Goal: Task Accomplishment & Management: Manage account settings

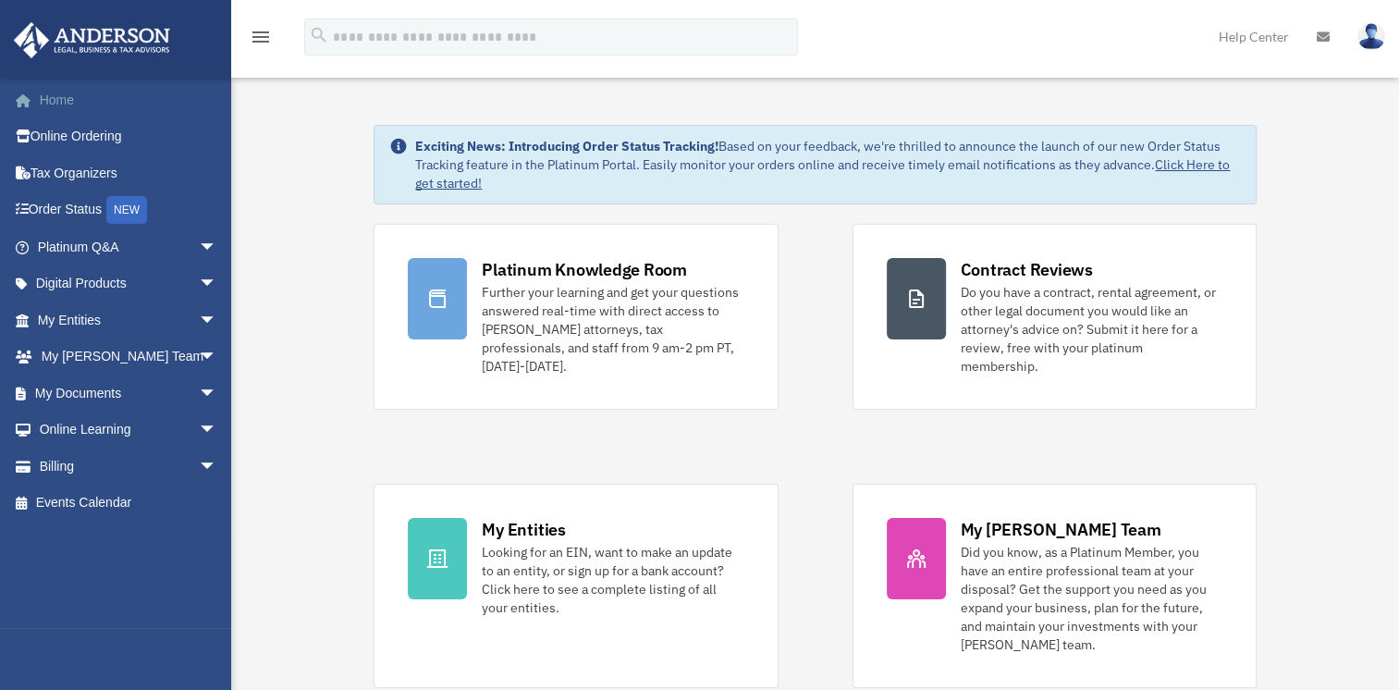
click at [63, 102] on link "Home" at bounding box center [129, 99] width 232 height 37
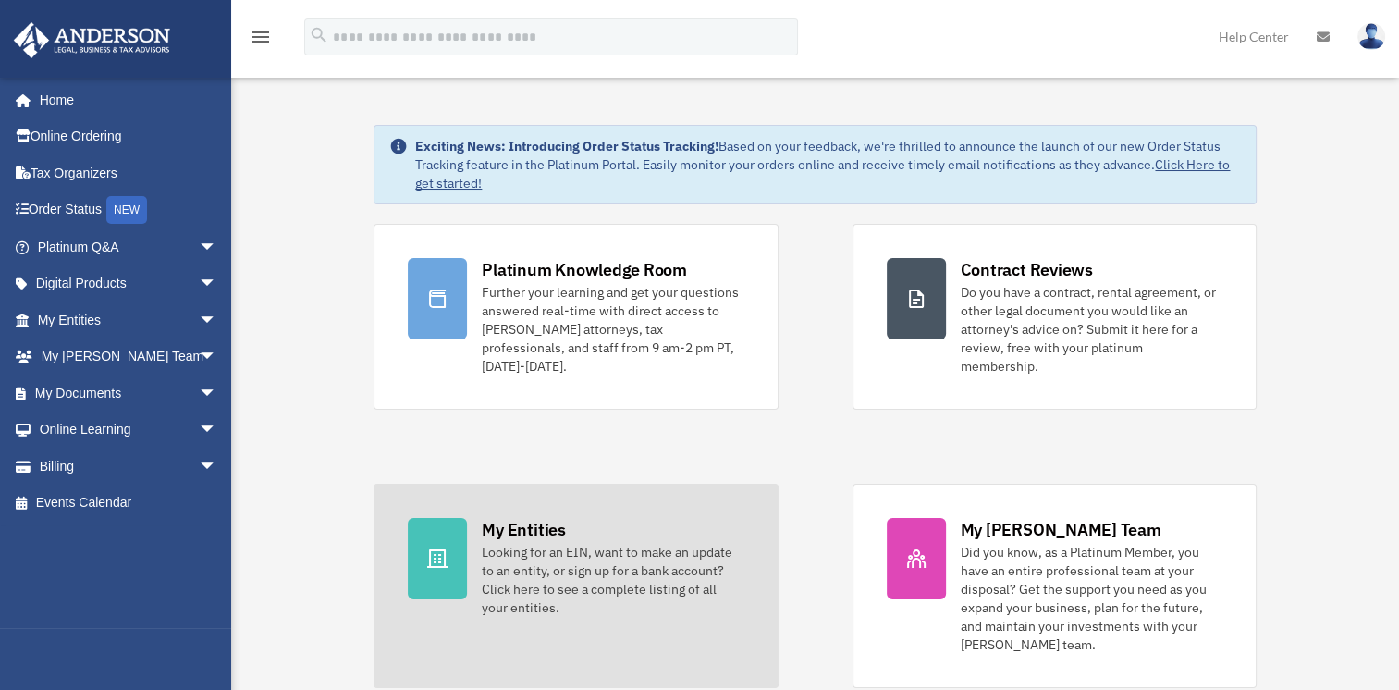
click at [494, 518] on div "My Entities" at bounding box center [523, 529] width 83 height 23
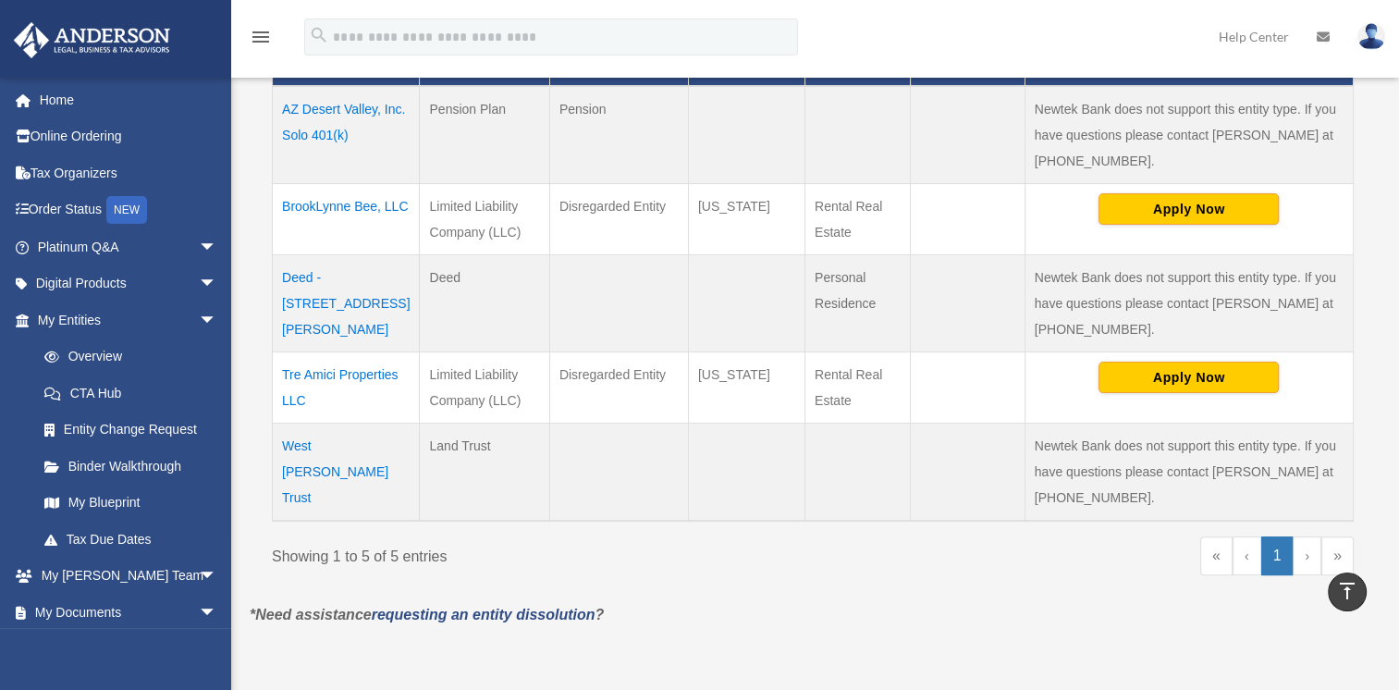
scroll to position [465, 0]
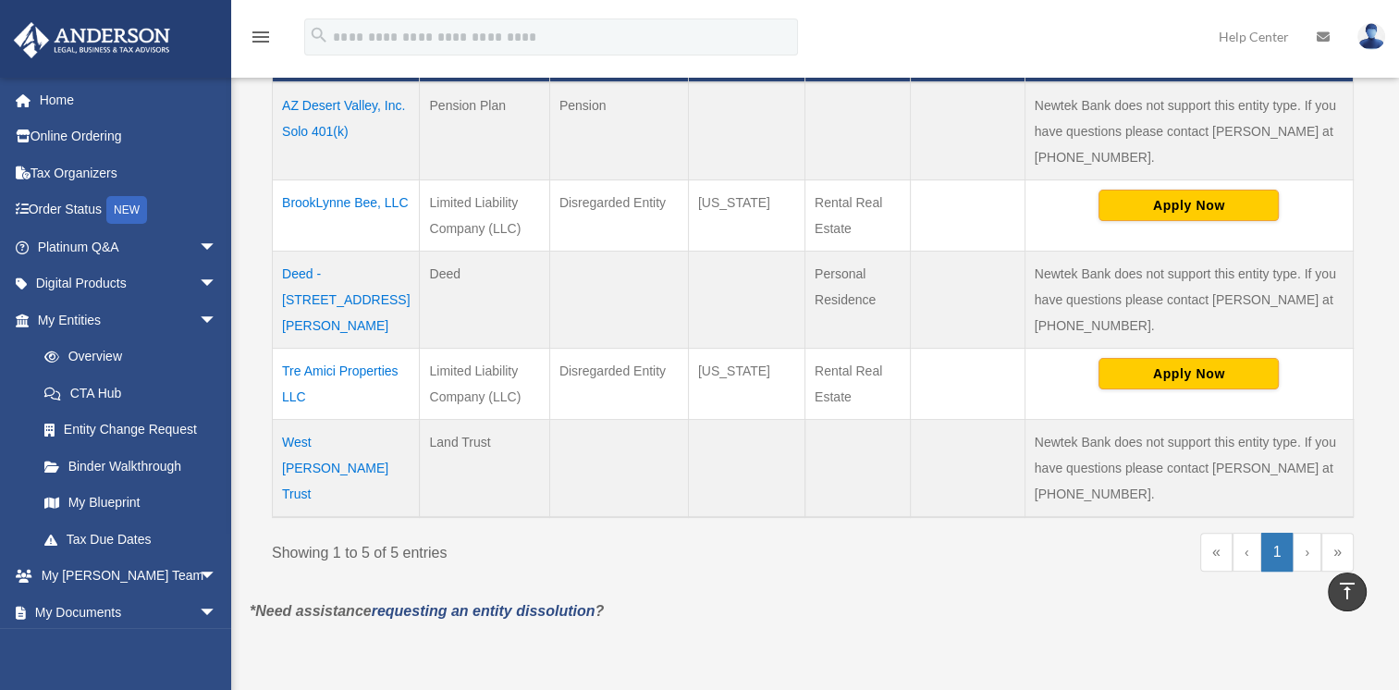
click at [334, 419] on td "West Hammond Trust" at bounding box center [346, 468] width 147 height 98
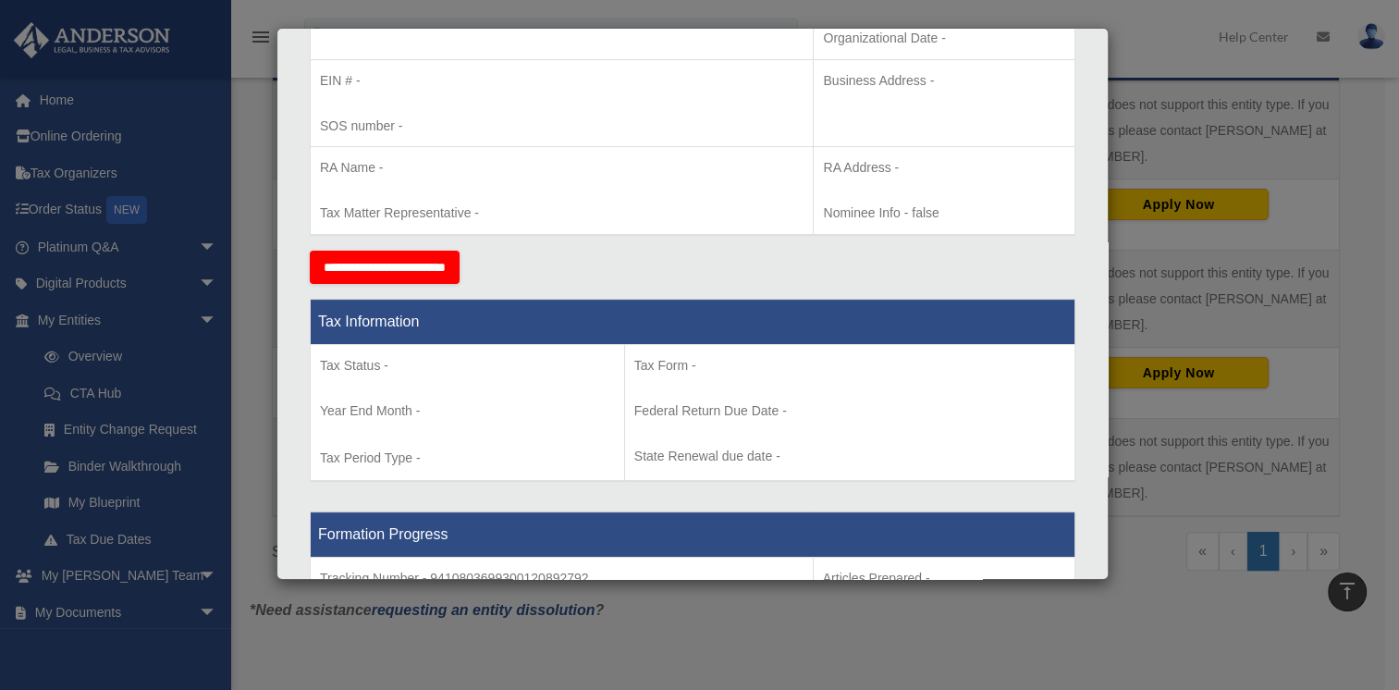
scroll to position [10, 0]
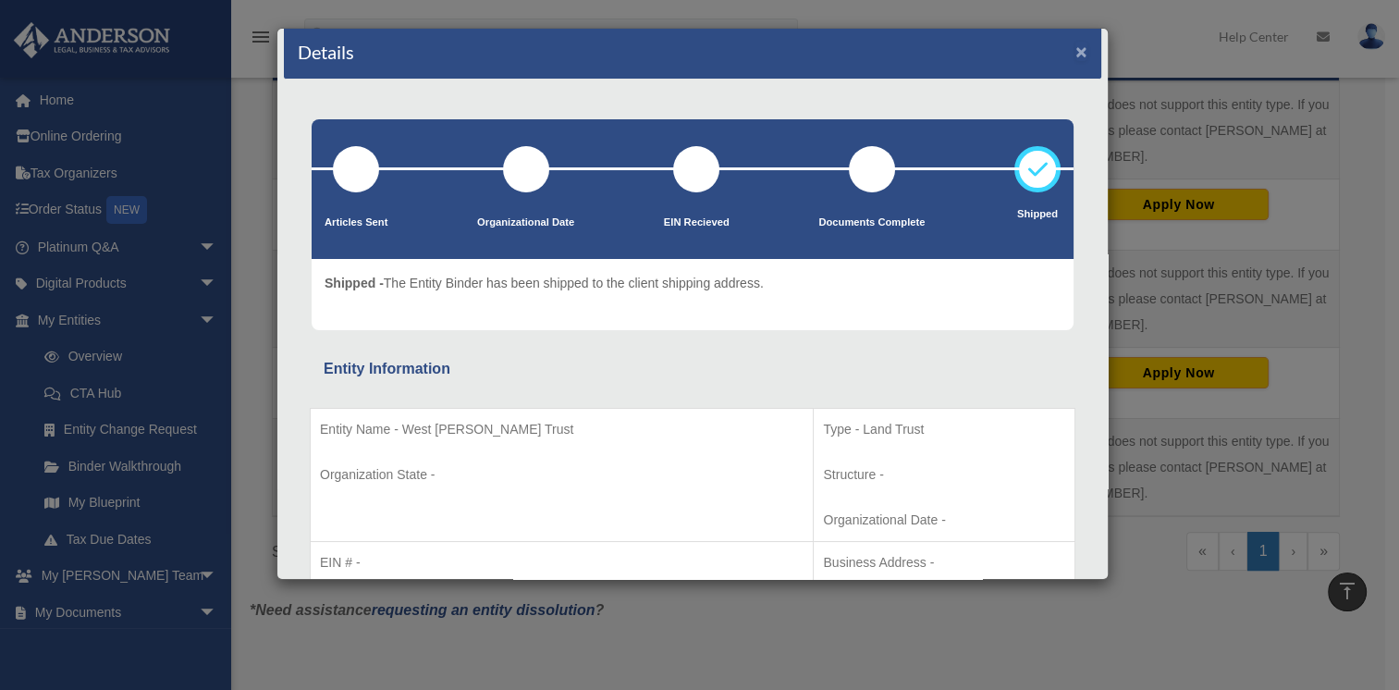
click at [1075, 53] on button "×" at bounding box center [1081, 51] width 12 height 19
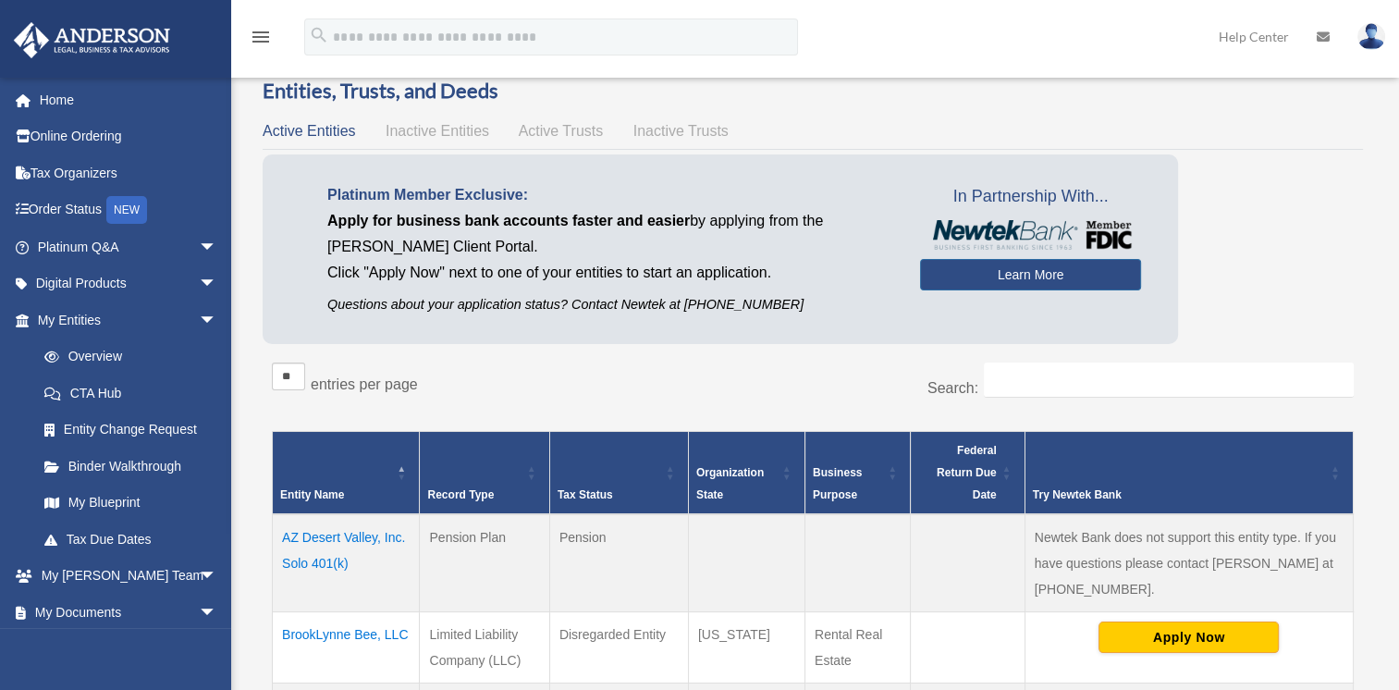
scroll to position [0, 0]
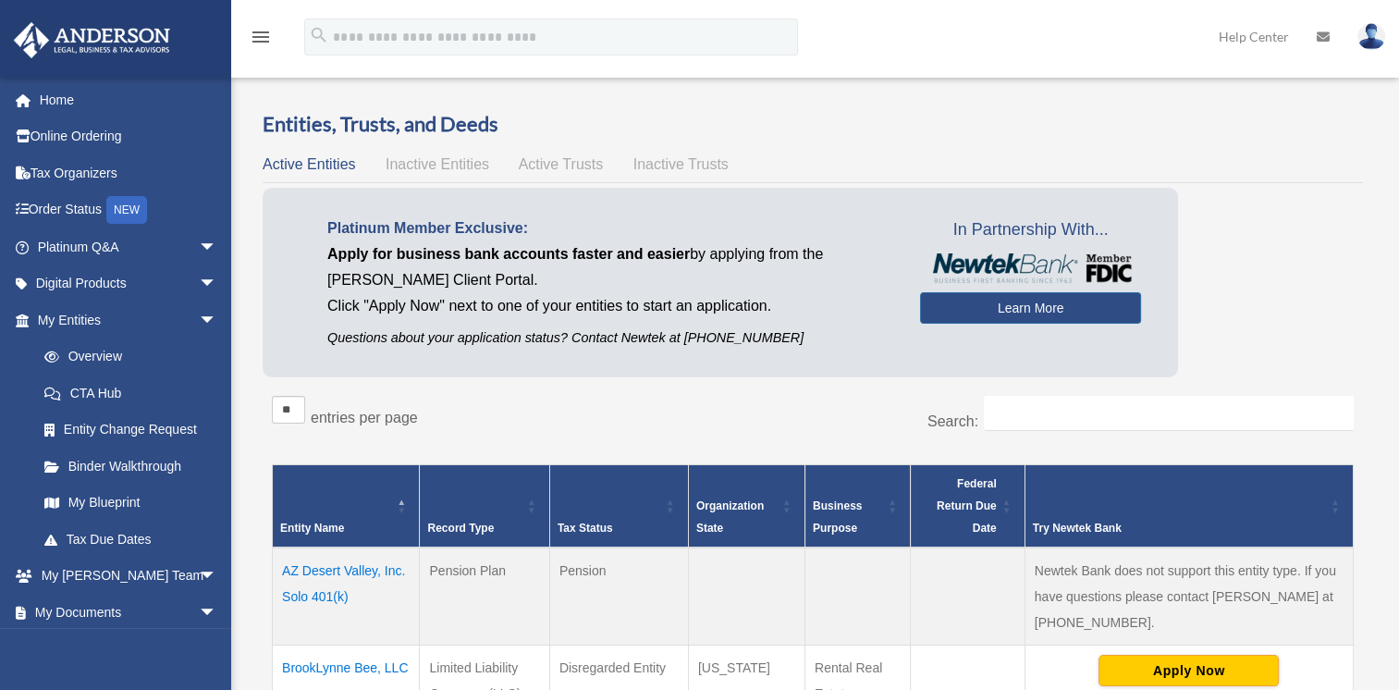
click at [650, 168] on span "Inactive Trusts" at bounding box center [680, 164] width 95 height 16
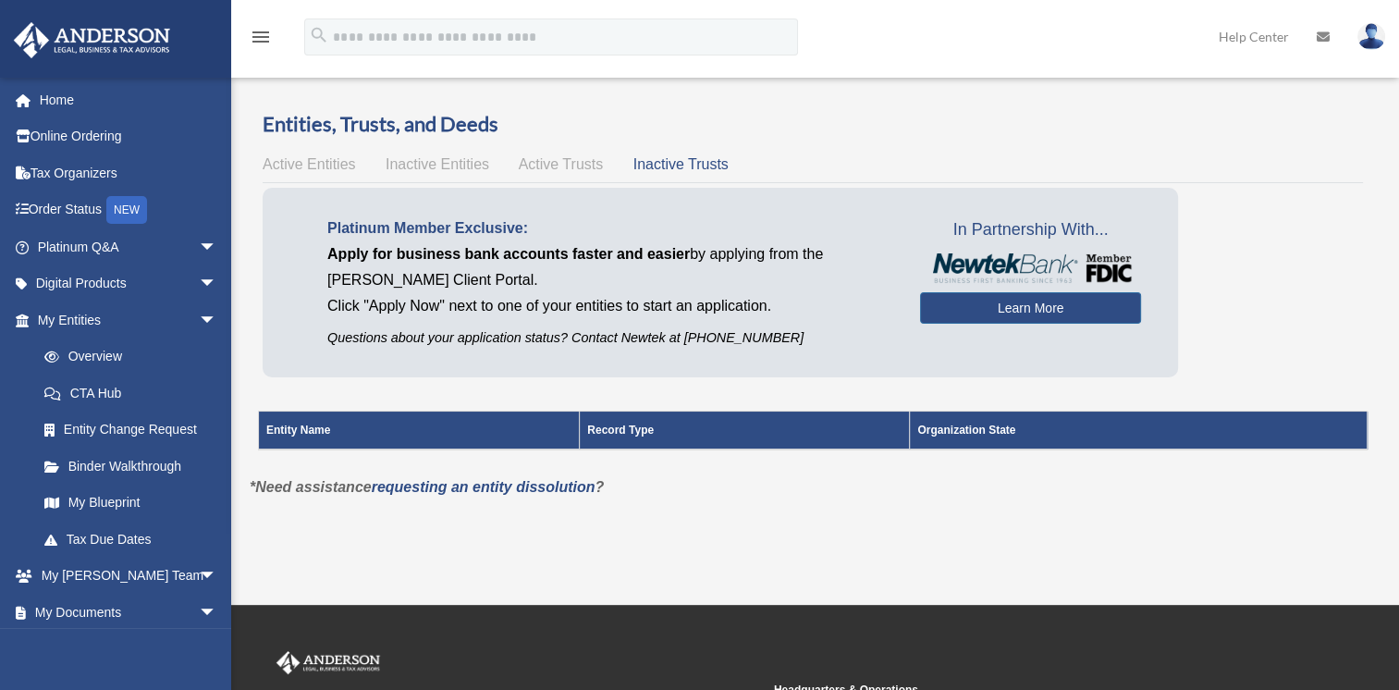
click at [531, 168] on span "Active Trusts" at bounding box center [561, 164] width 85 height 16
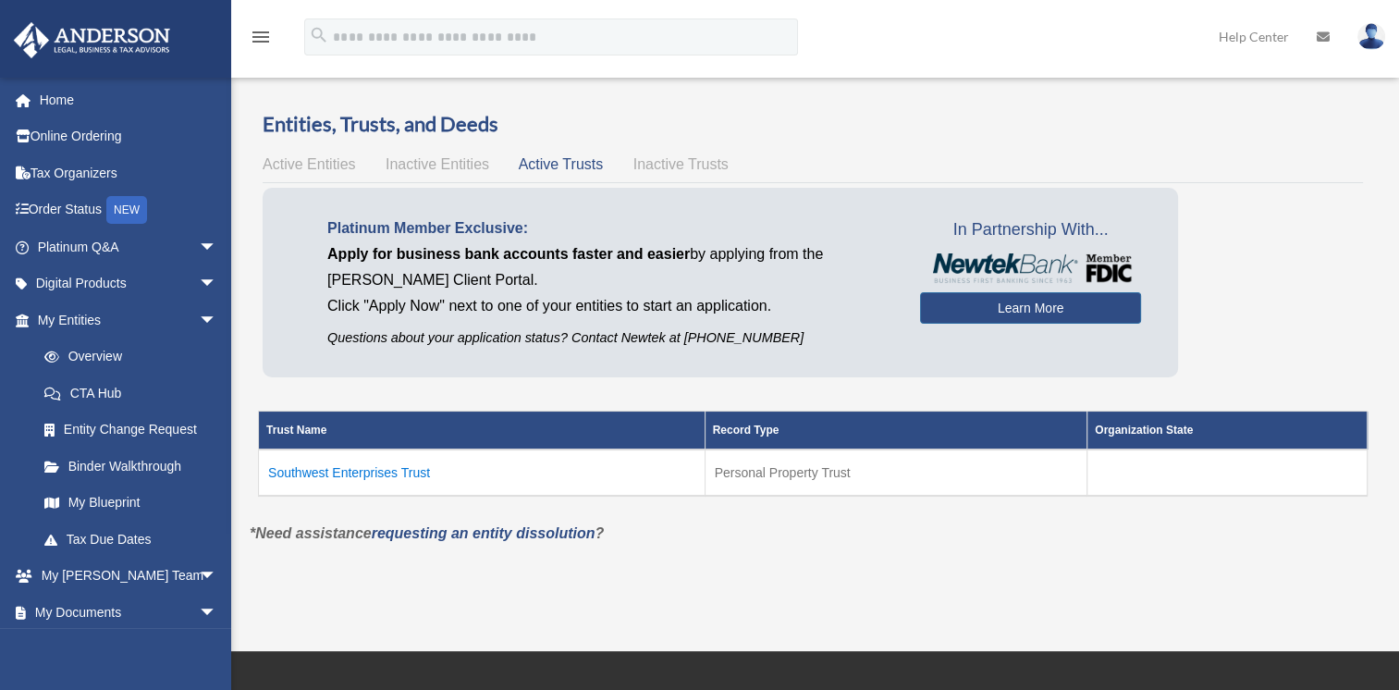
click at [354, 468] on td "Southwest Enterprises Trust" at bounding box center [482, 472] width 447 height 46
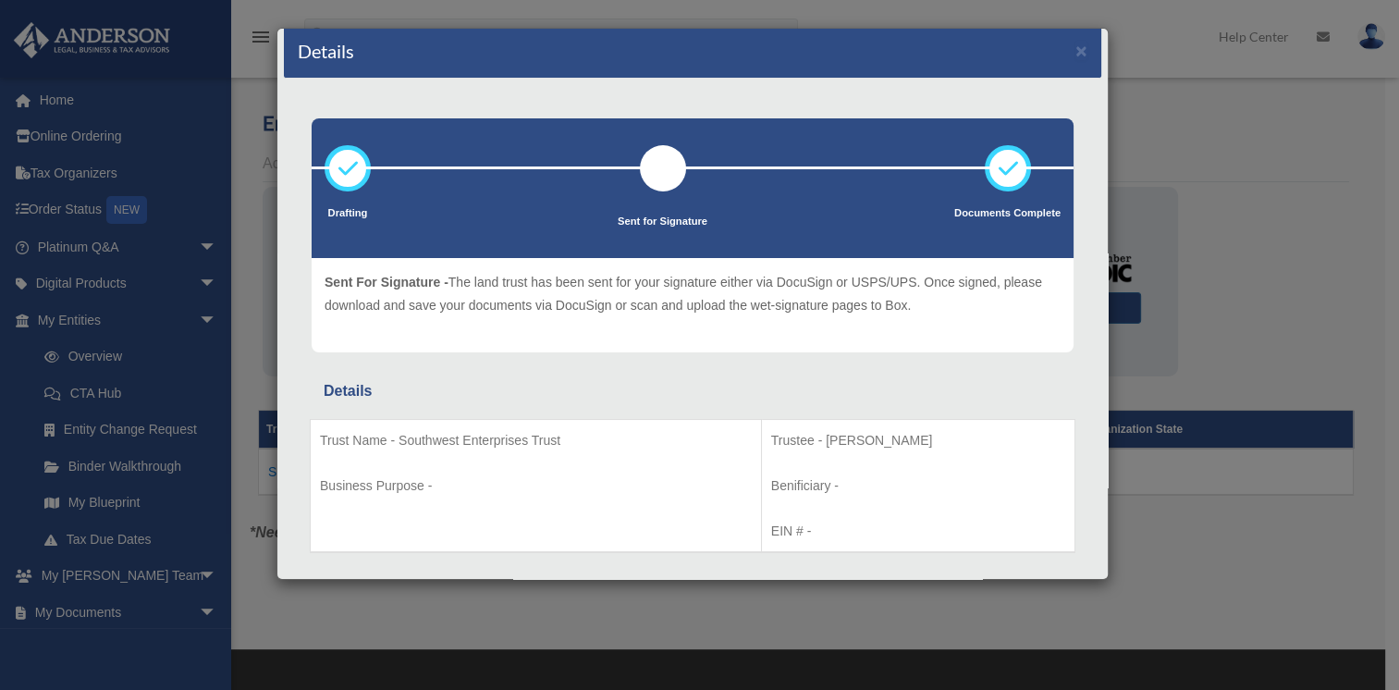
scroll to position [53, 0]
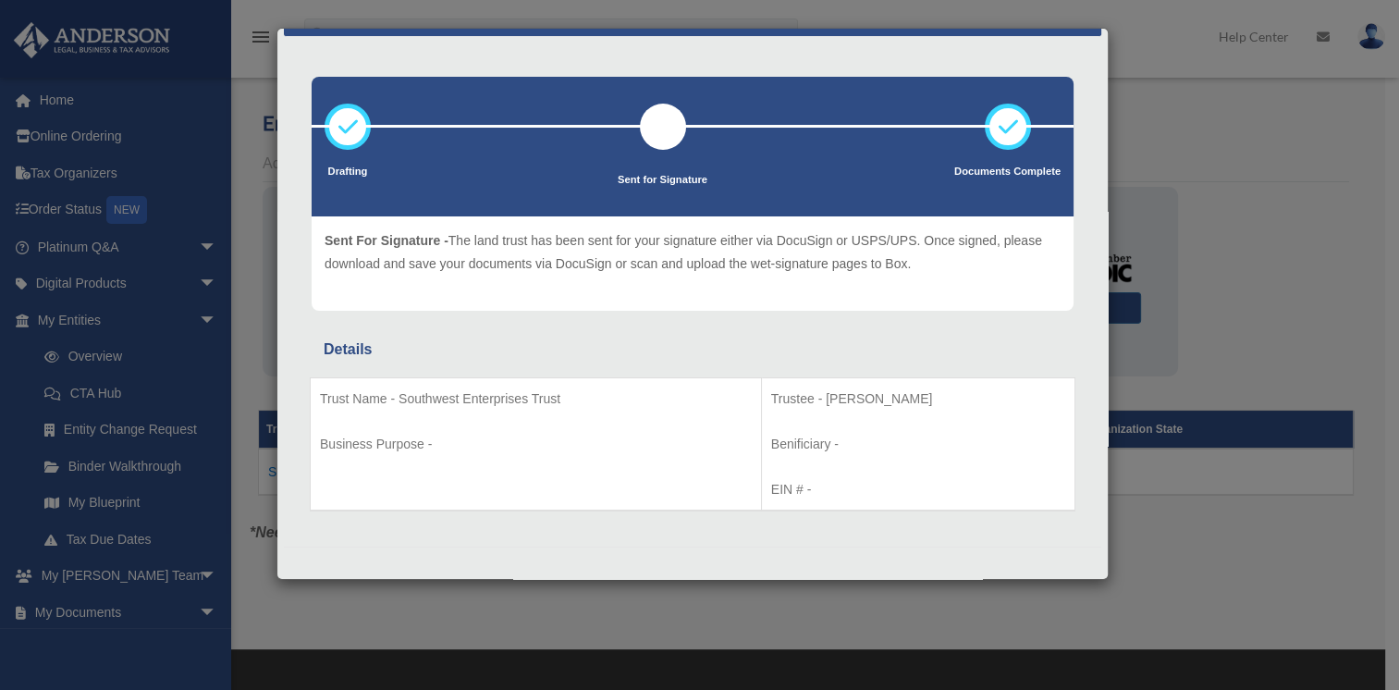
click at [195, 275] on div "Details × Drafting Sent for Signature" at bounding box center [699, 345] width 1399 height 690
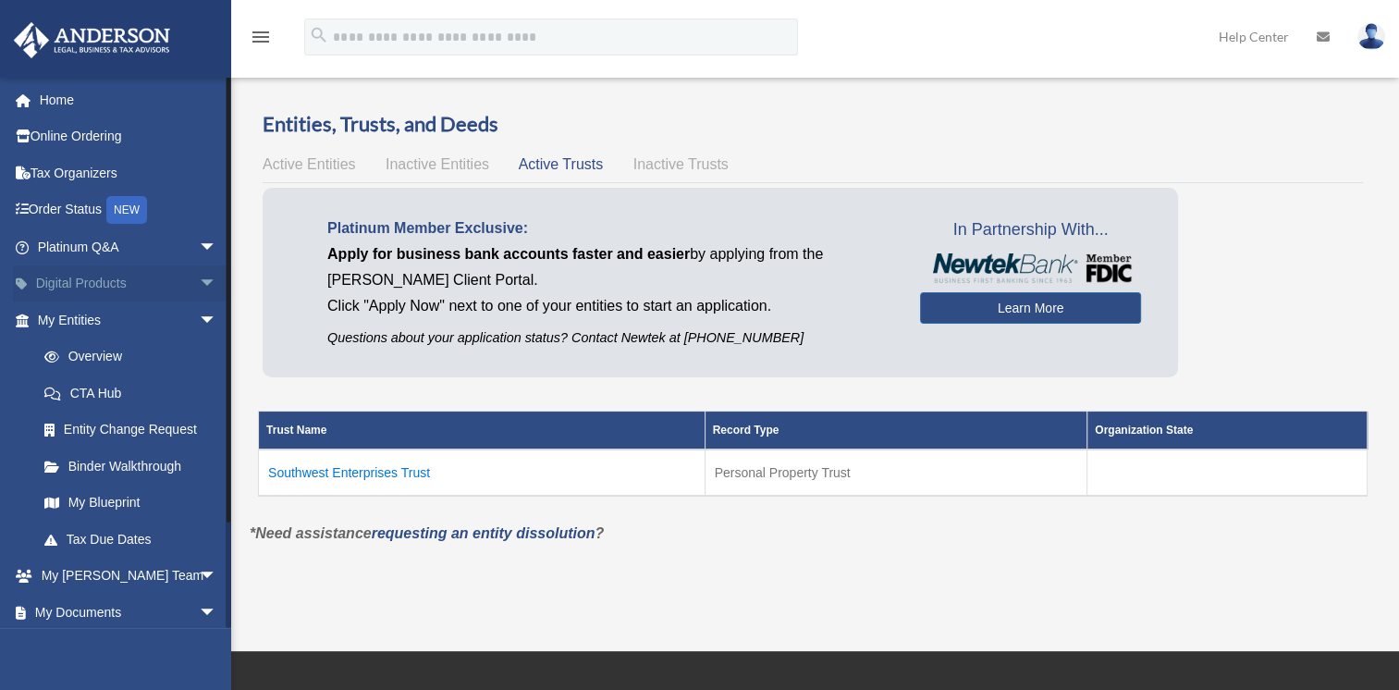
click at [199, 282] on span "arrow_drop_down" at bounding box center [217, 284] width 37 height 38
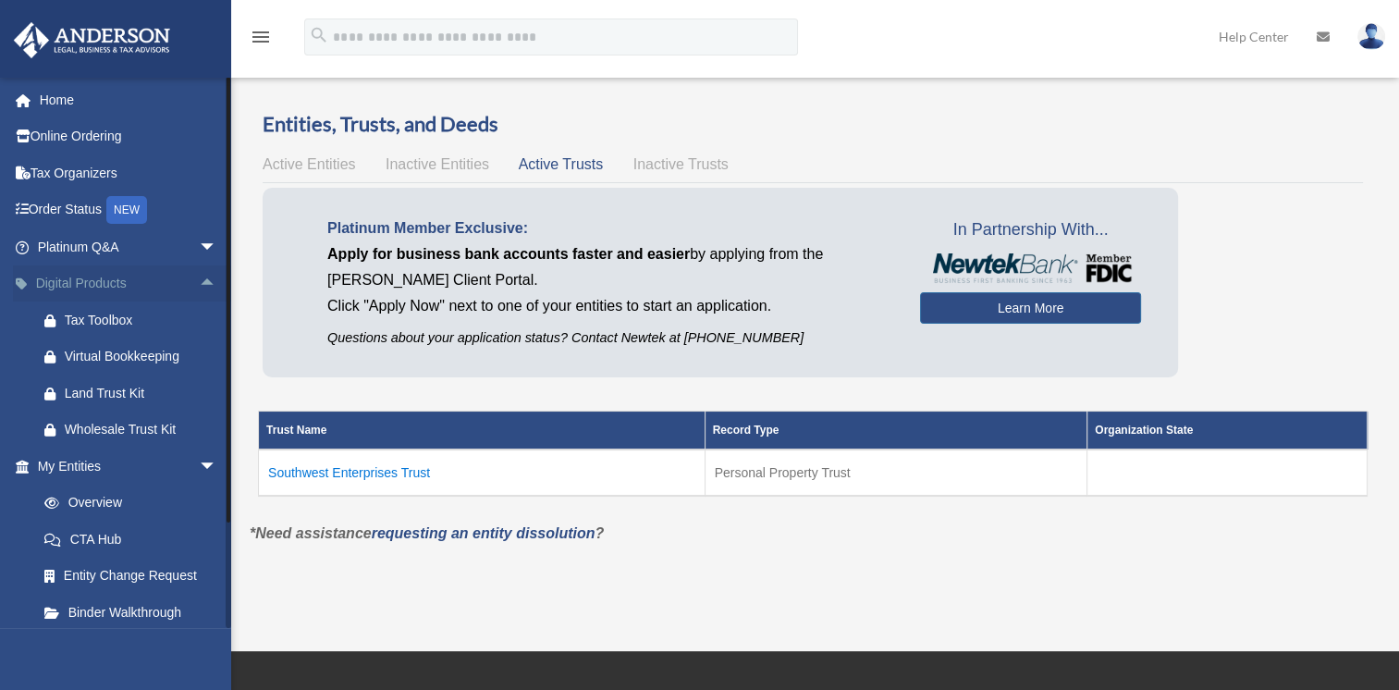
click at [199, 276] on span "arrow_drop_up" at bounding box center [217, 284] width 37 height 38
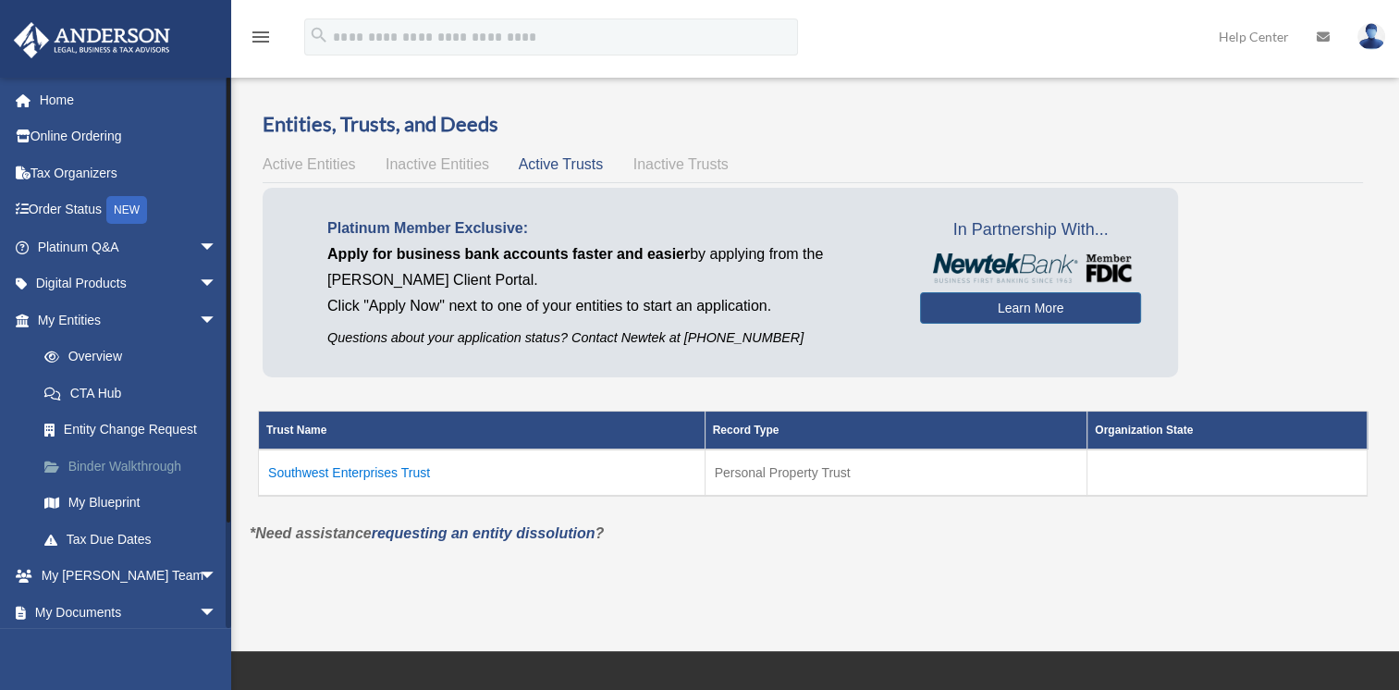
click at [134, 476] on link "Binder Walkthrough" at bounding box center [135, 466] width 219 height 37
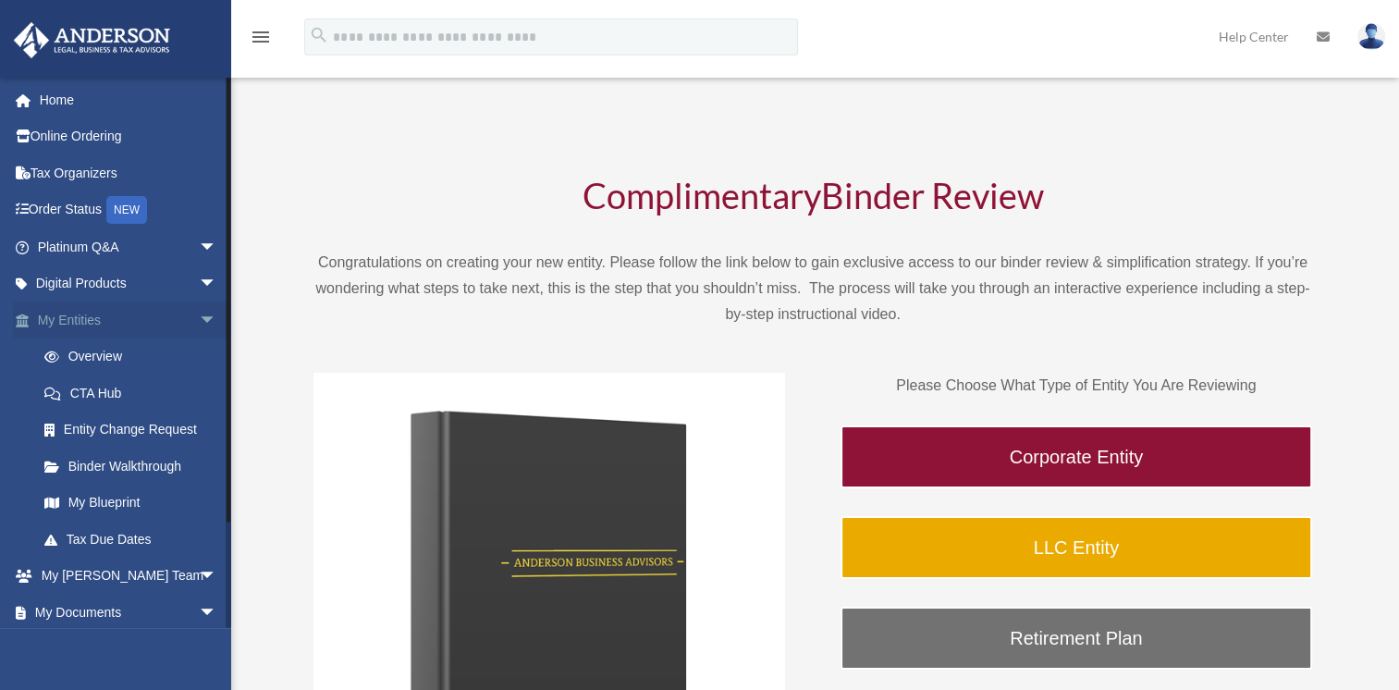
click at [199, 320] on span "arrow_drop_down" at bounding box center [217, 320] width 37 height 38
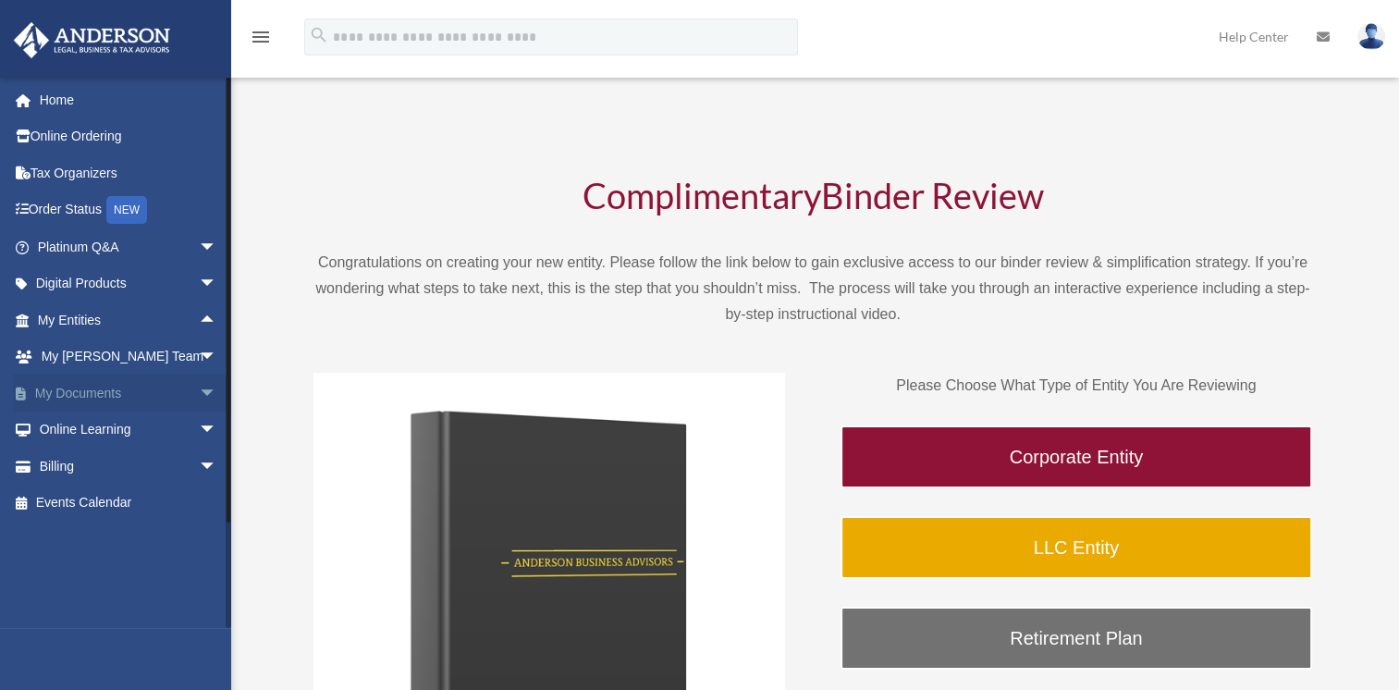
click at [199, 389] on span "arrow_drop_down" at bounding box center [217, 393] width 37 height 38
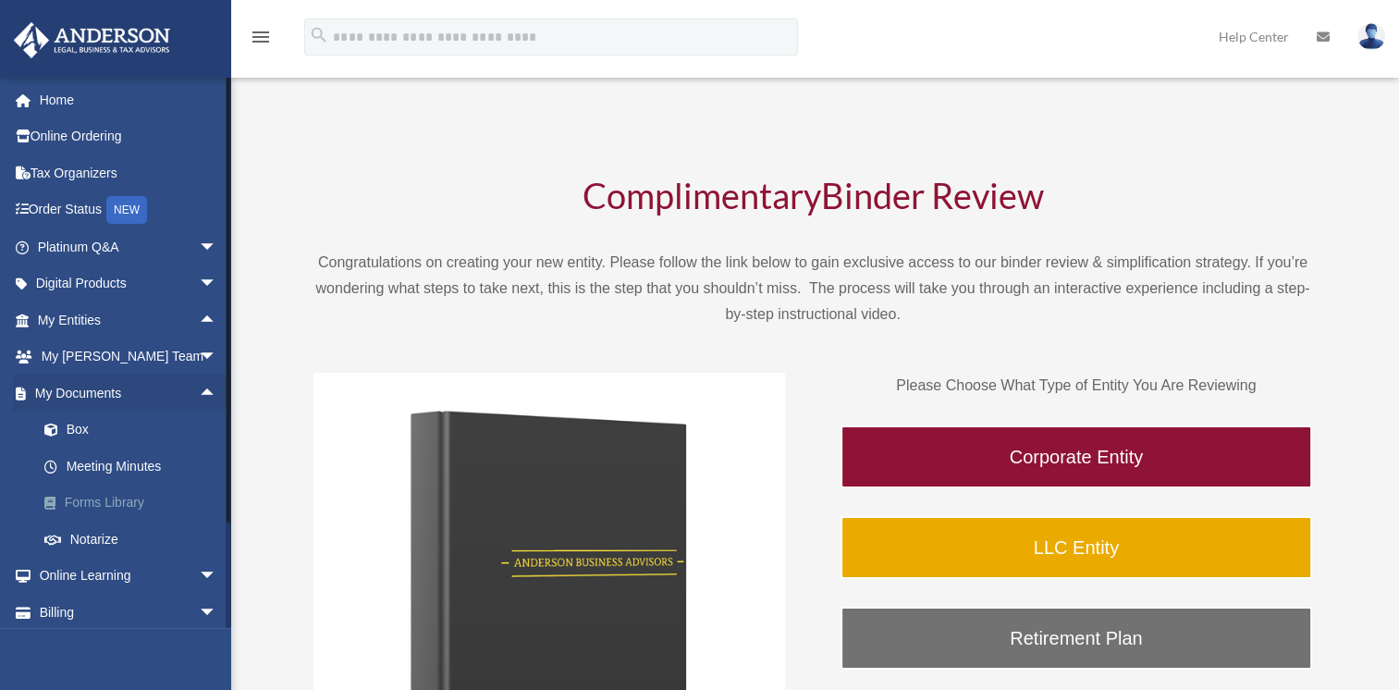
click at [150, 500] on link "Forms Library" at bounding box center [135, 503] width 219 height 37
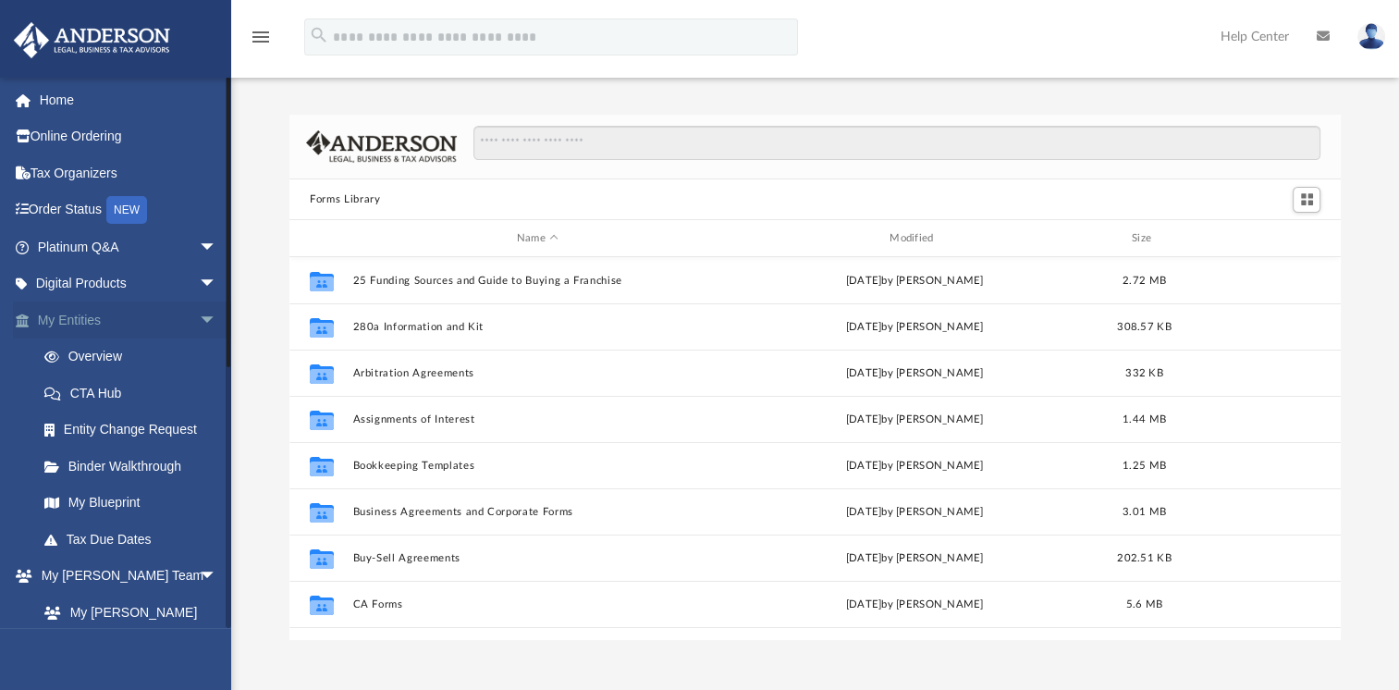
click at [199, 320] on span "arrow_drop_down" at bounding box center [217, 320] width 37 height 38
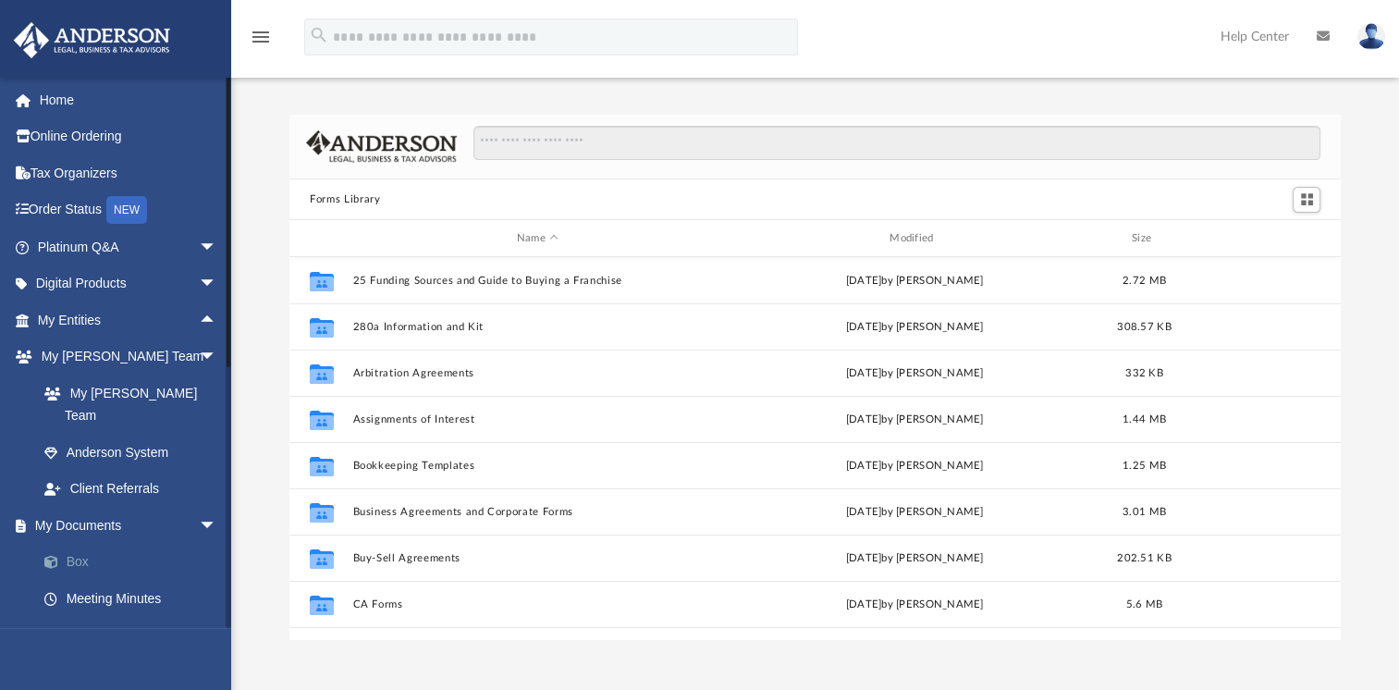
click at [80, 544] on link "Box" at bounding box center [135, 562] width 219 height 37
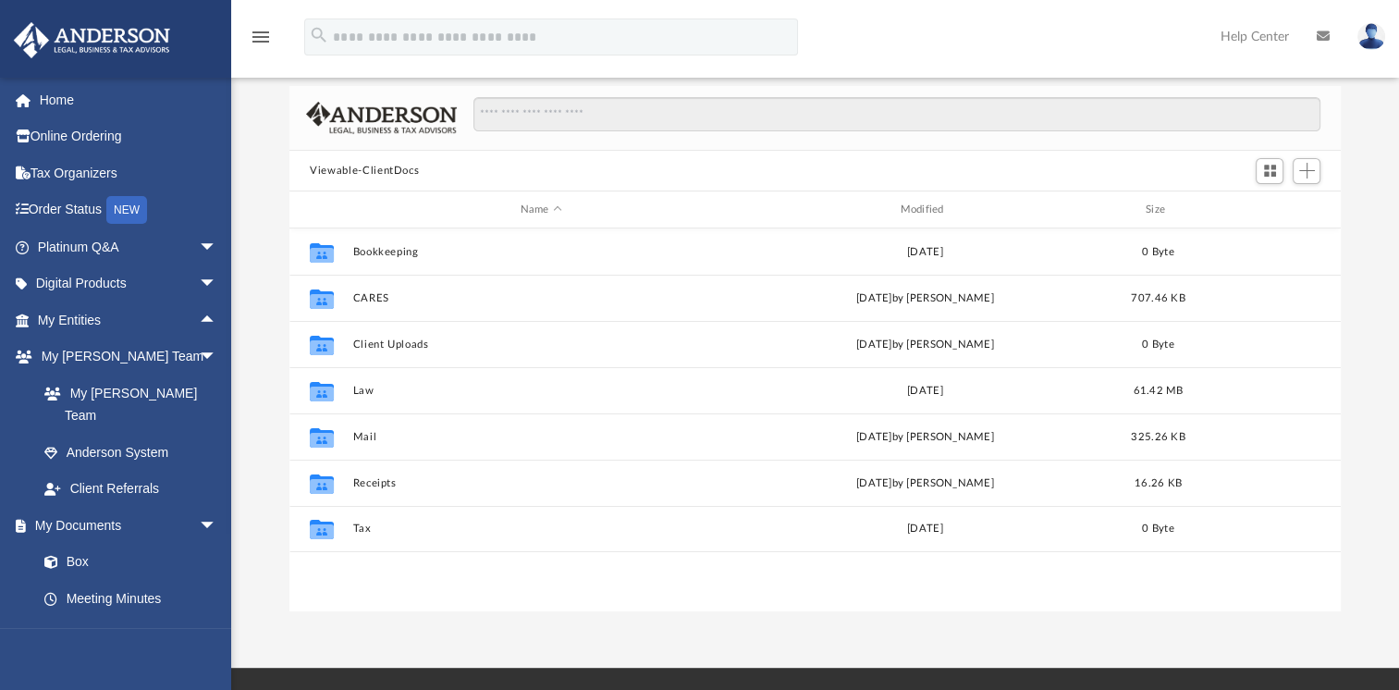
scroll to position [92, 0]
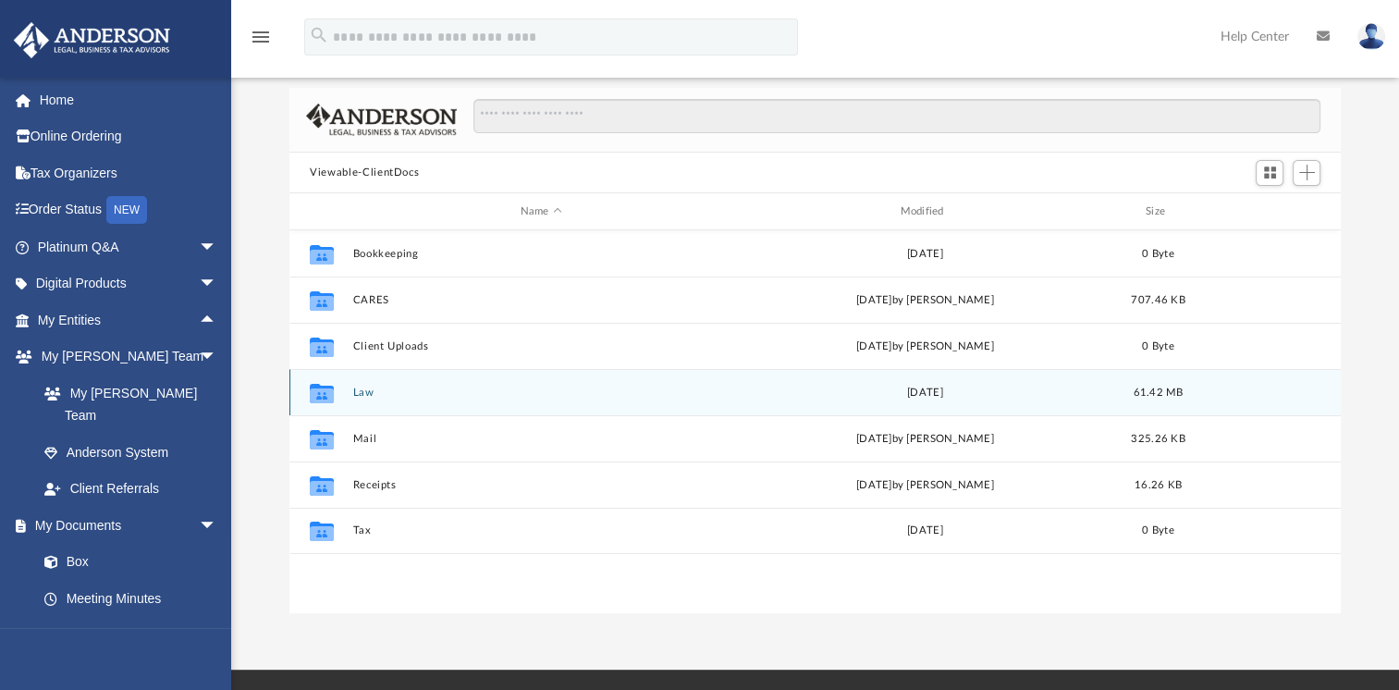
click at [365, 402] on div "Collaborated Folder Law [DATE] 61.42 MB" at bounding box center [814, 392] width 1051 height 46
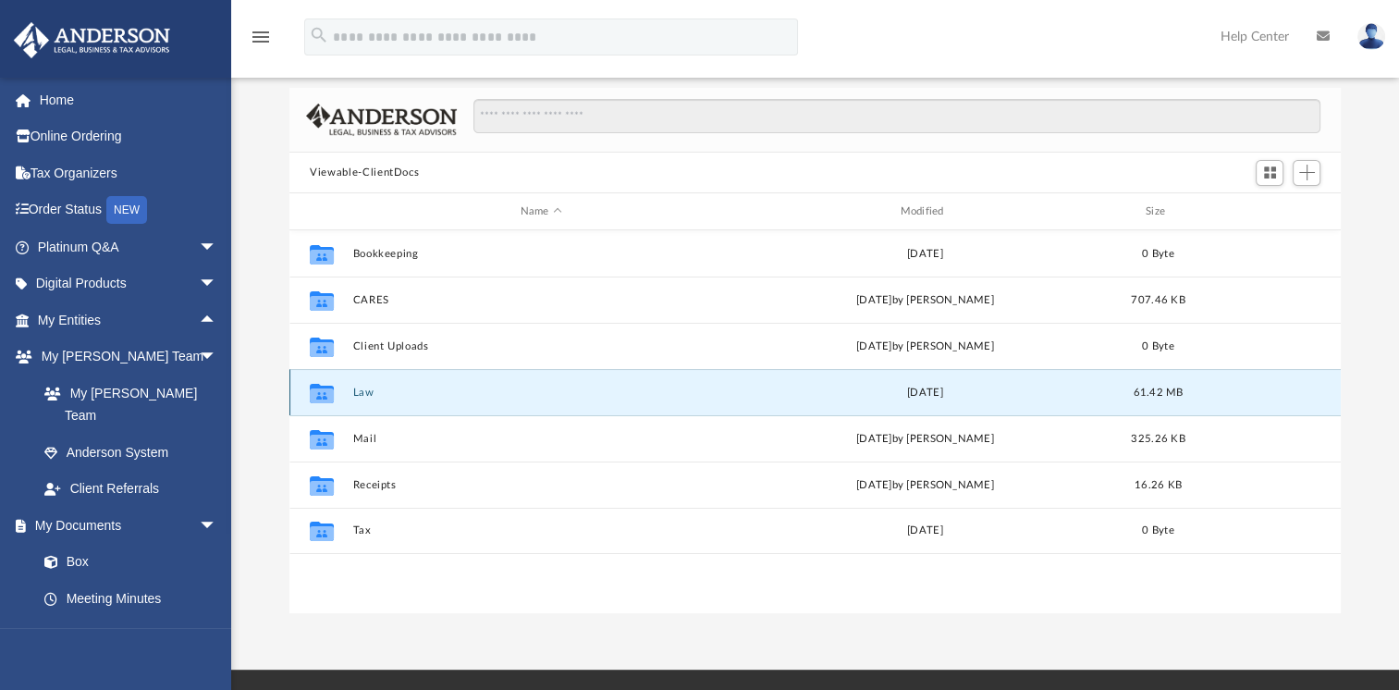
click at [372, 399] on div "Collaborated Folder Law [DATE] 61.42 MB" at bounding box center [814, 392] width 1051 height 46
click at [458, 405] on div "Collaborated Folder Law [DATE] 61.42 MB" at bounding box center [814, 392] width 1051 height 46
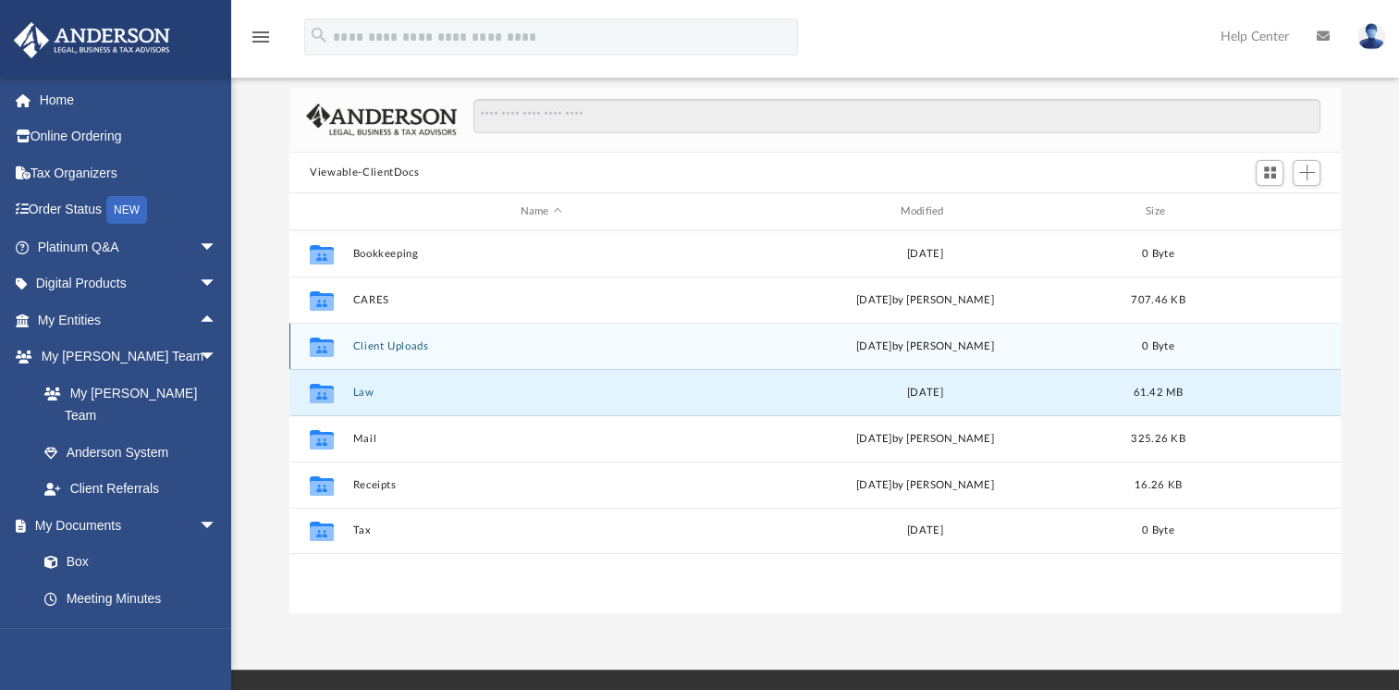
click at [317, 350] on icon "grid" at bounding box center [322, 346] width 24 height 19
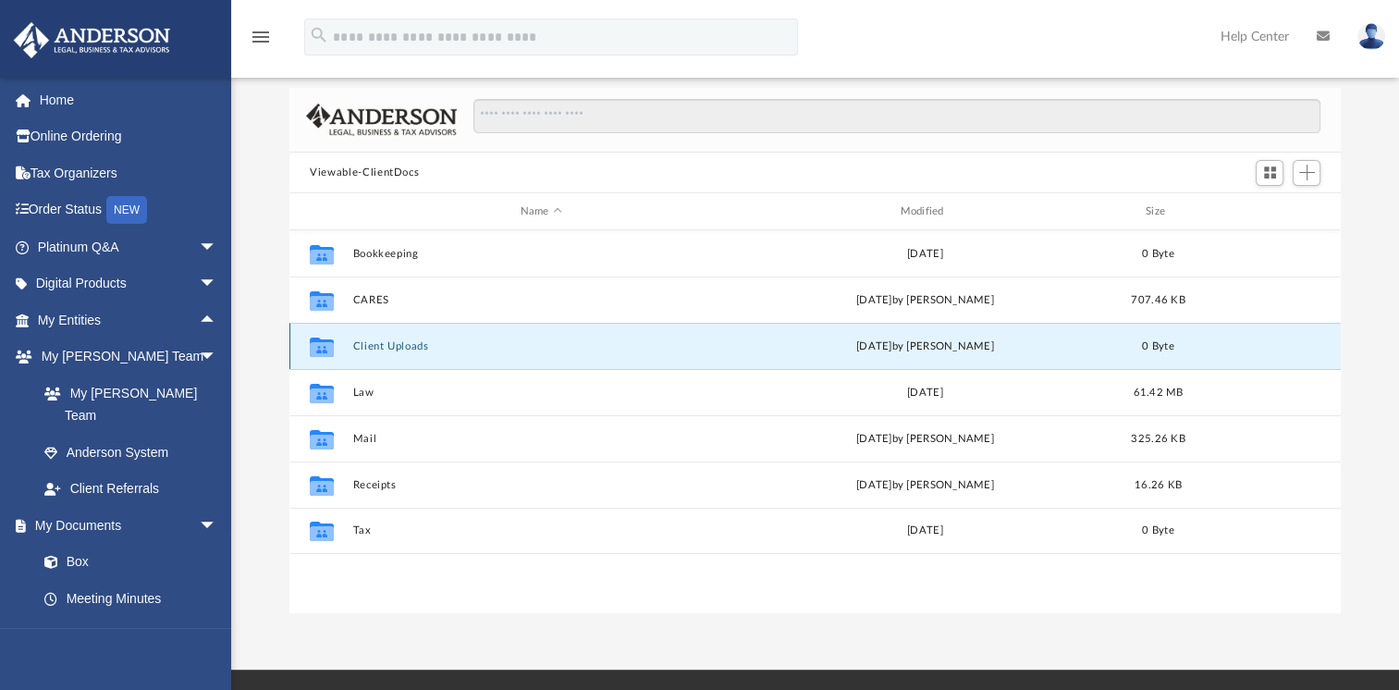
click at [391, 346] on button "Client Uploads" at bounding box center [541, 346] width 376 height 12
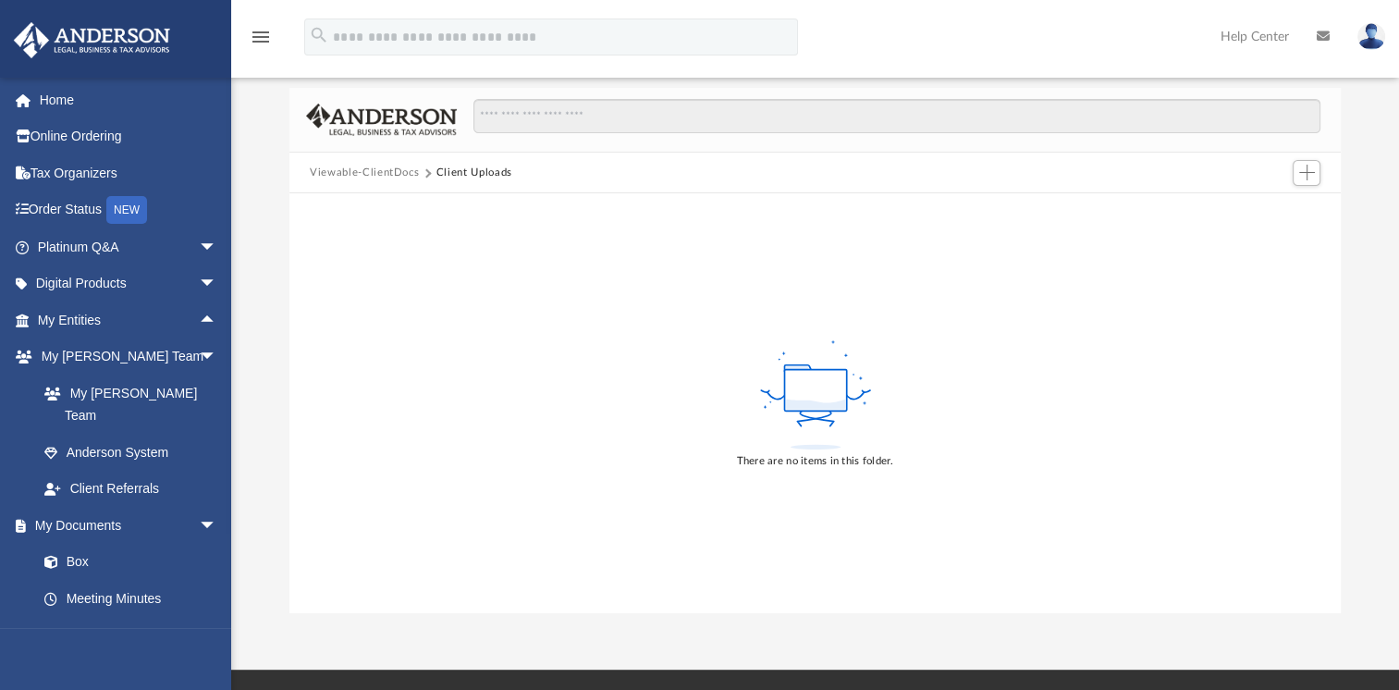
click at [371, 176] on button "Viewable-ClientDocs" at bounding box center [364, 173] width 109 height 17
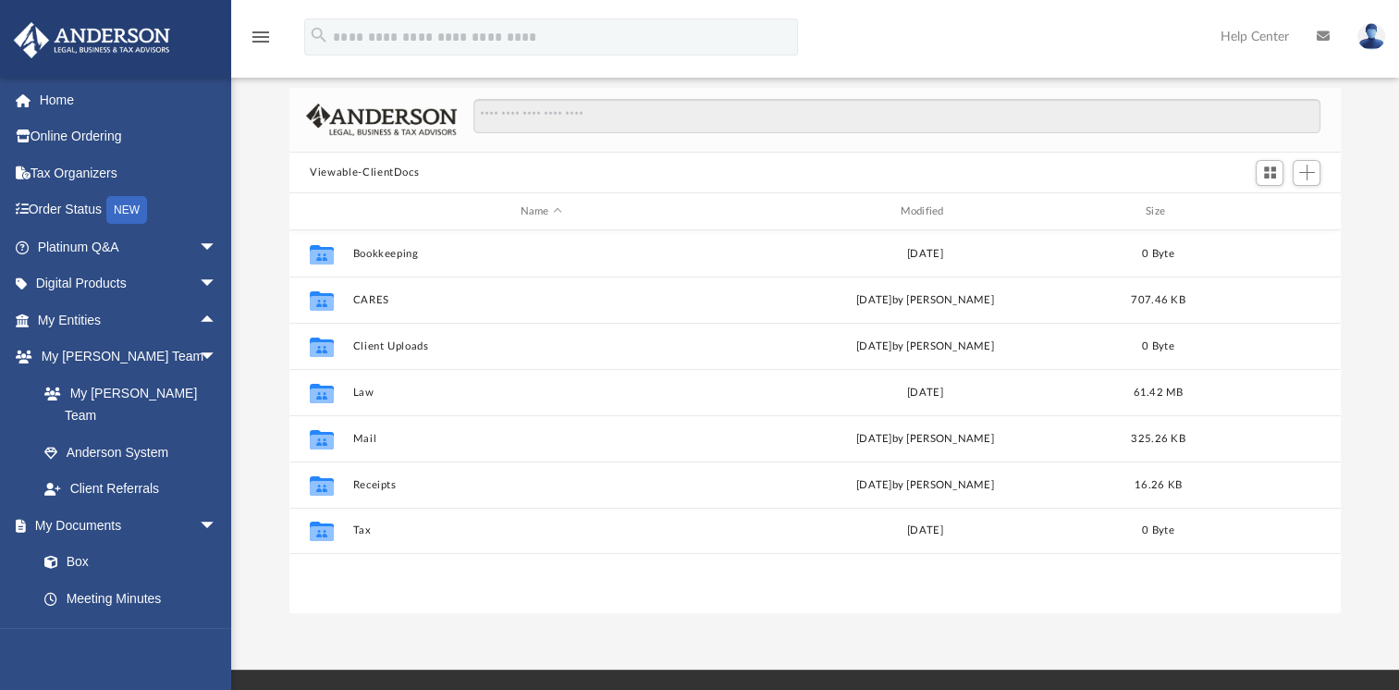
scroll to position [406, 1036]
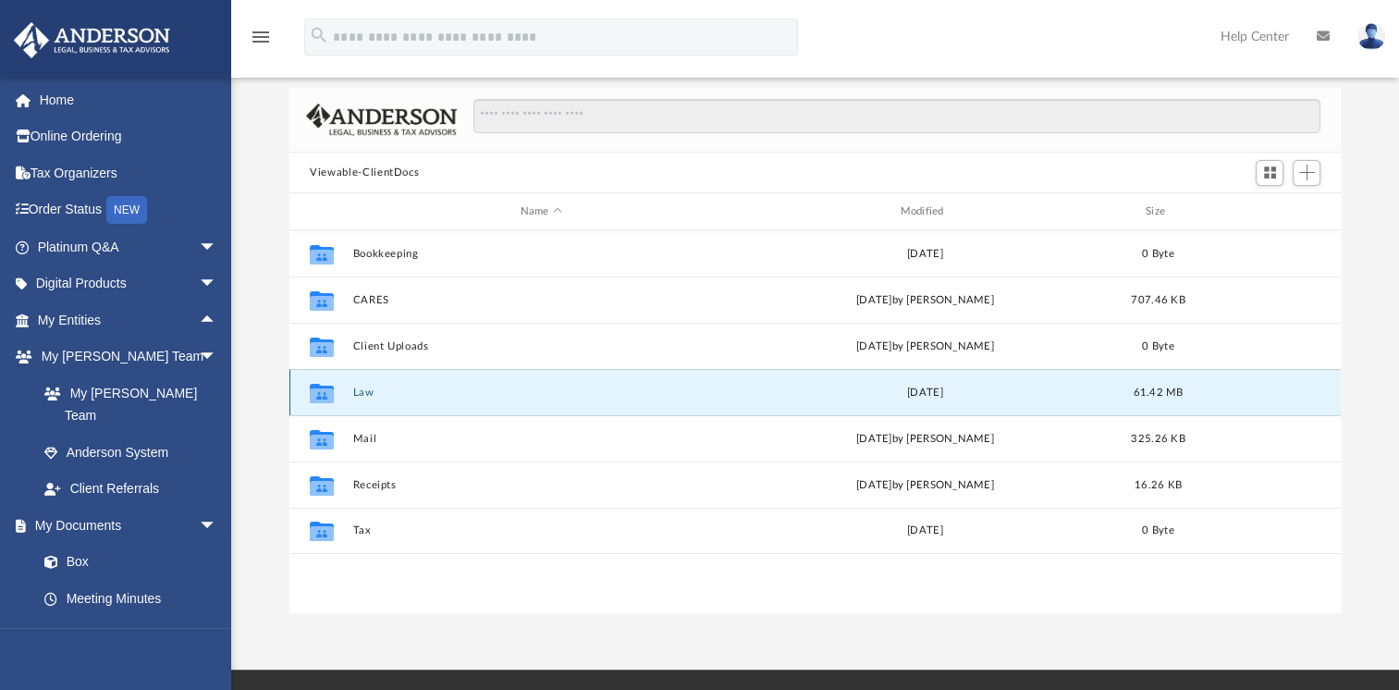
click at [374, 396] on button "Law" at bounding box center [541, 392] width 376 height 12
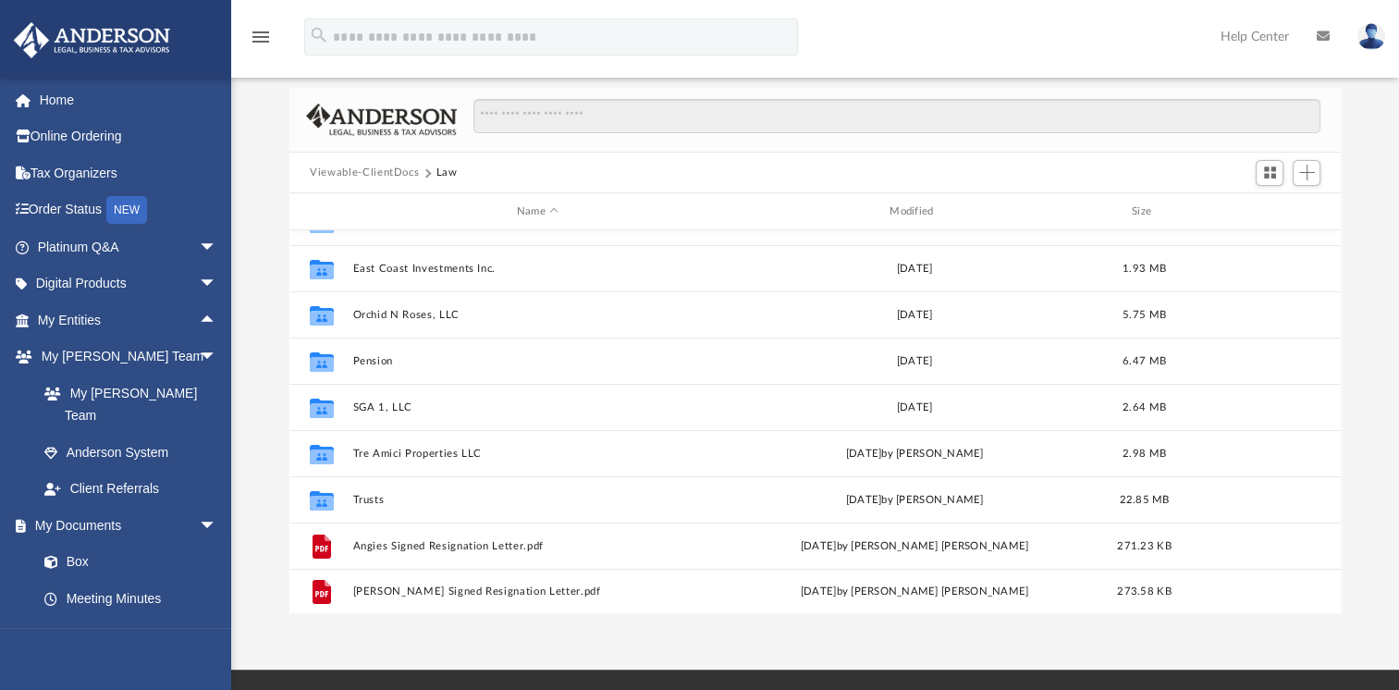
scroll to position [171, 0]
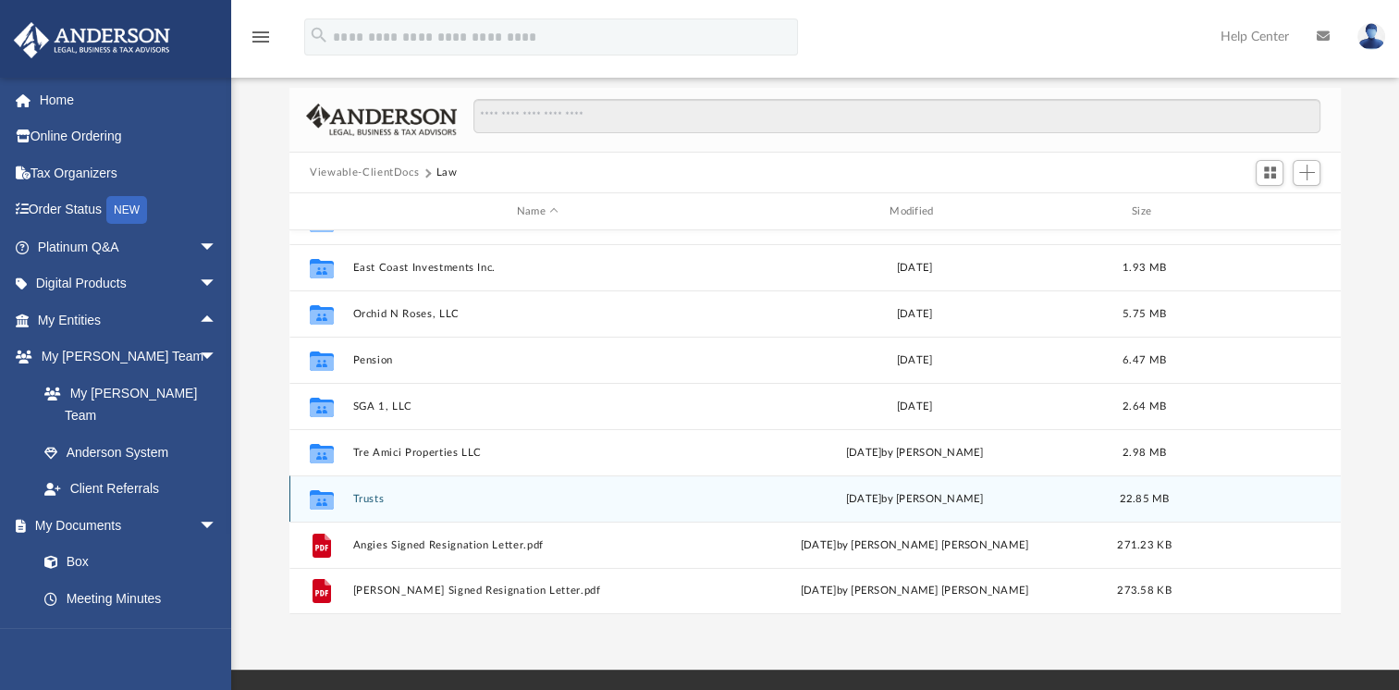
click at [364, 501] on button "Trusts" at bounding box center [537, 499] width 369 height 12
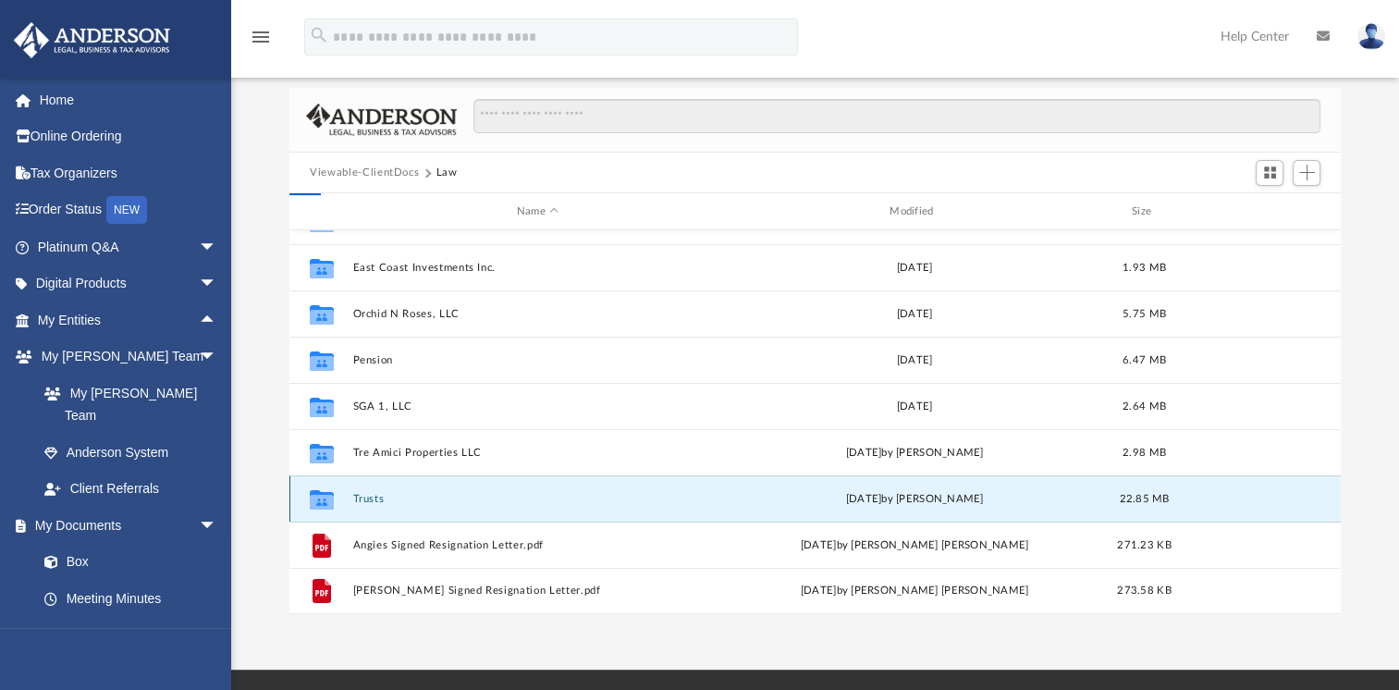
click at [364, 501] on button "Trusts" at bounding box center [537, 499] width 369 height 12
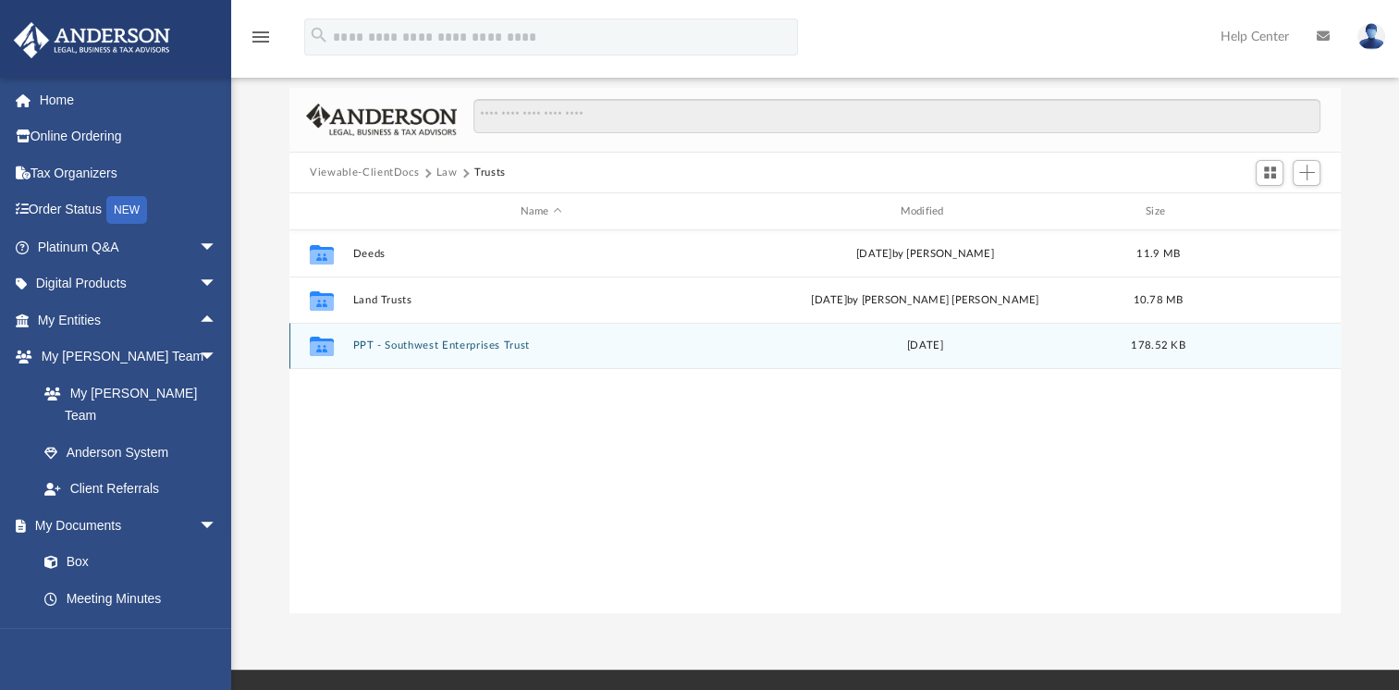
scroll to position [0, 0]
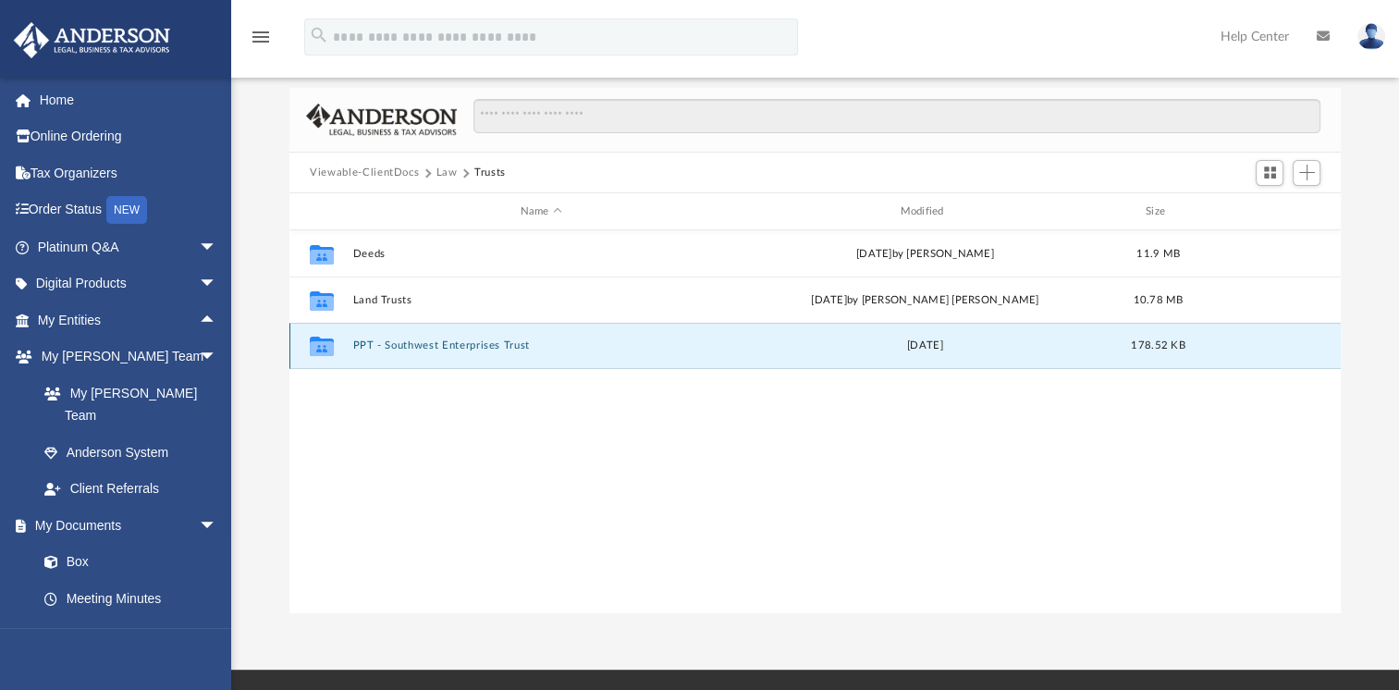
click at [418, 345] on button "PPT - Southwest Enterprises Trust" at bounding box center [541, 345] width 376 height 12
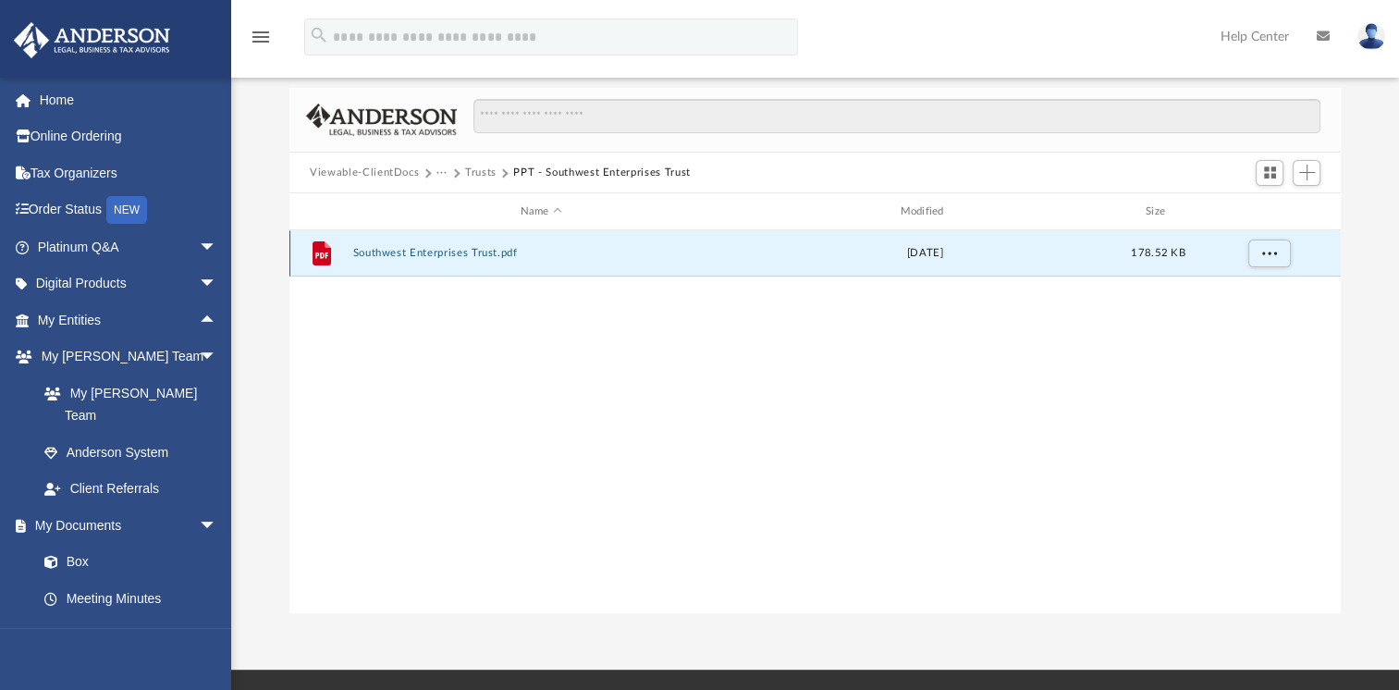
click at [412, 254] on button "Southwest Enterprises Trust.pdf" at bounding box center [541, 253] width 376 height 12
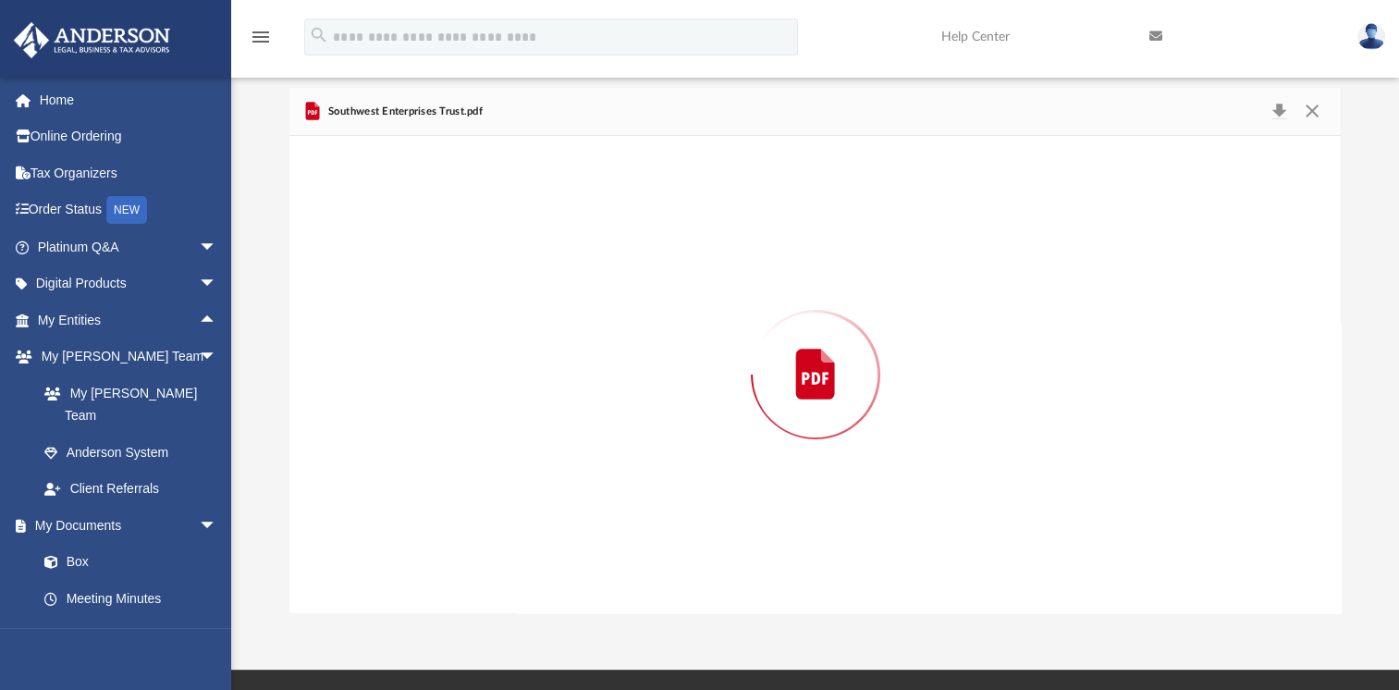
click at [412, 254] on div "Preview" at bounding box center [814, 374] width 1051 height 477
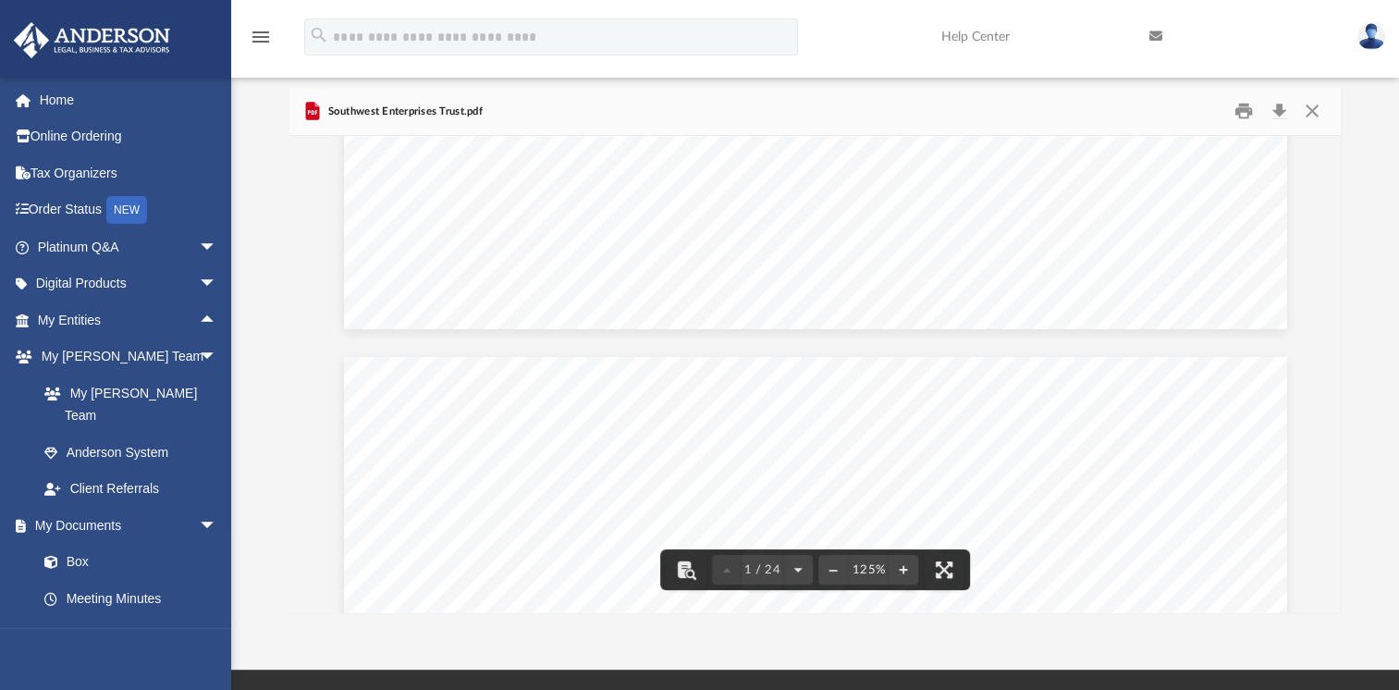
scroll to position [937, 0]
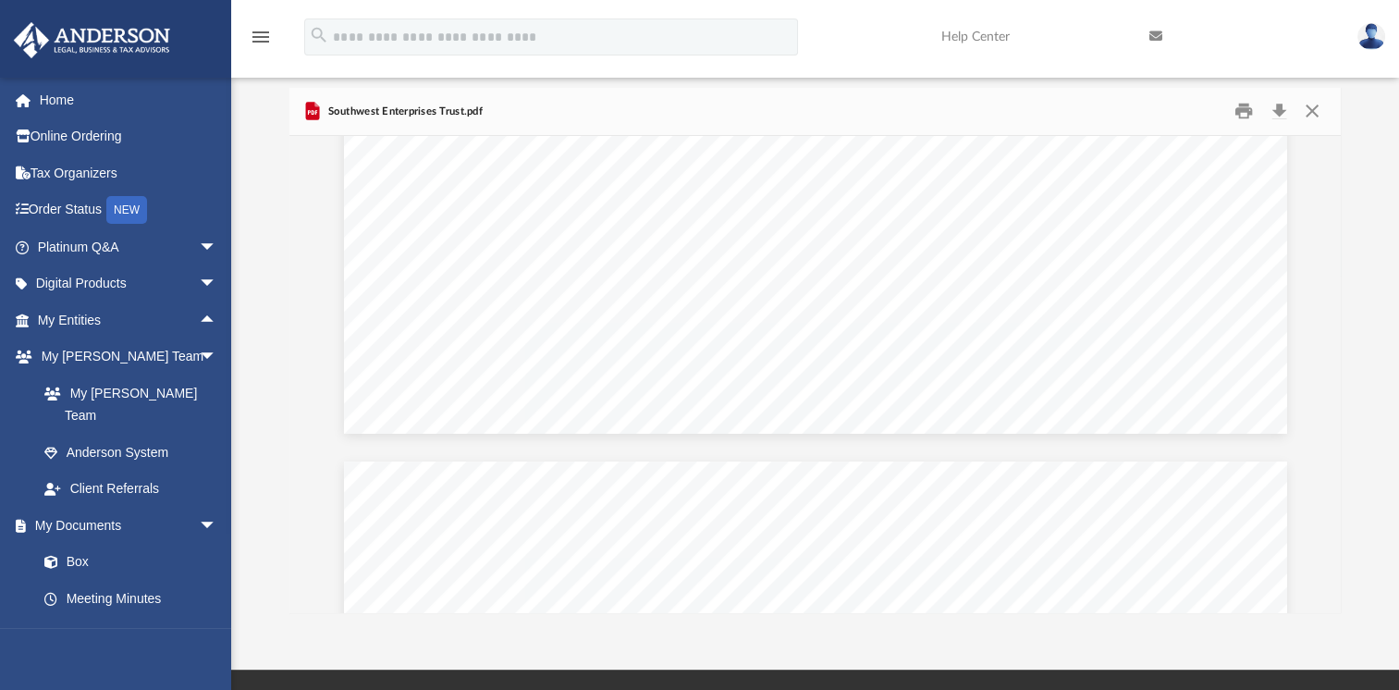
click at [1331, 594] on iframe at bounding box center [1293, 631] width 166 height 74
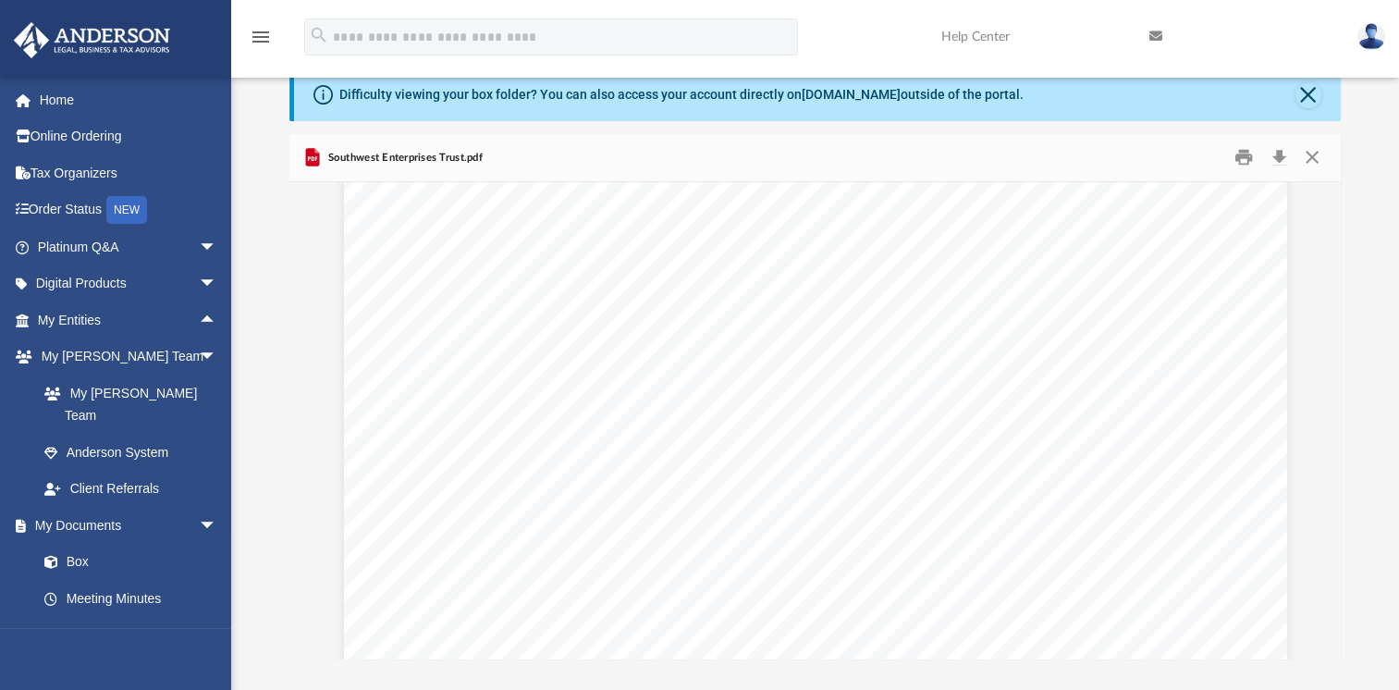
scroll to position [29481, 0]
click at [1313, 155] on button "Close" at bounding box center [1310, 157] width 33 height 29
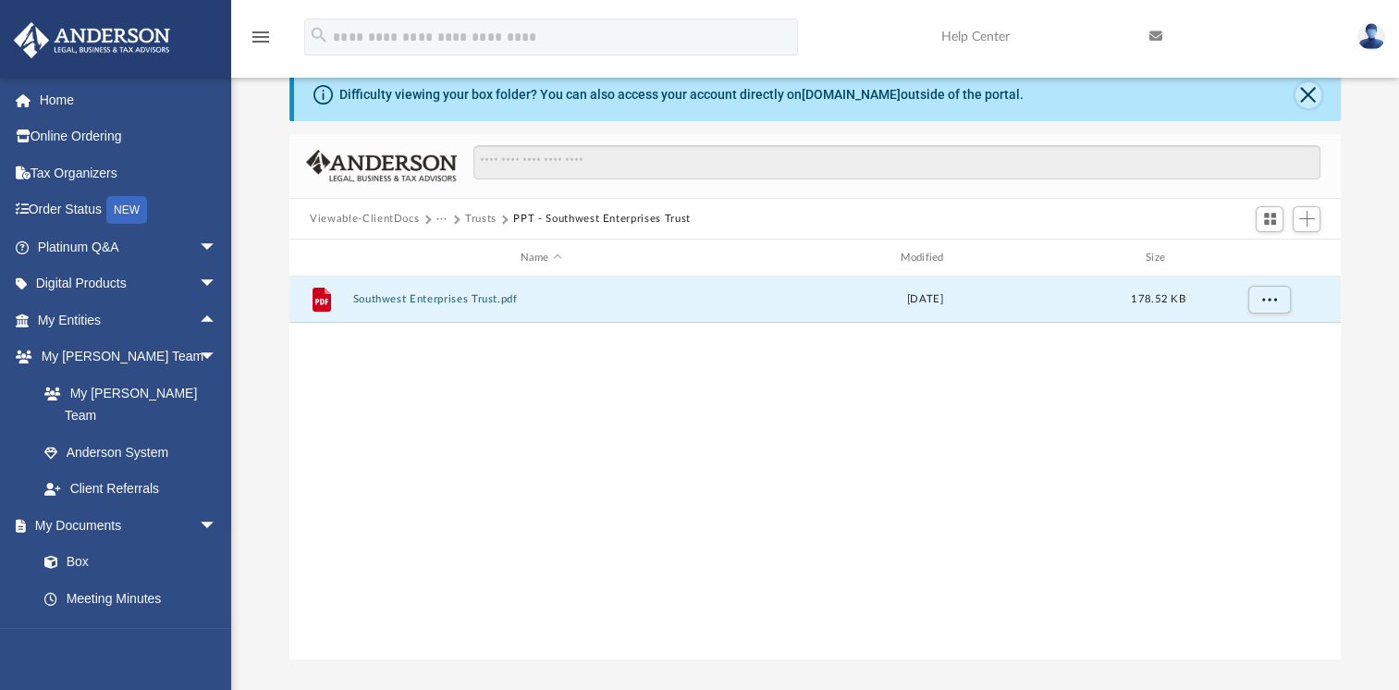
click at [1307, 89] on button "Close" at bounding box center [1308, 95] width 26 height 26
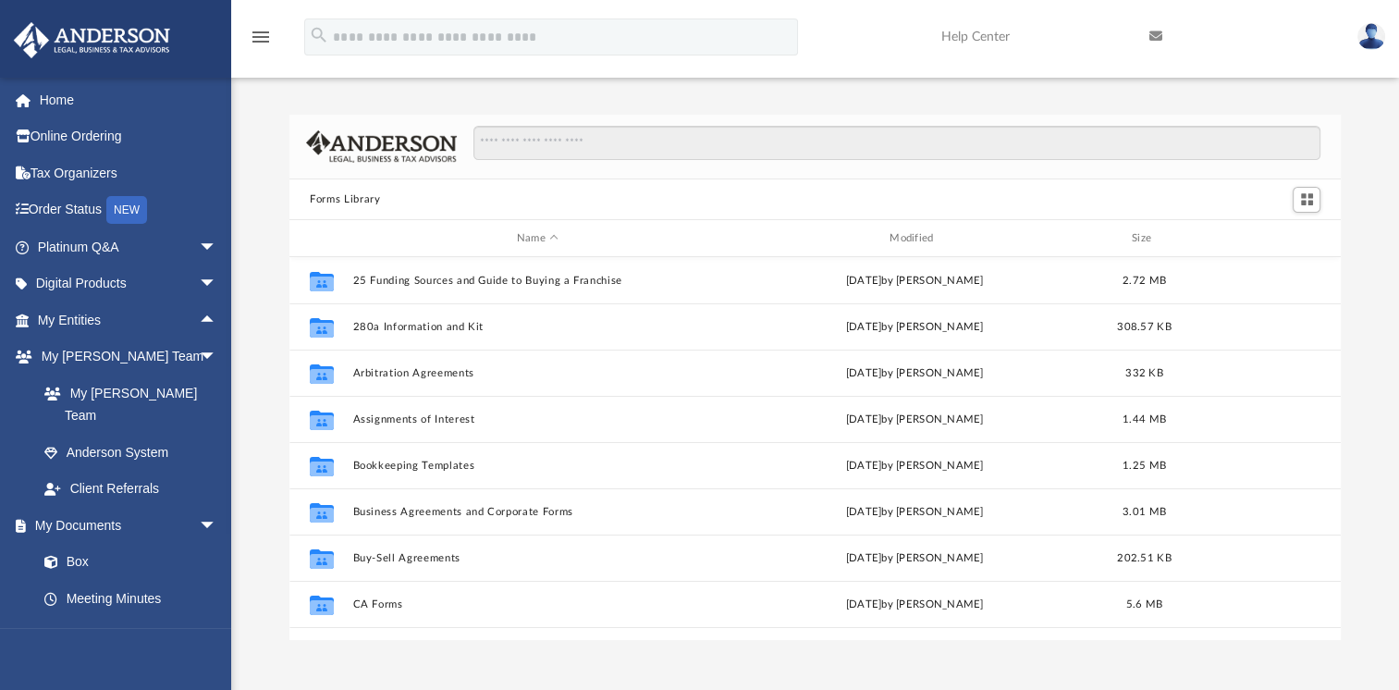
scroll to position [406, 1036]
click at [199, 318] on span "arrow_drop_up" at bounding box center [217, 320] width 37 height 38
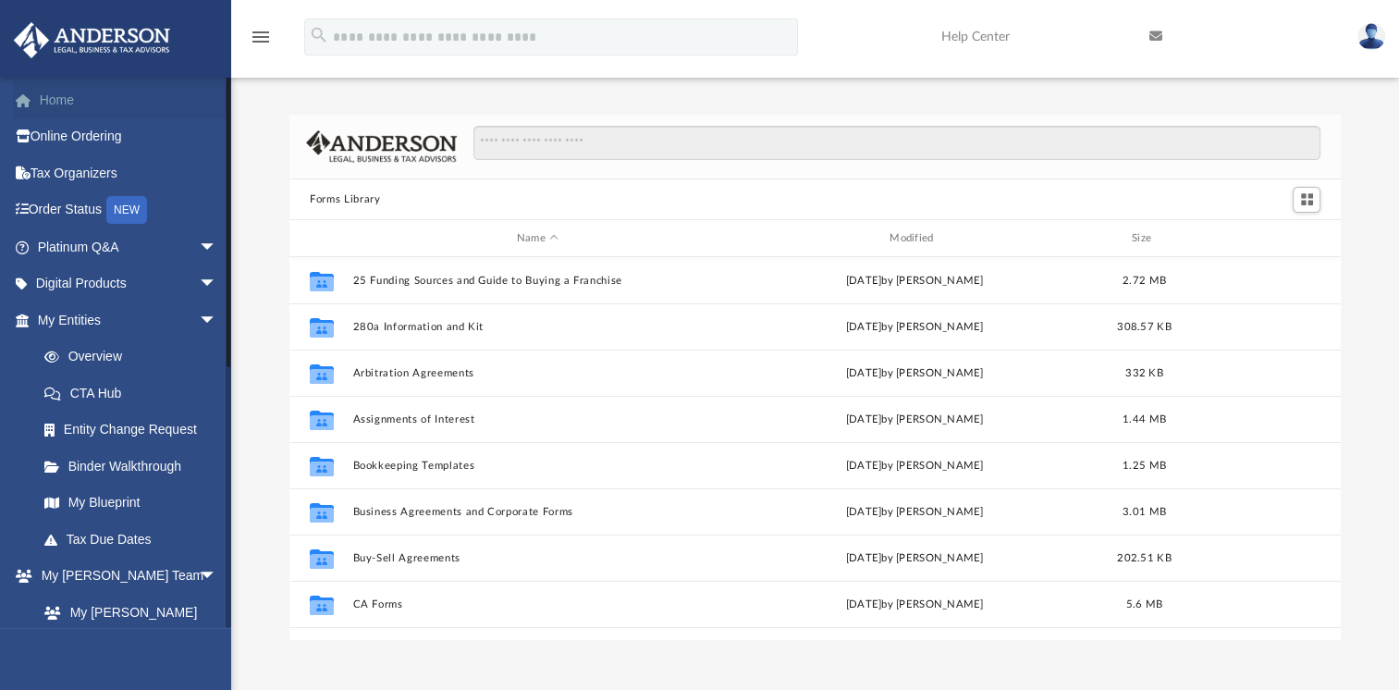
click at [66, 104] on link "Home" at bounding box center [129, 99] width 232 height 37
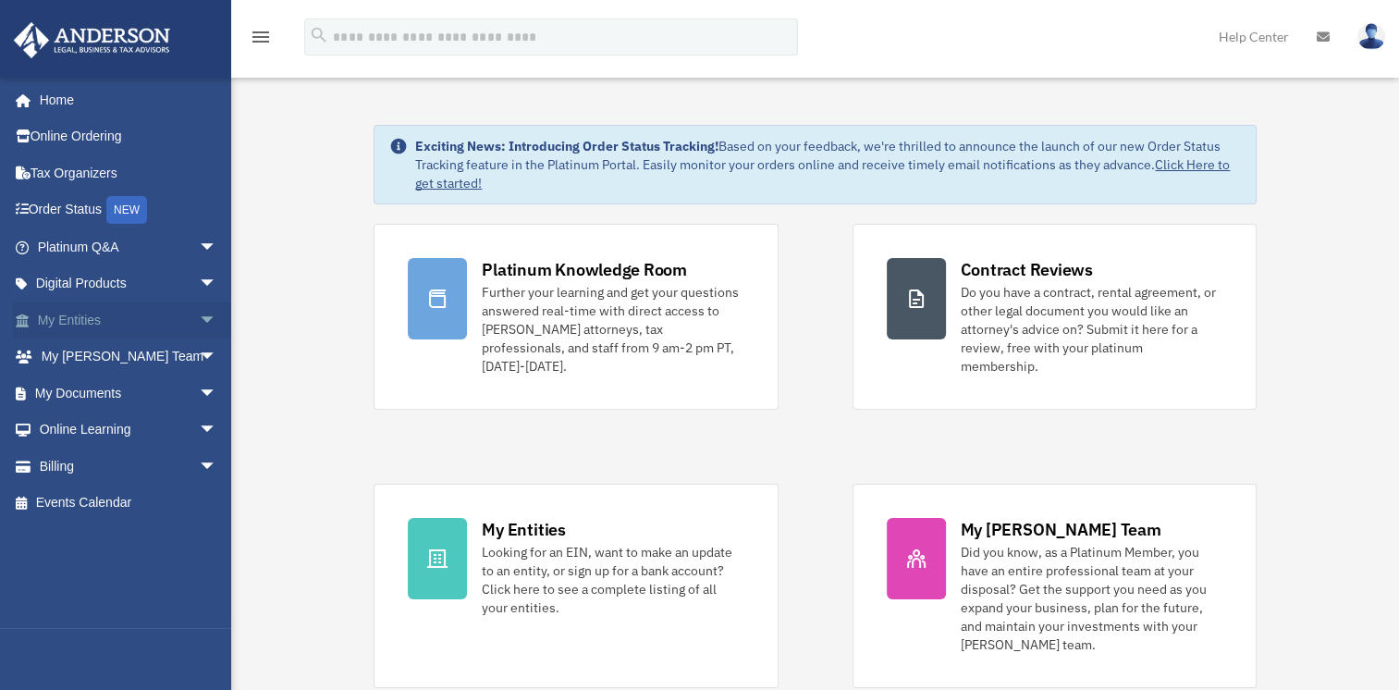
click at [199, 325] on span "arrow_drop_down" at bounding box center [217, 320] width 37 height 38
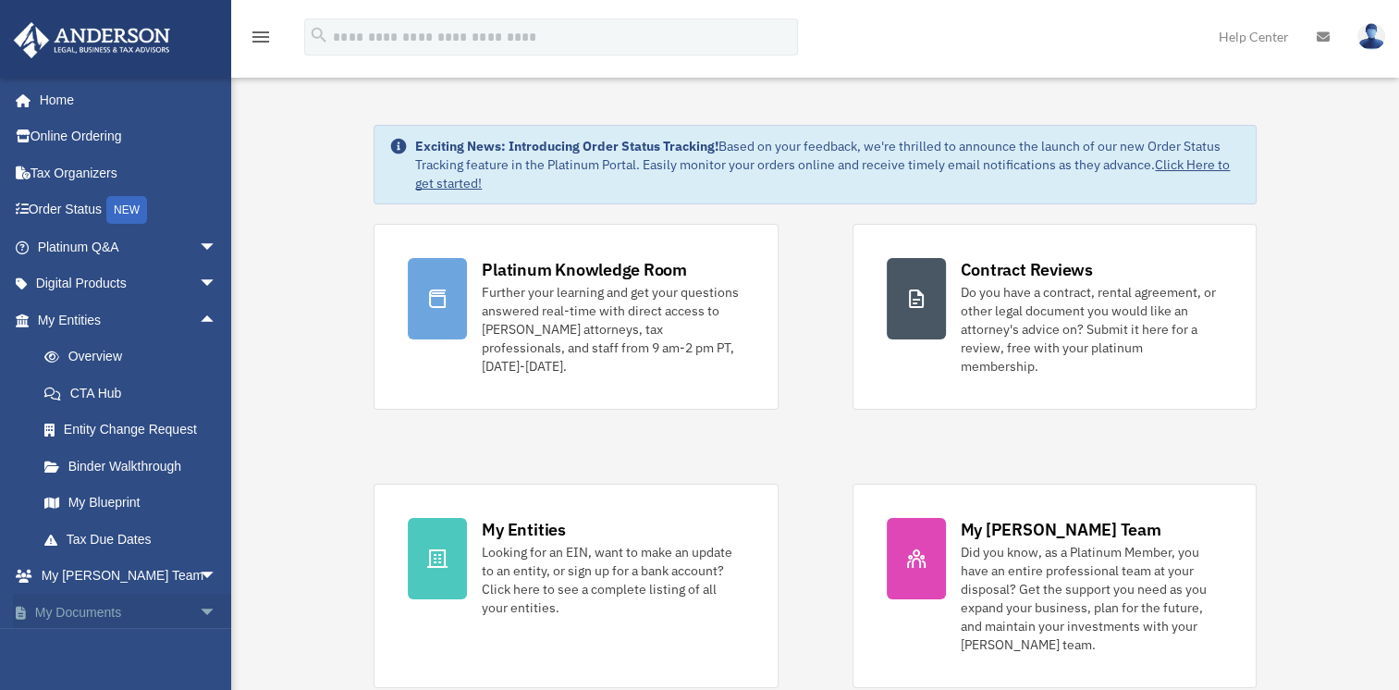
click at [199, 610] on span "arrow_drop_down" at bounding box center [217, 613] width 37 height 38
click at [199, 610] on span "arrow_drop_up" at bounding box center [217, 613] width 37 height 38
click at [199, 610] on span "arrow_drop_down" at bounding box center [217, 613] width 37 height 38
click at [199, 610] on span "arrow_drop_up" at bounding box center [217, 613] width 37 height 38
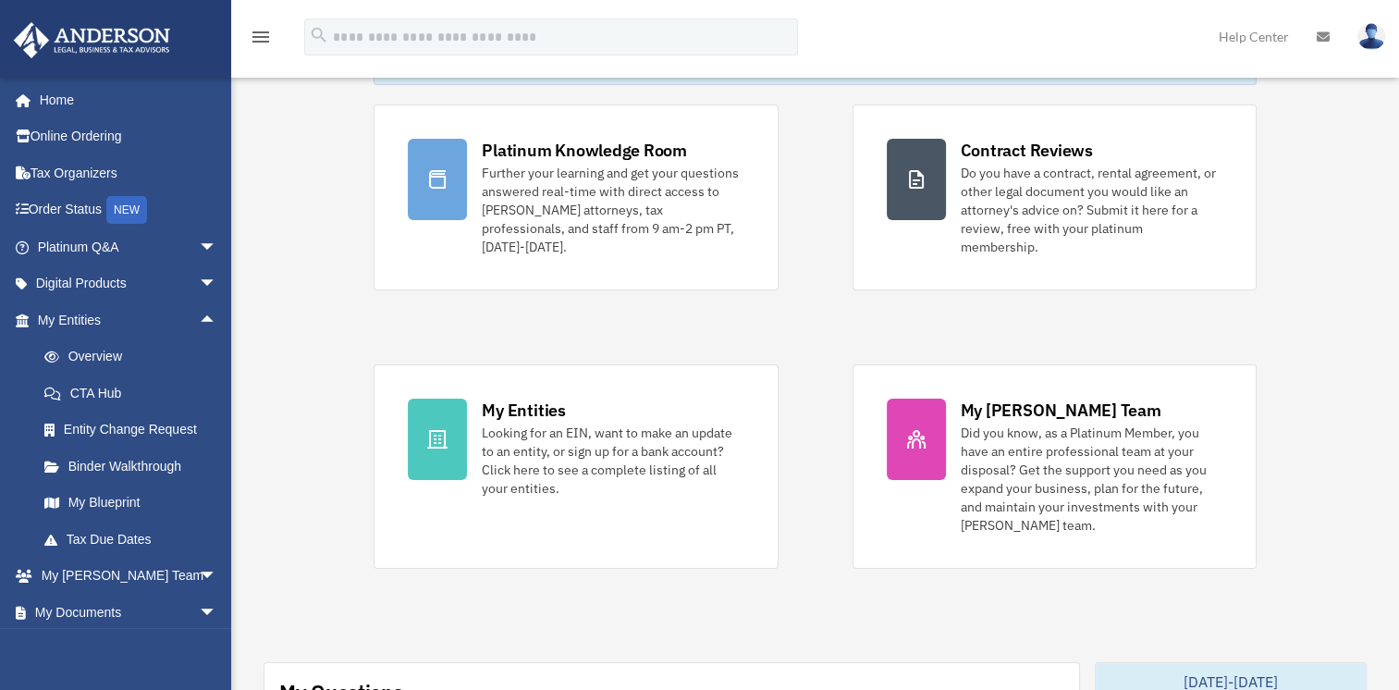
scroll to position [135, 0]
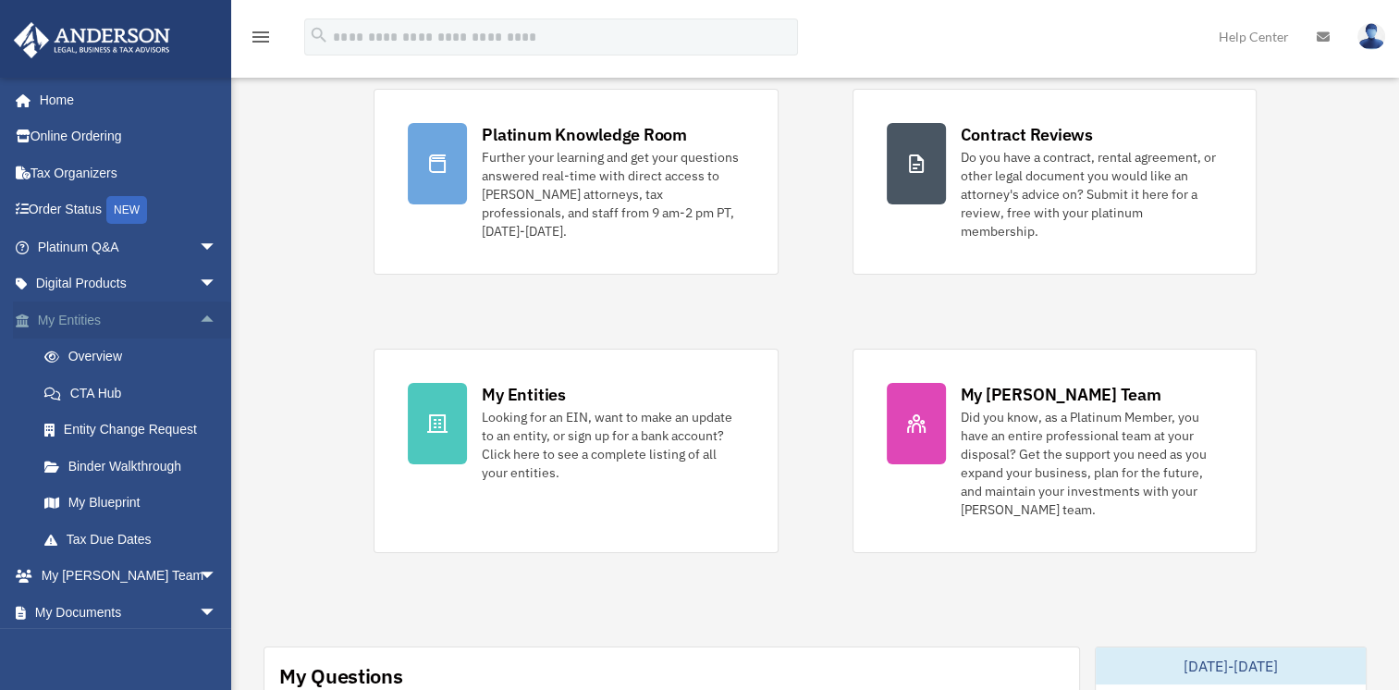
click at [199, 314] on span "arrow_drop_up" at bounding box center [217, 320] width 37 height 38
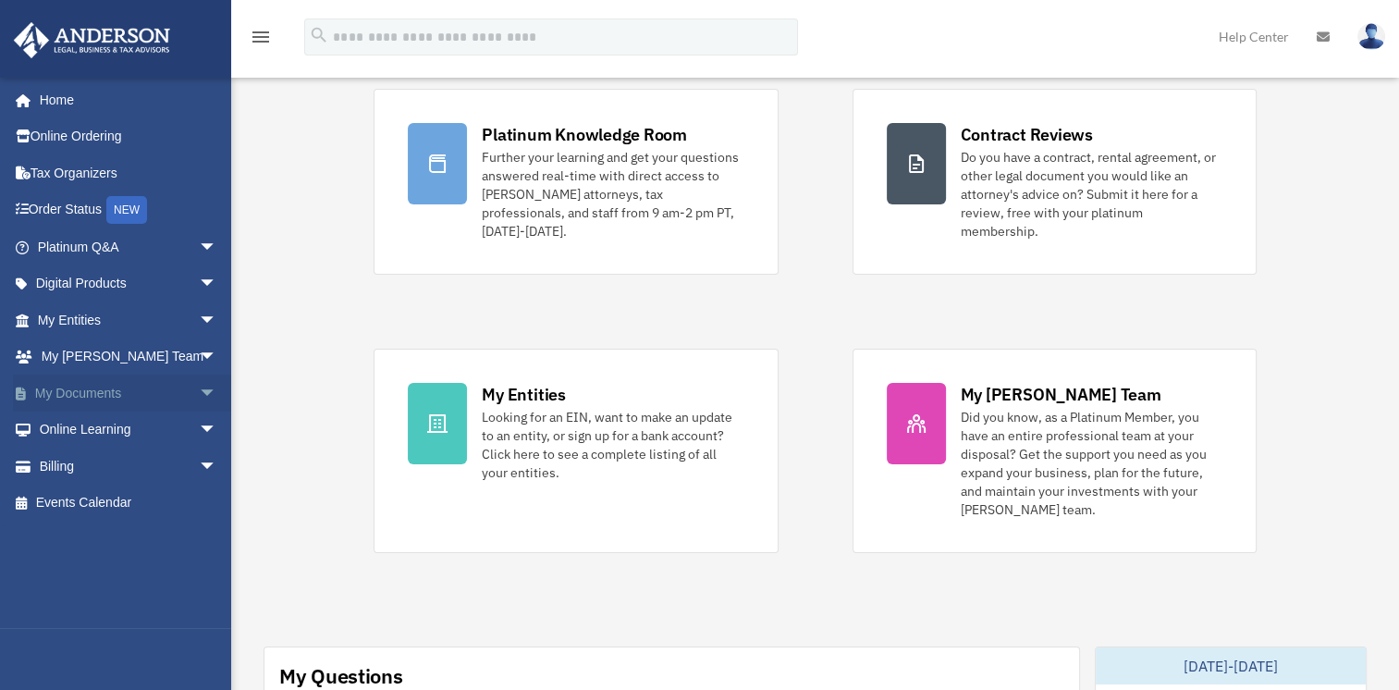
click at [199, 394] on span "arrow_drop_down" at bounding box center [217, 393] width 37 height 38
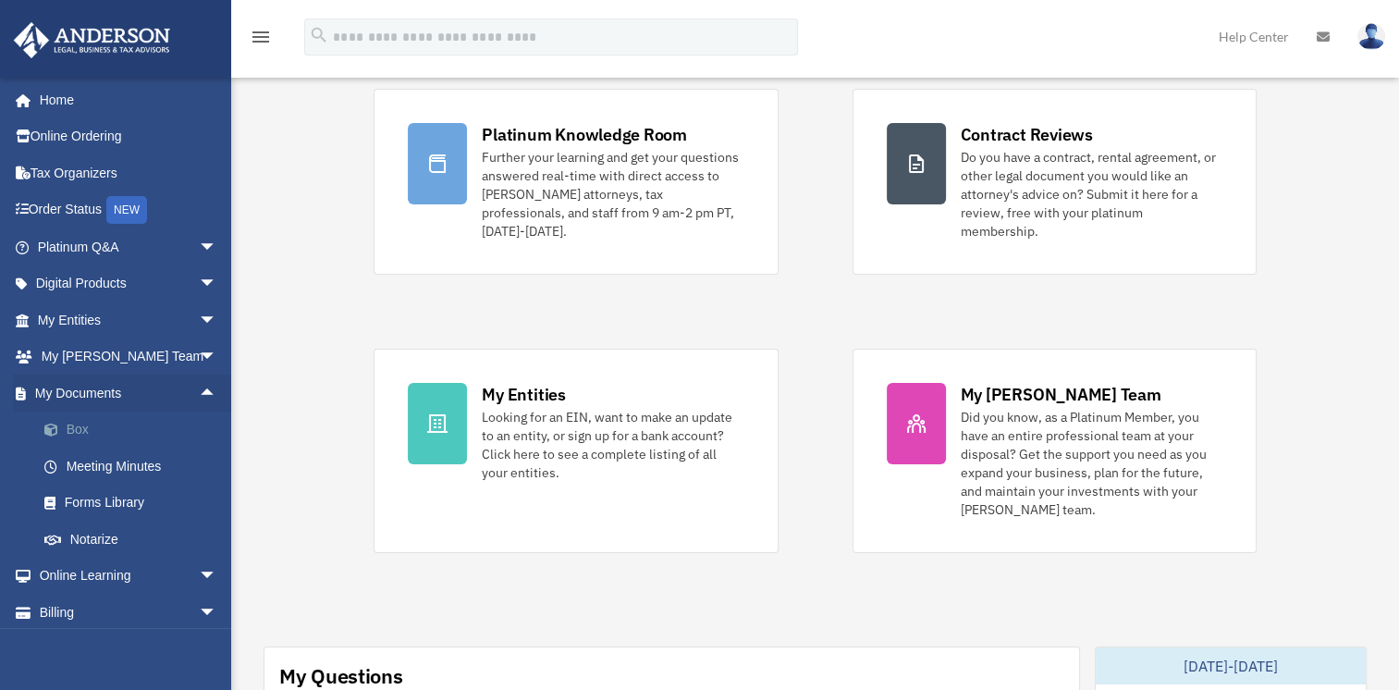
click at [76, 431] on link "Box" at bounding box center [135, 429] width 219 height 37
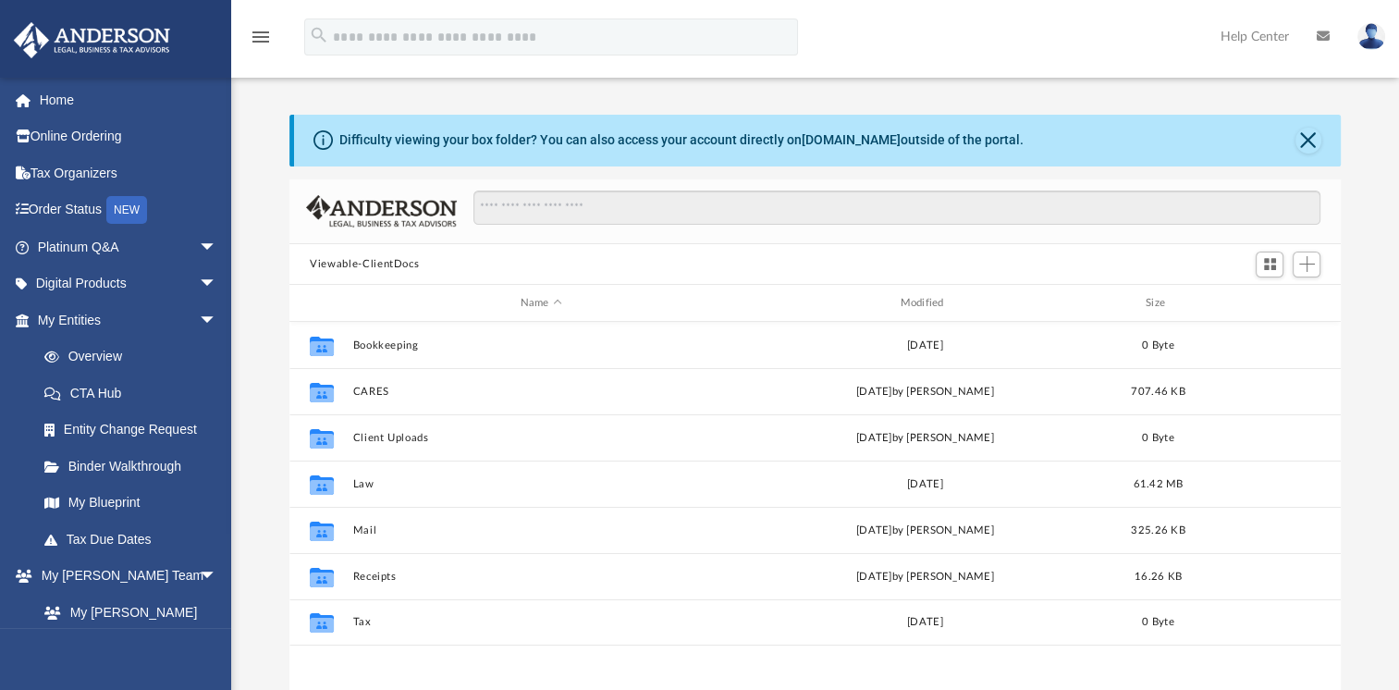
scroll to position [406, 1036]
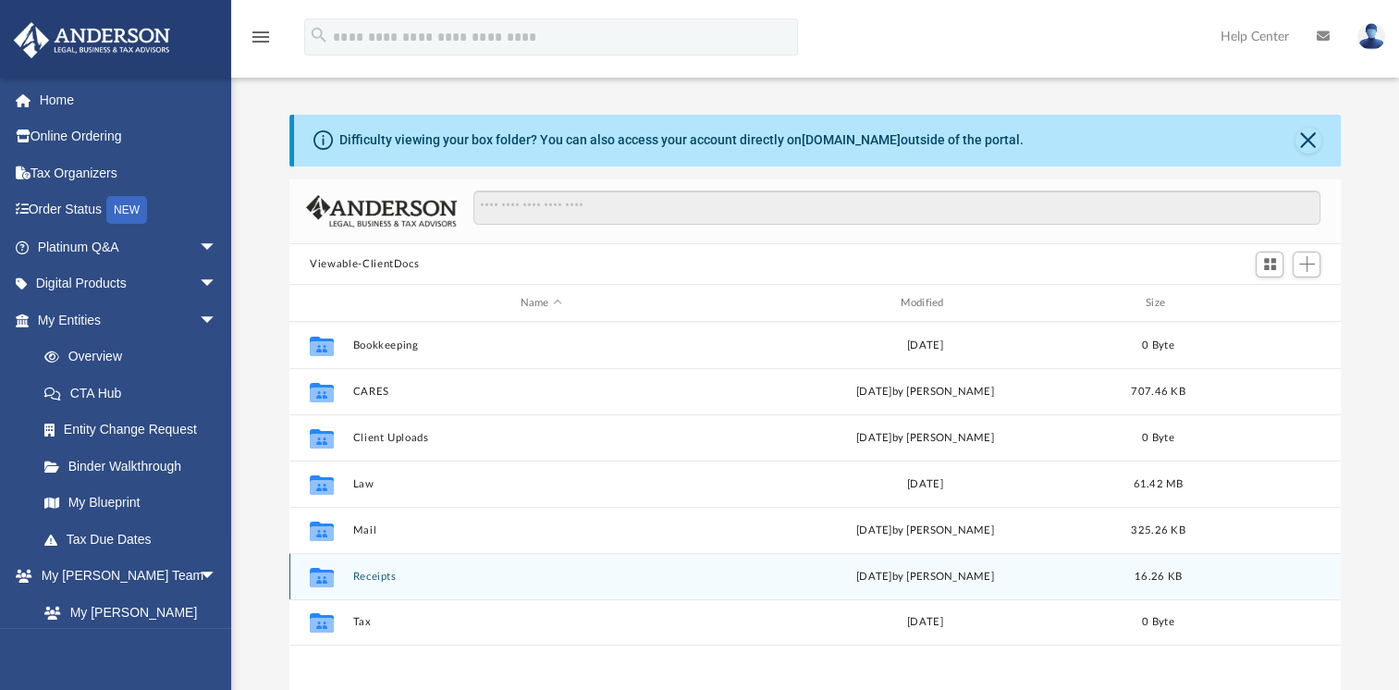
click at [388, 574] on button "Receipts" at bounding box center [541, 576] width 376 height 12
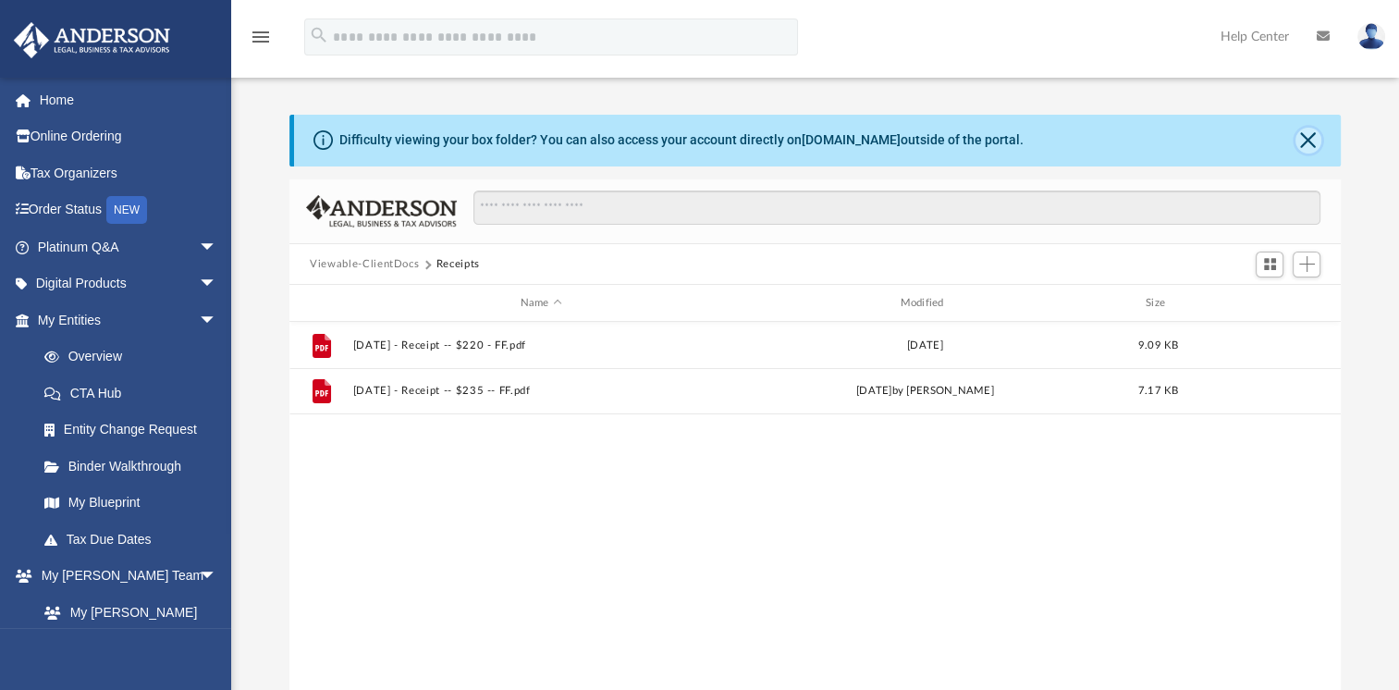
click at [1306, 141] on button "Close" at bounding box center [1308, 141] width 26 height 26
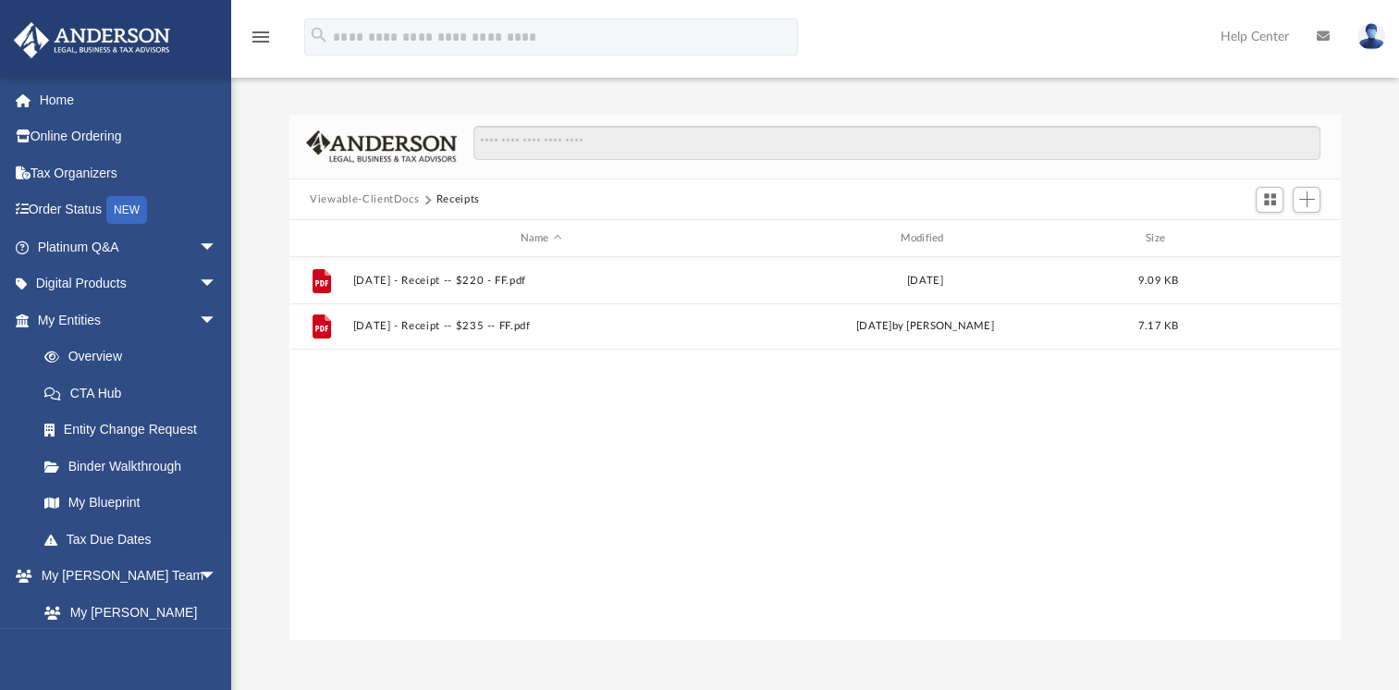
click at [388, 200] on button "Viewable-ClientDocs" at bounding box center [364, 199] width 109 height 17
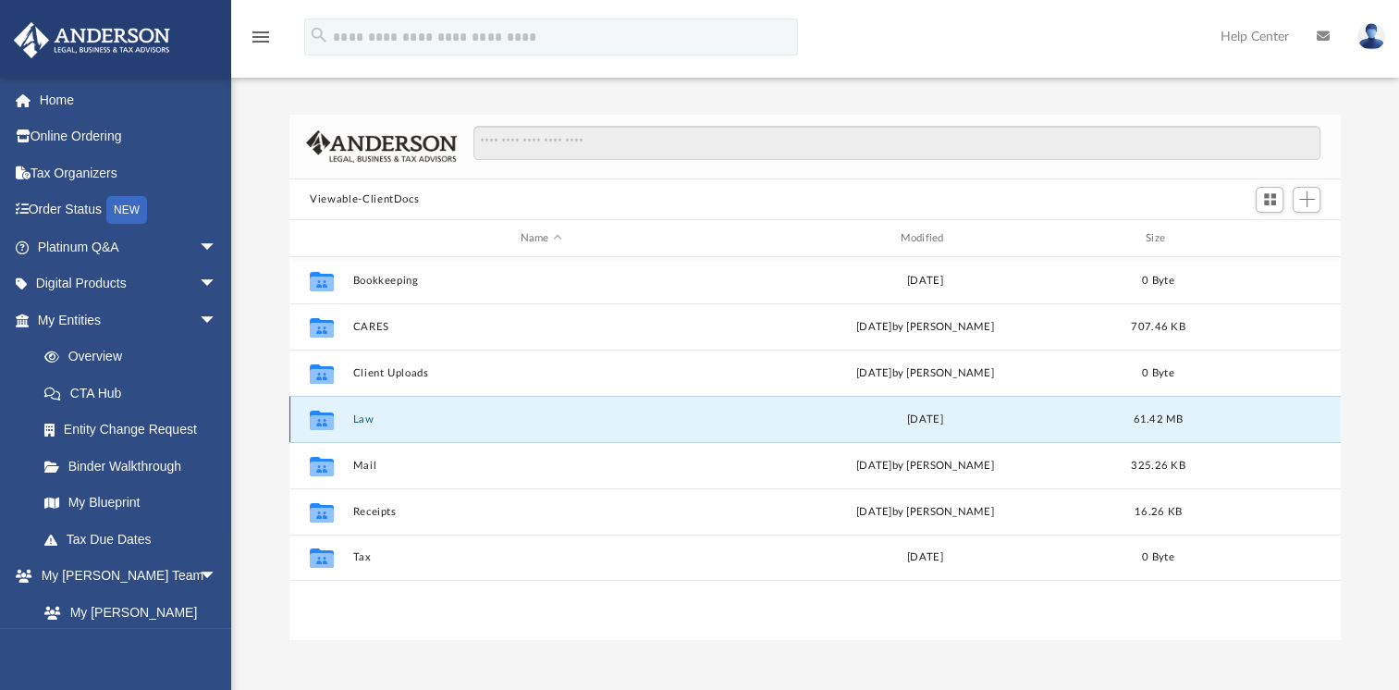
click at [364, 418] on button "Law" at bounding box center [541, 419] width 376 height 12
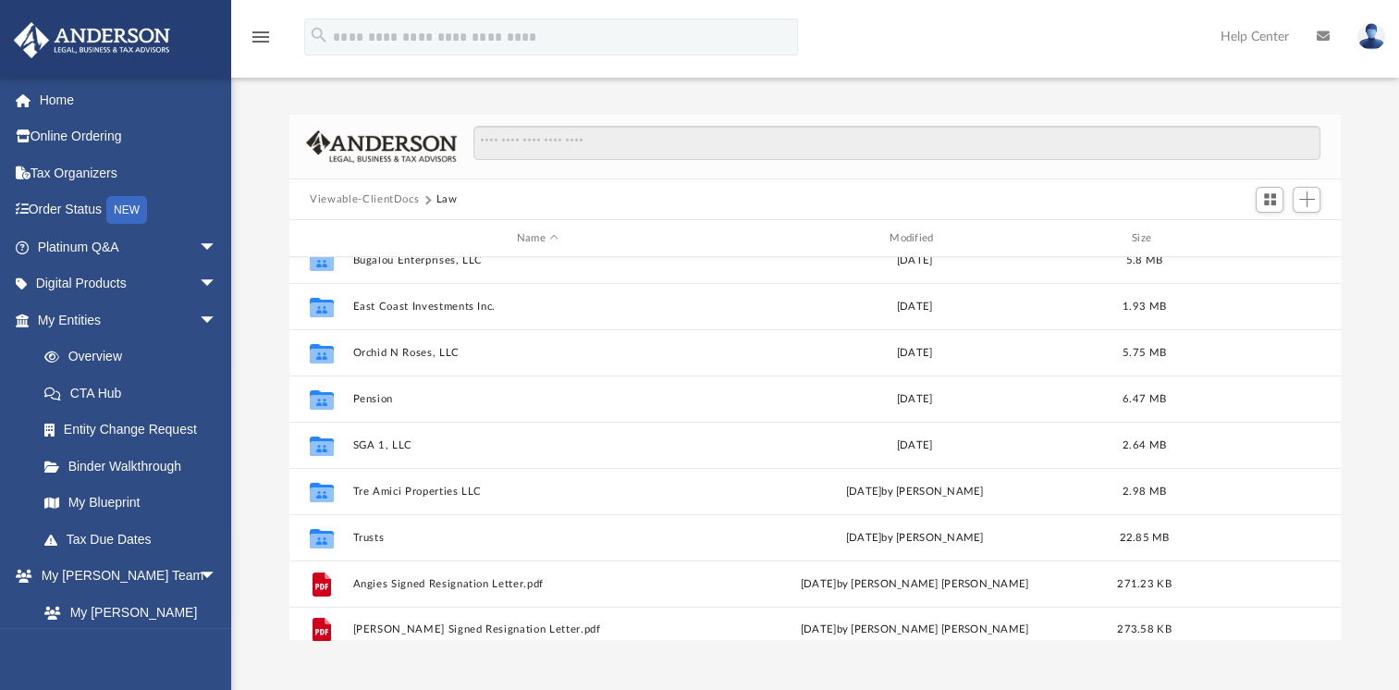
scroll to position [171, 0]
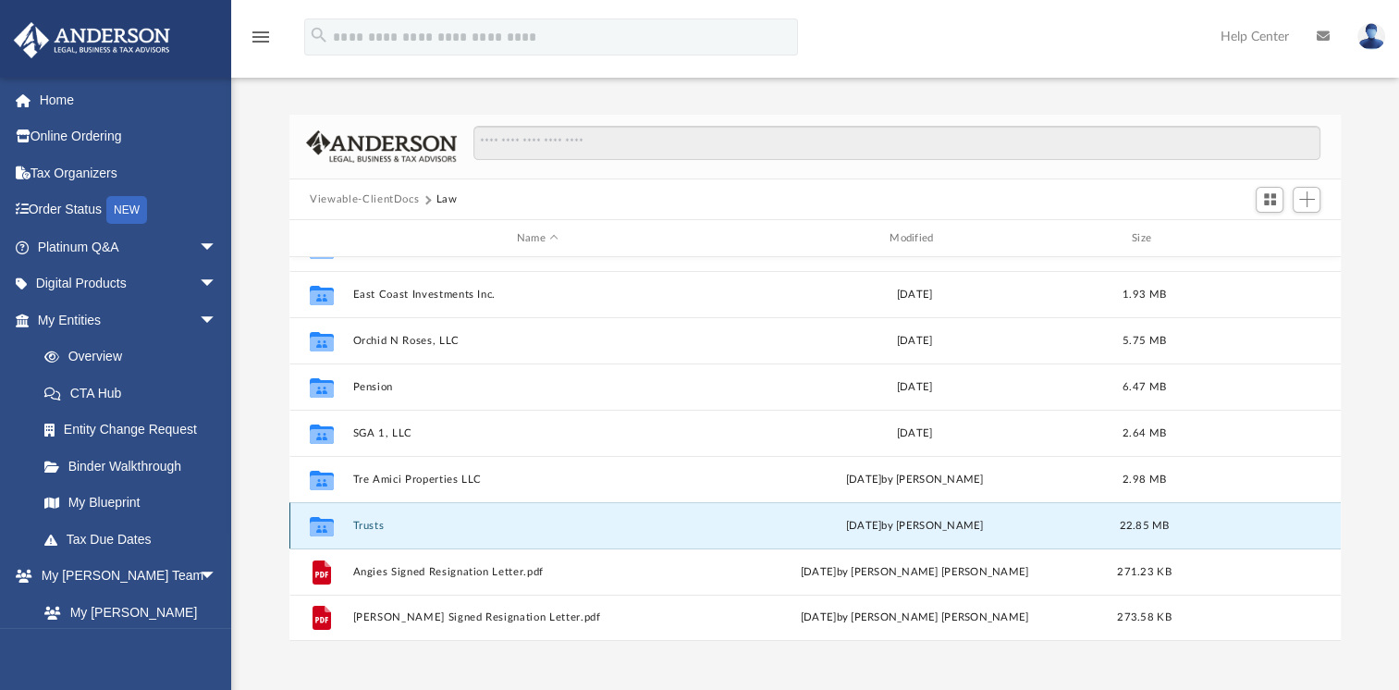
click at [368, 525] on button "Trusts" at bounding box center [537, 526] width 369 height 12
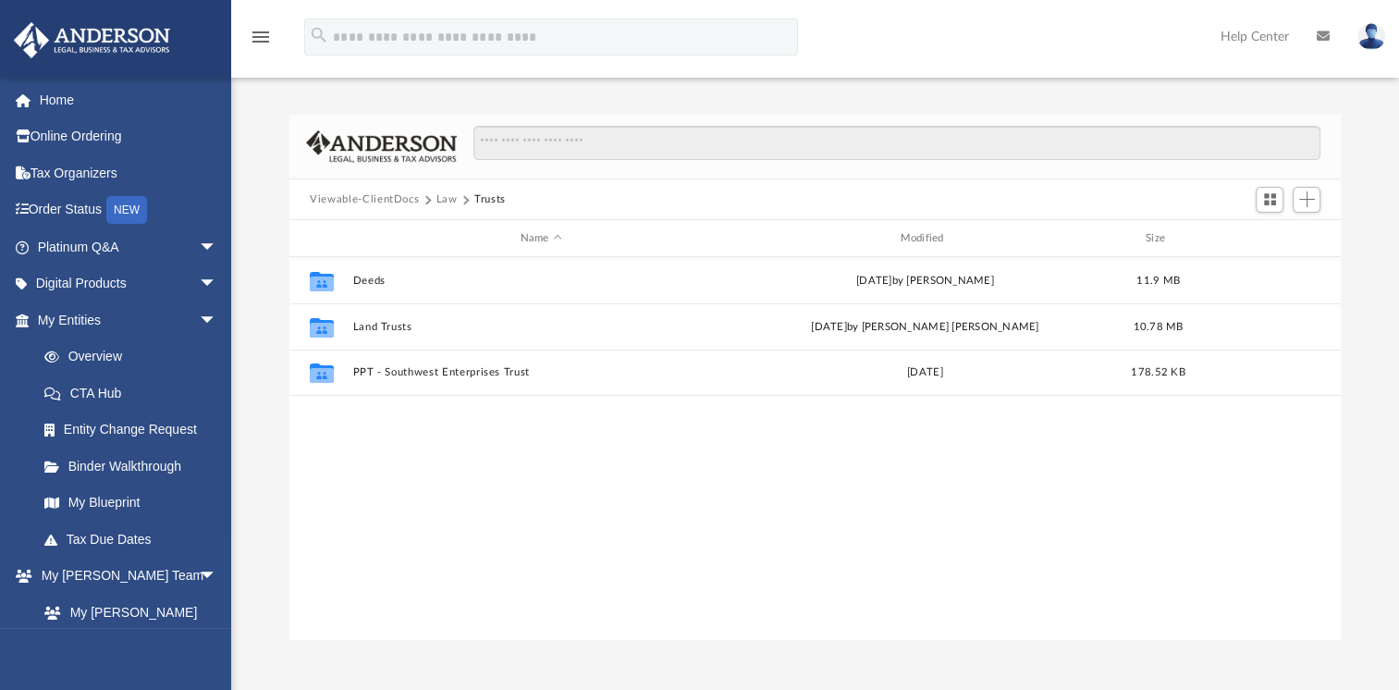
scroll to position [0, 0]
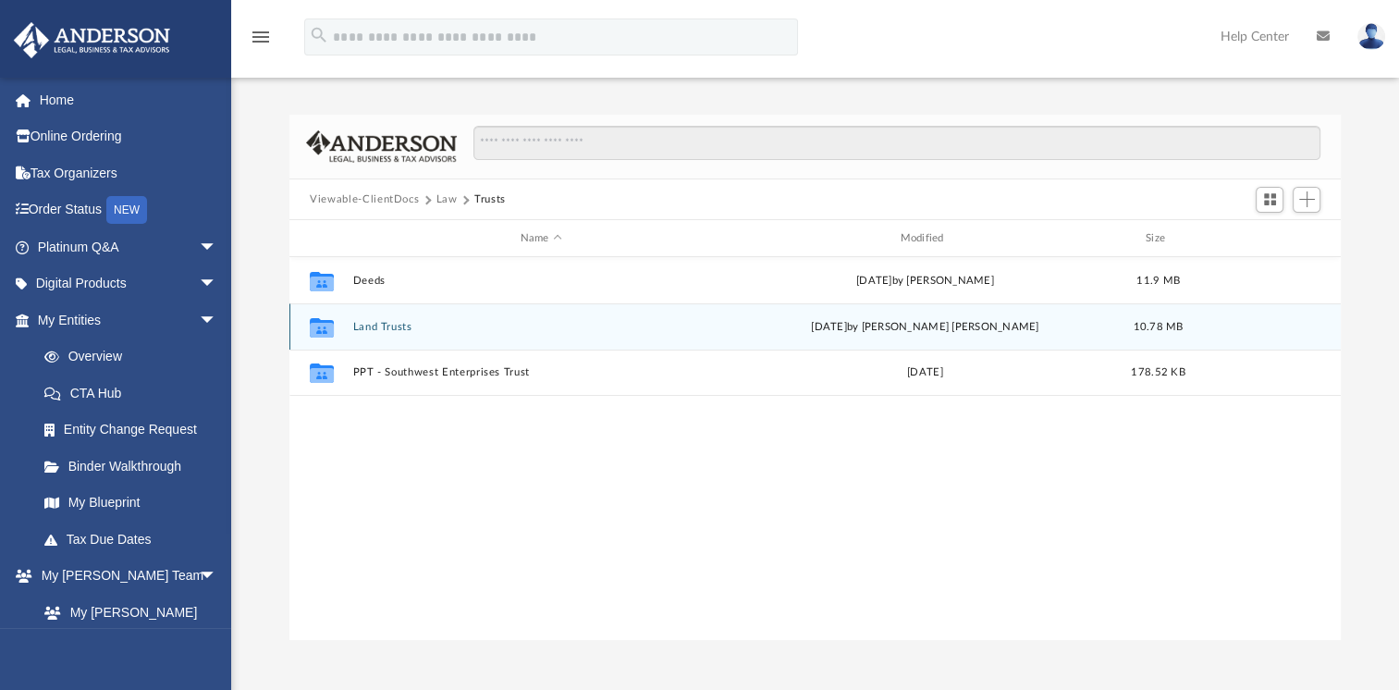
click at [390, 329] on button "Land Trusts" at bounding box center [541, 327] width 376 height 12
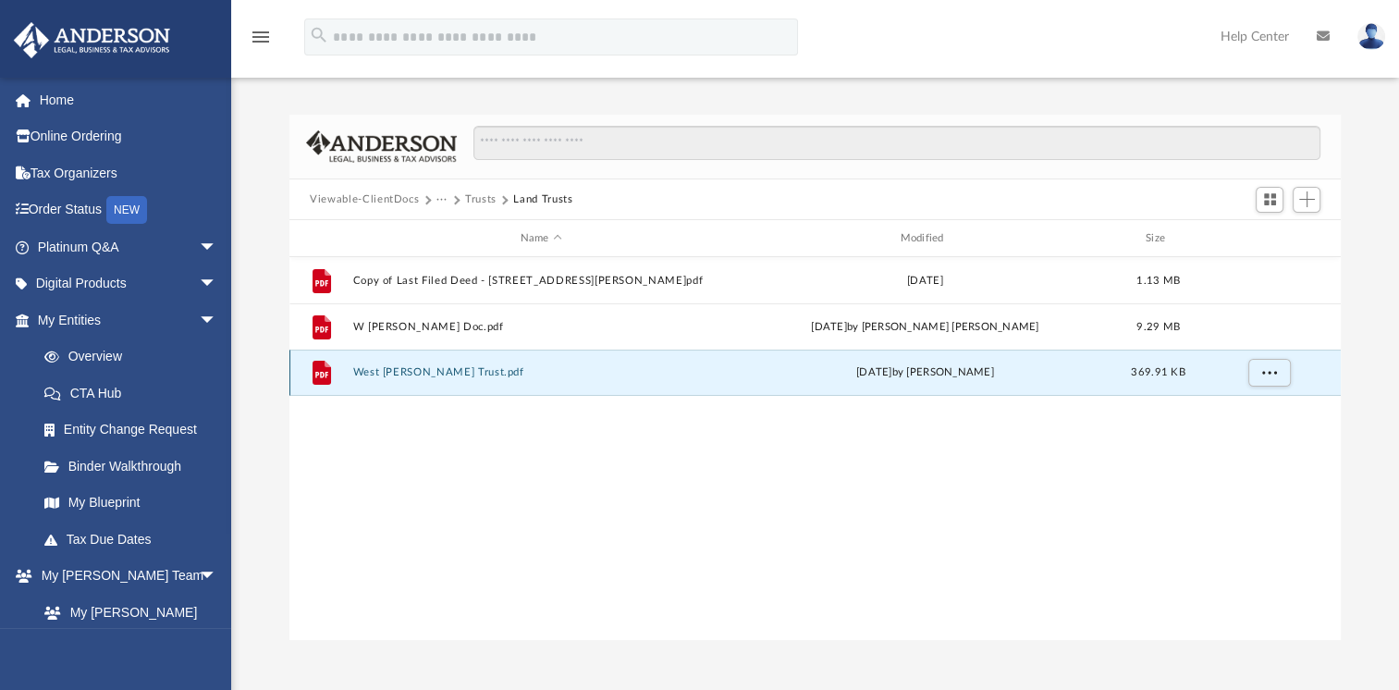
click at [383, 377] on button "West [PERSON_NAME] Trust.pdf" at bounding box center [541, 372] width 376 height 12
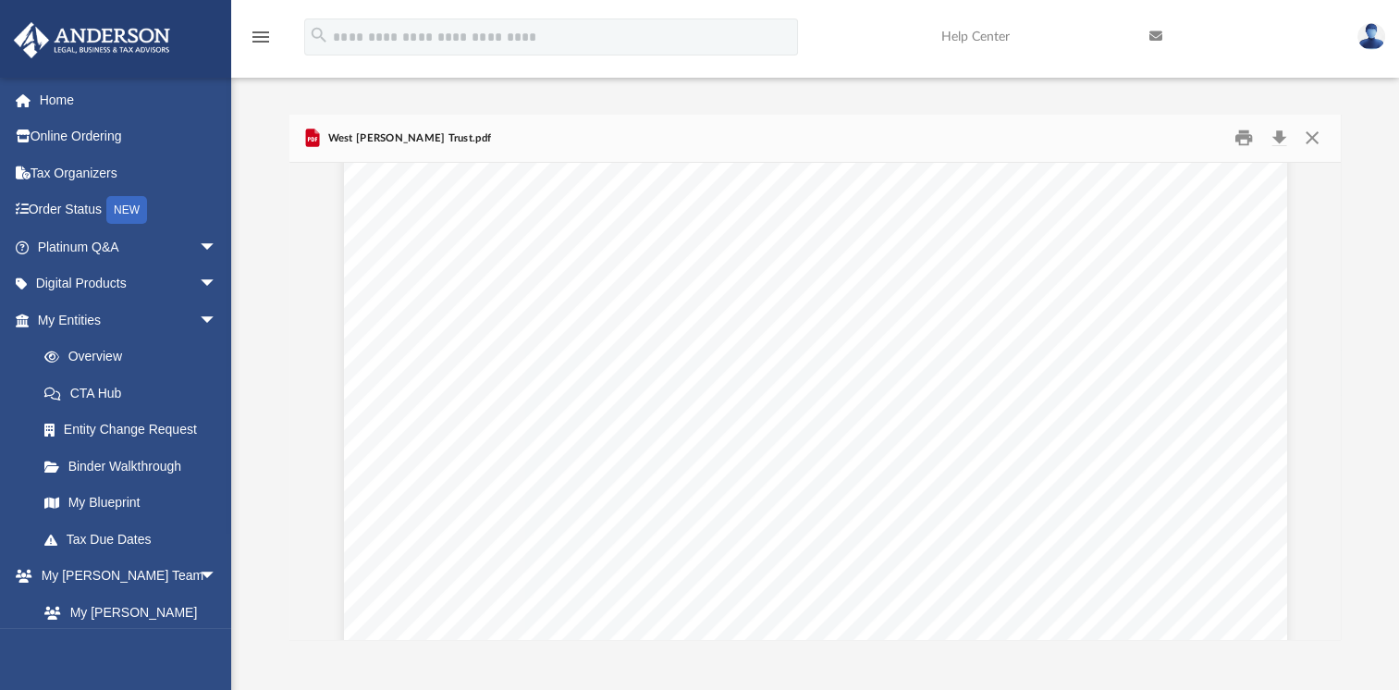
scroll to position [423, 0]
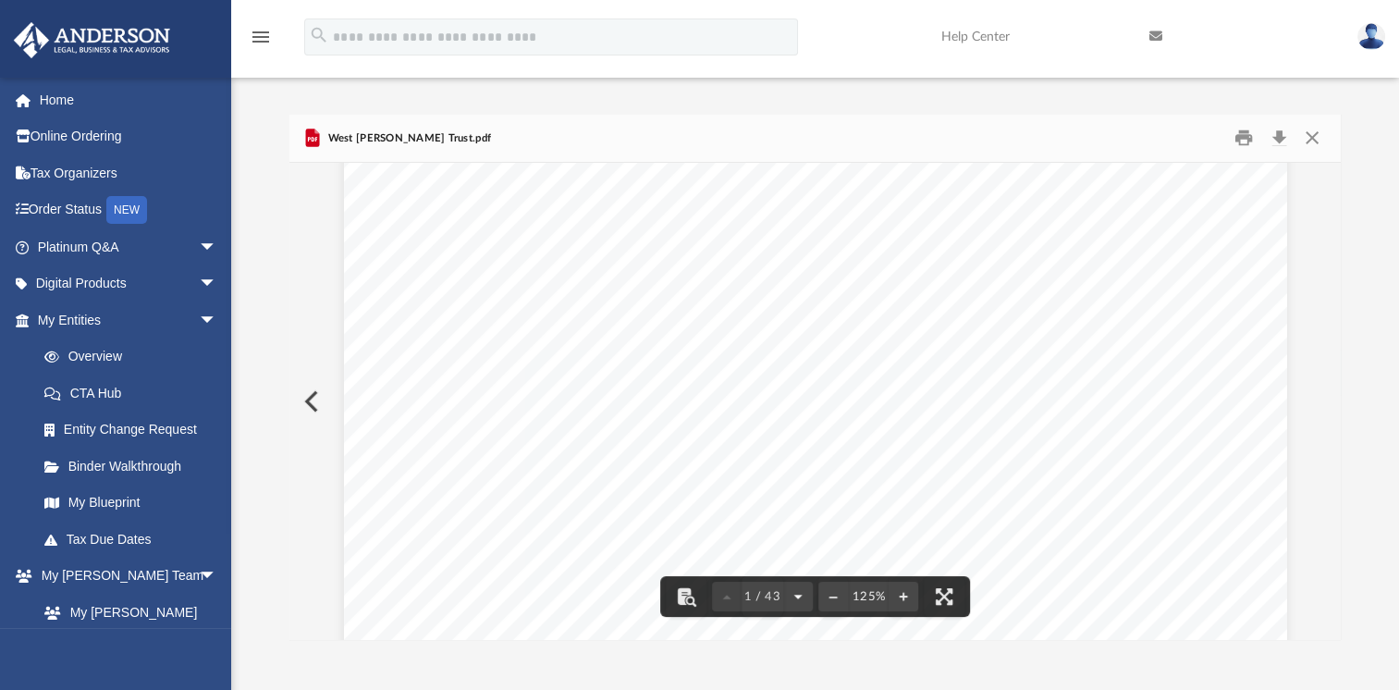
click at [796, 596] on button "File preview" at bounding box center [798, 596] width 30 height 41
click at [796, 607] on button "File preview" at bounding box center [798, 596] width 30 height 41
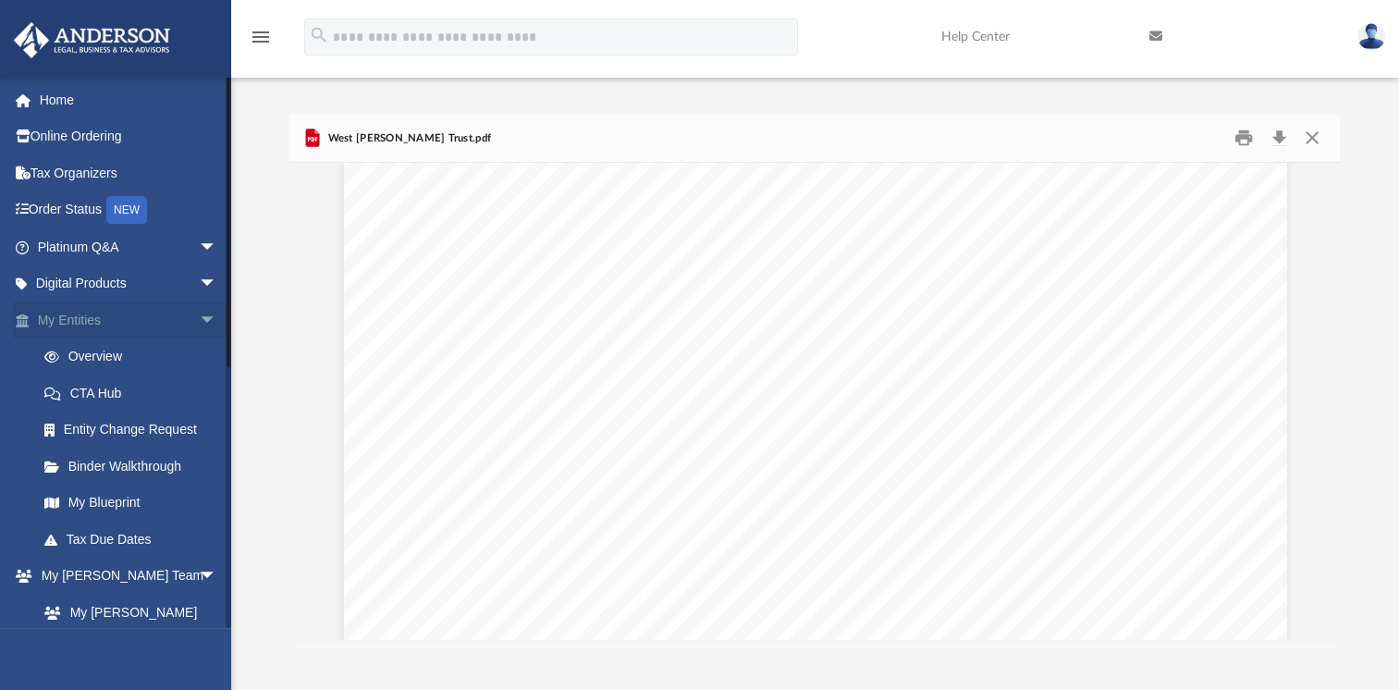
click at [199, 313] on span "arrow_drop_down" at bounding box center [217, 320] width 37 height 38
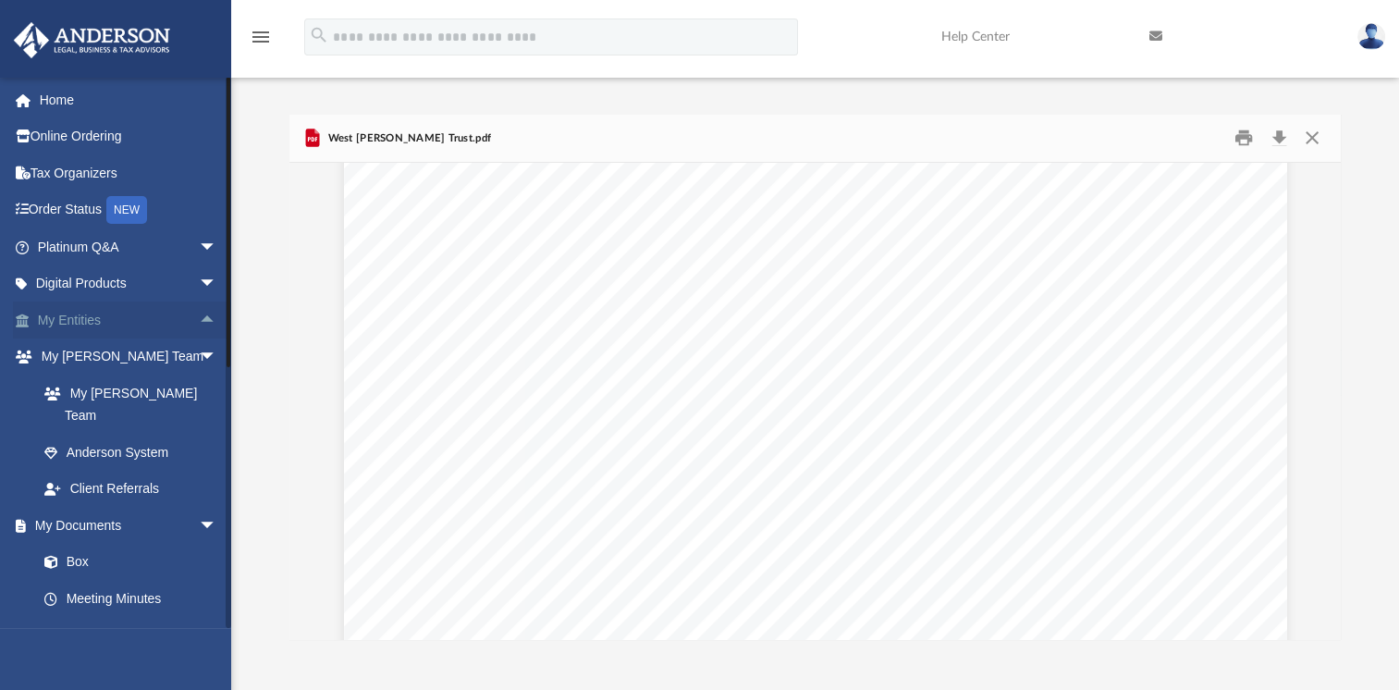
click at [199, 324] on span "arrow_drop_up" at bounding box center [217, 320] width 37 height 38
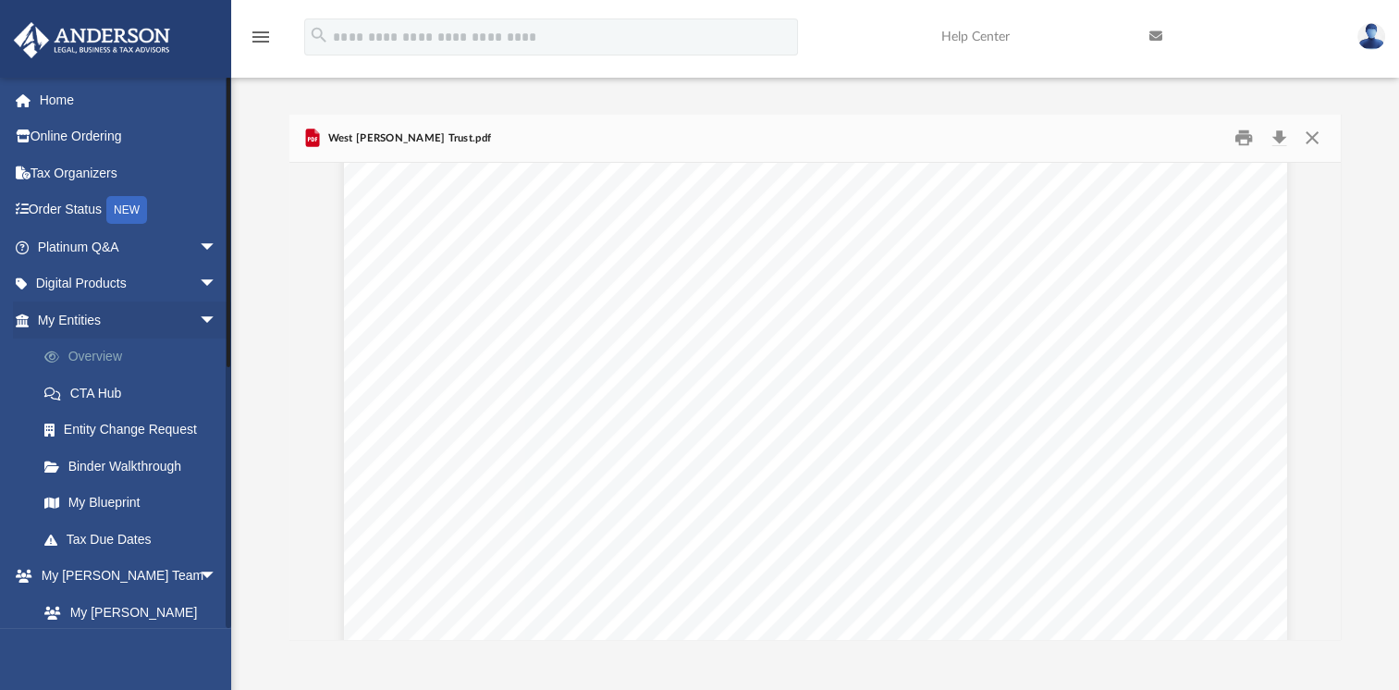
click at [103, 362] on link "Overview" at bounding box center [135, 356] width 219 height 37
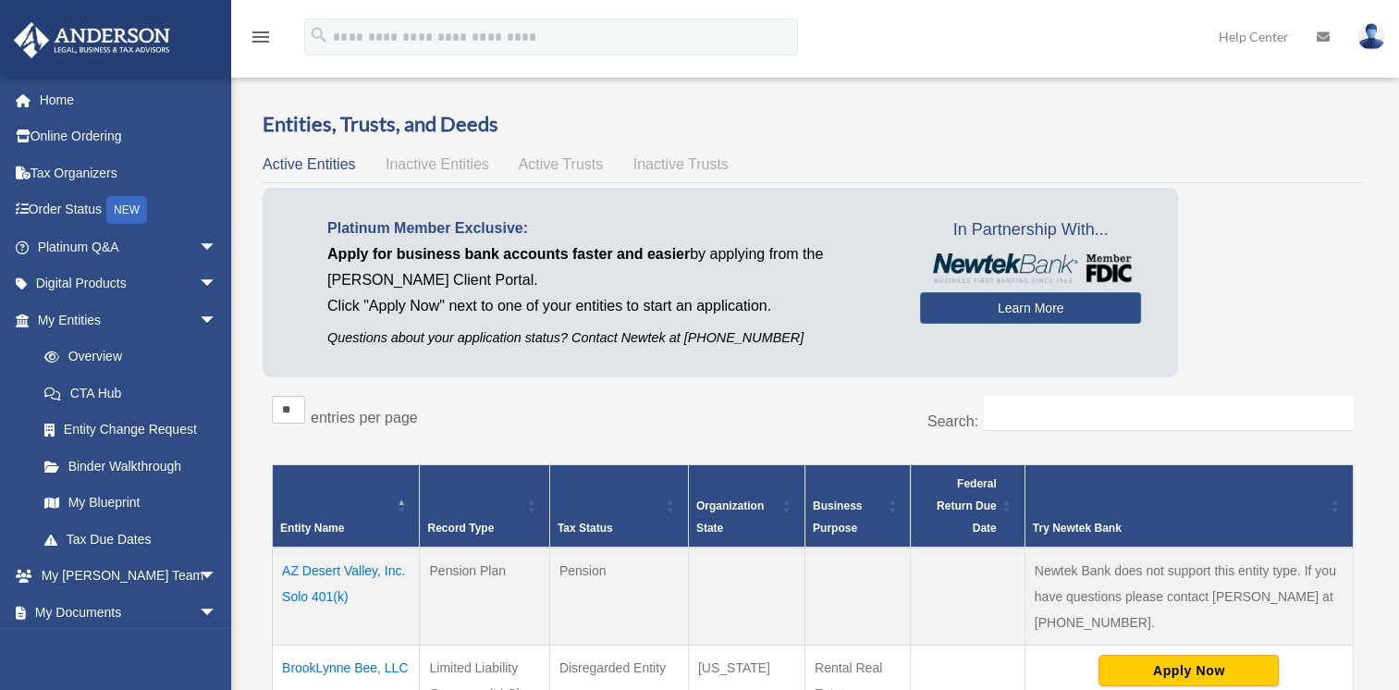
click at [411, 166] on span "Inactive Entities" at bounding box center [438, 164] width 104 height 16
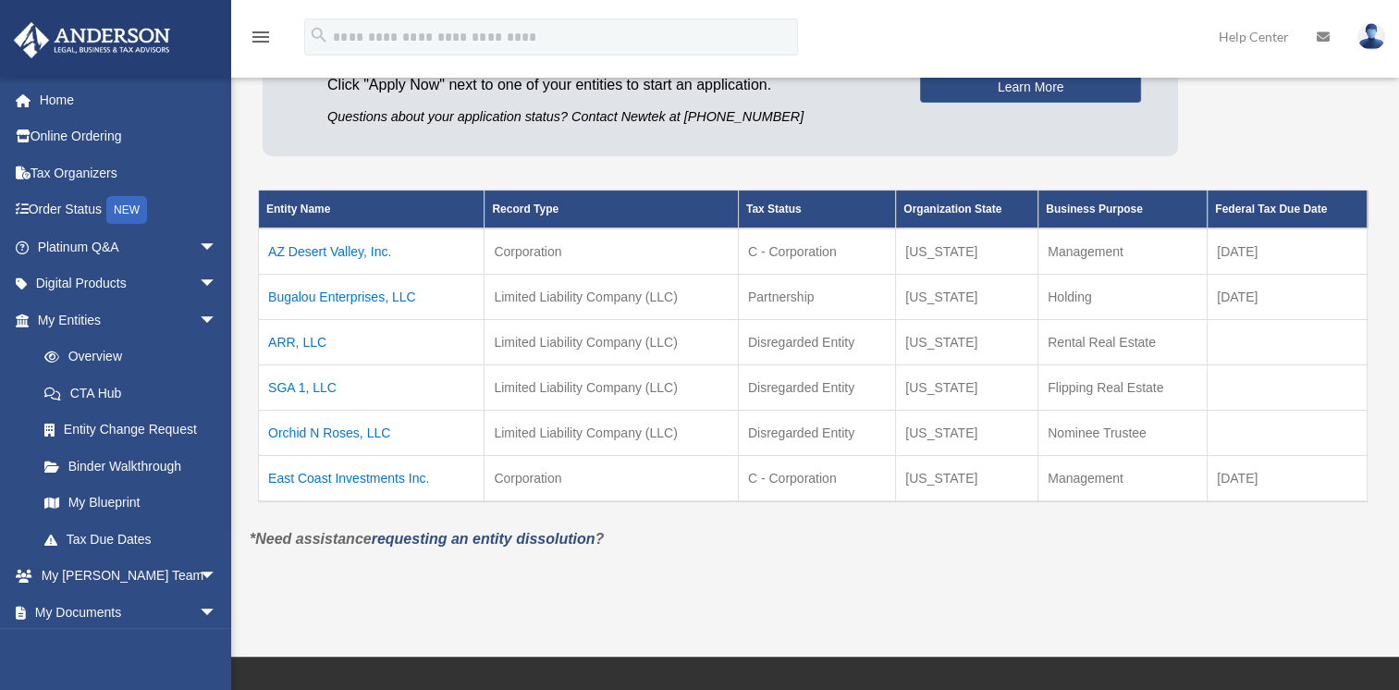
scroll to position [224, 0]
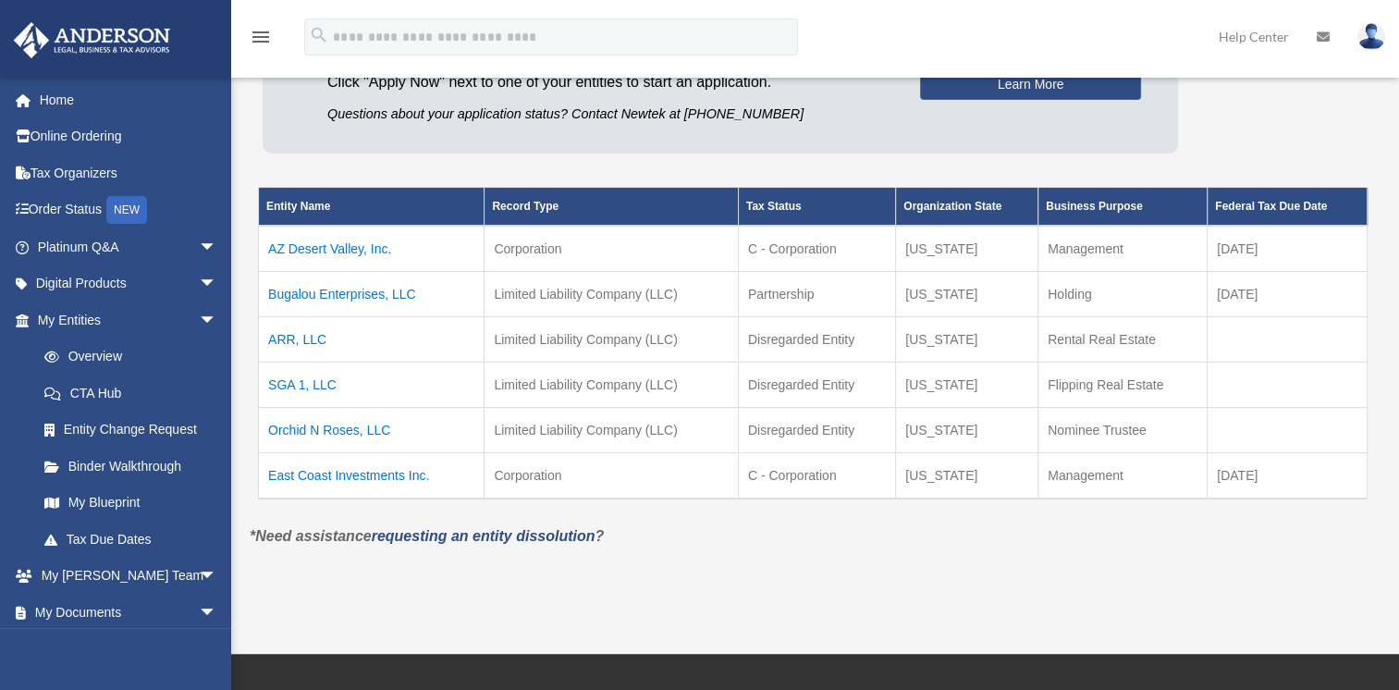
click at [303, 426] on td "Orchid N Roses, LLC" at bounding box center [372, 430] width 226 height 45
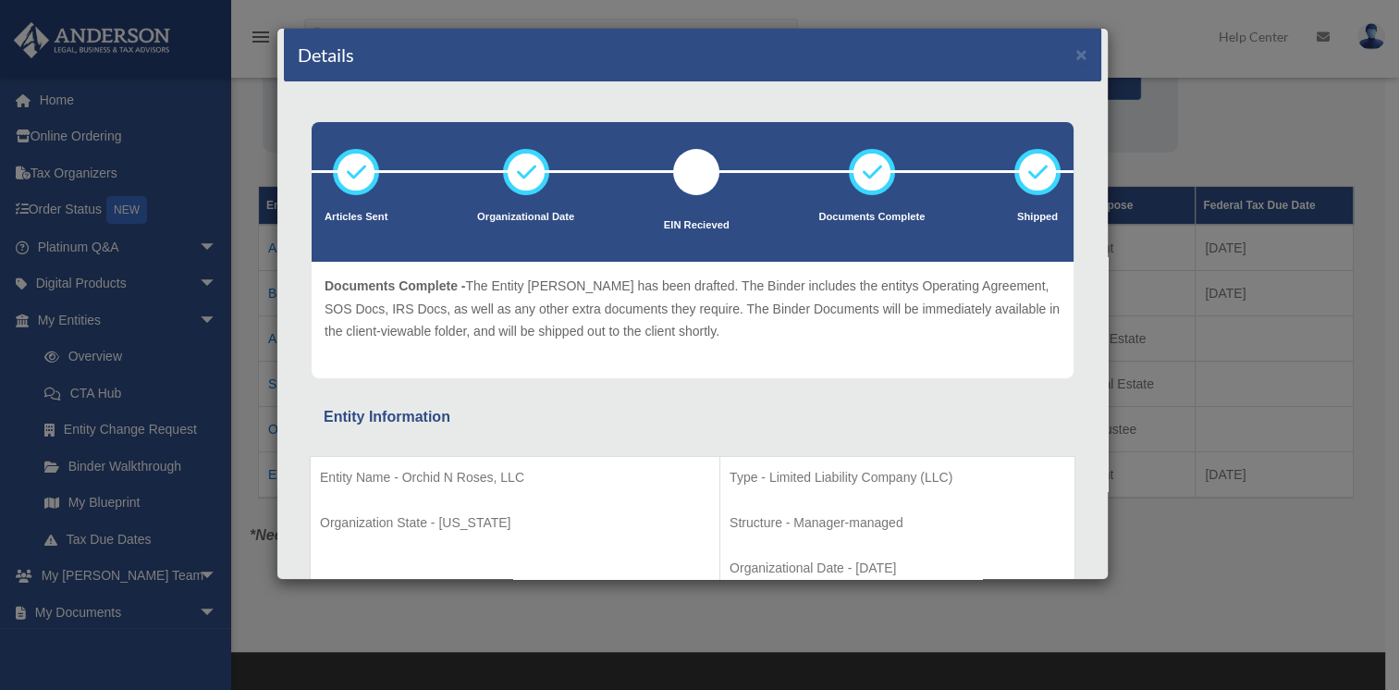
scroll to position [0, 0]
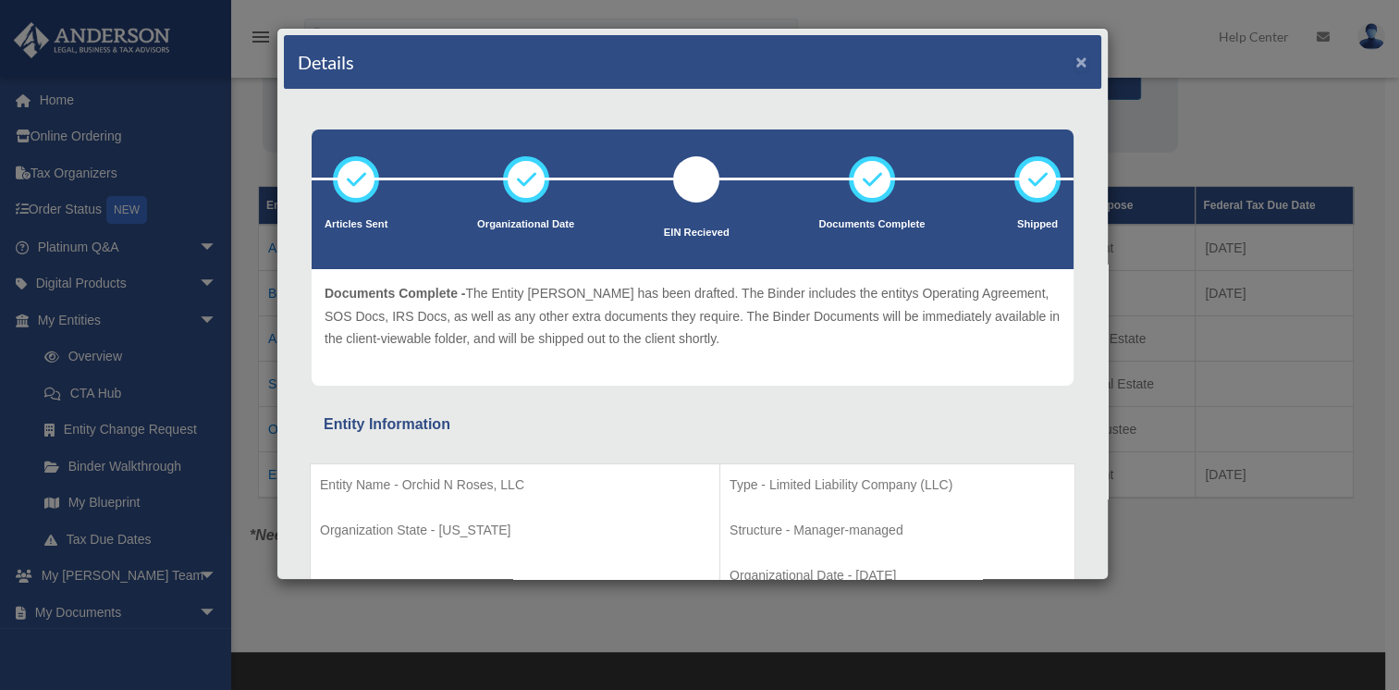
click at [1075, 65] on button "×" at bounding box center [1081, 61] width 12 height 19
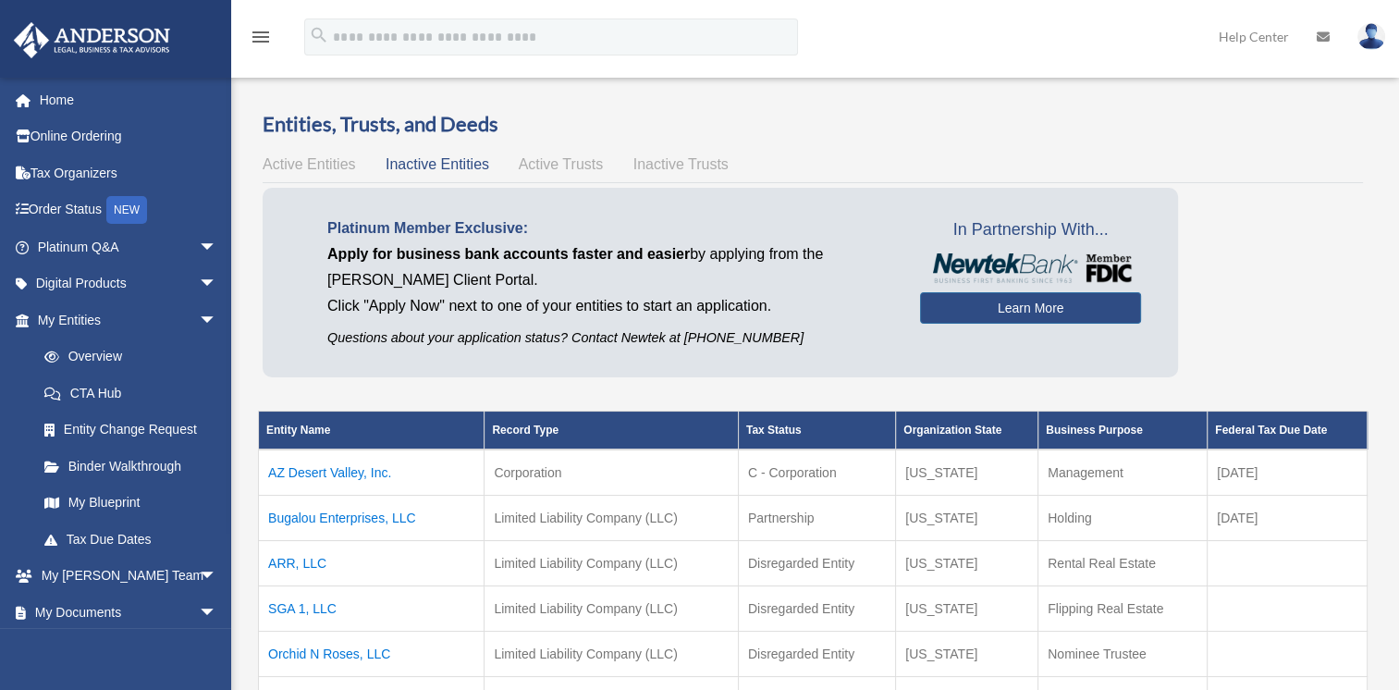
click at [570, 157] on span "Active Trusts" at bounding box center [561, 164] width 85 height 16
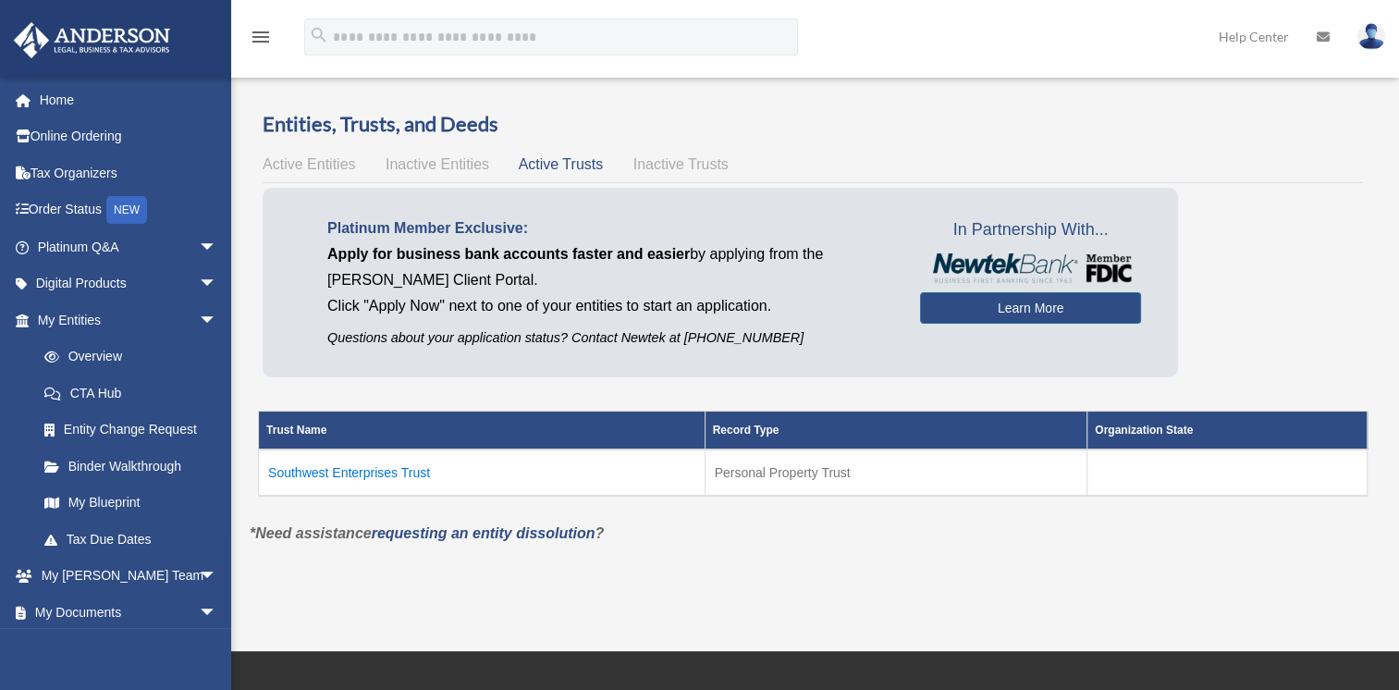
click at [348, 472] on td "Southwest Enterprises Trust" at bounding box center [482, 472] width 447 height 46
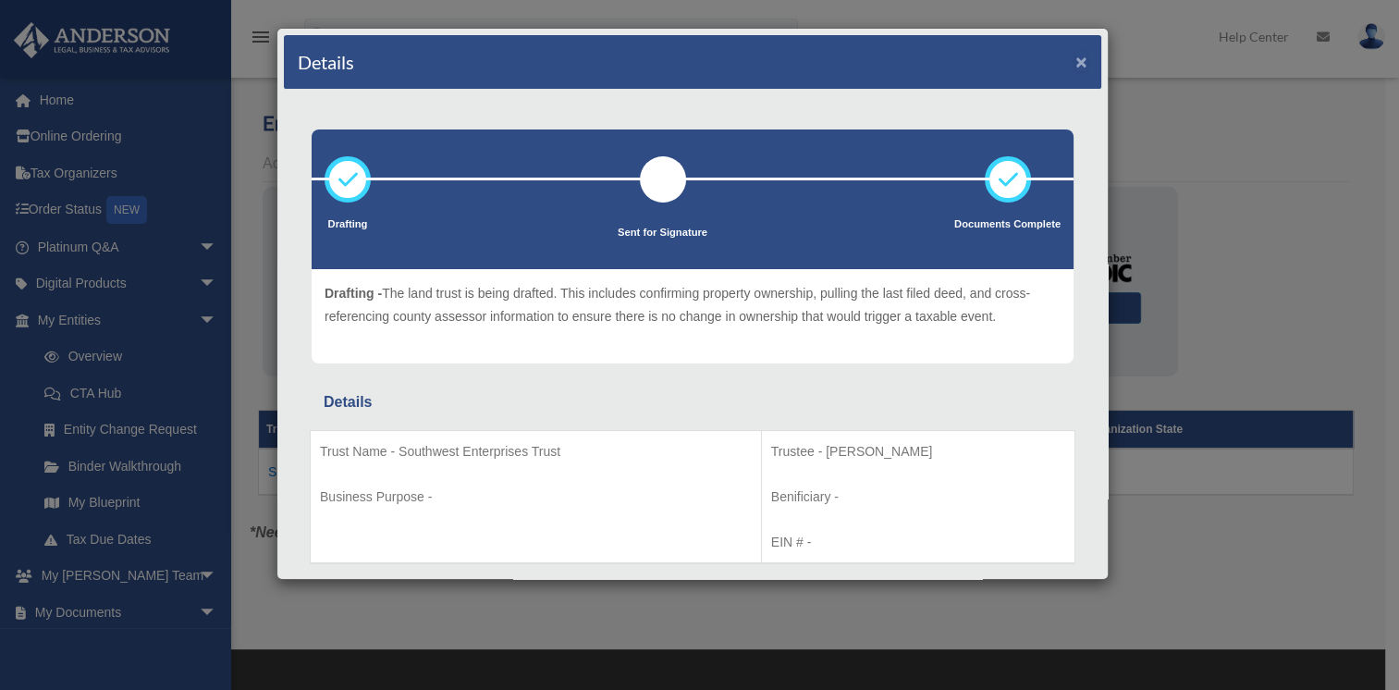
click at [1075, 61] on button "×" at bounding box center [1081, 61] width 12 height 19
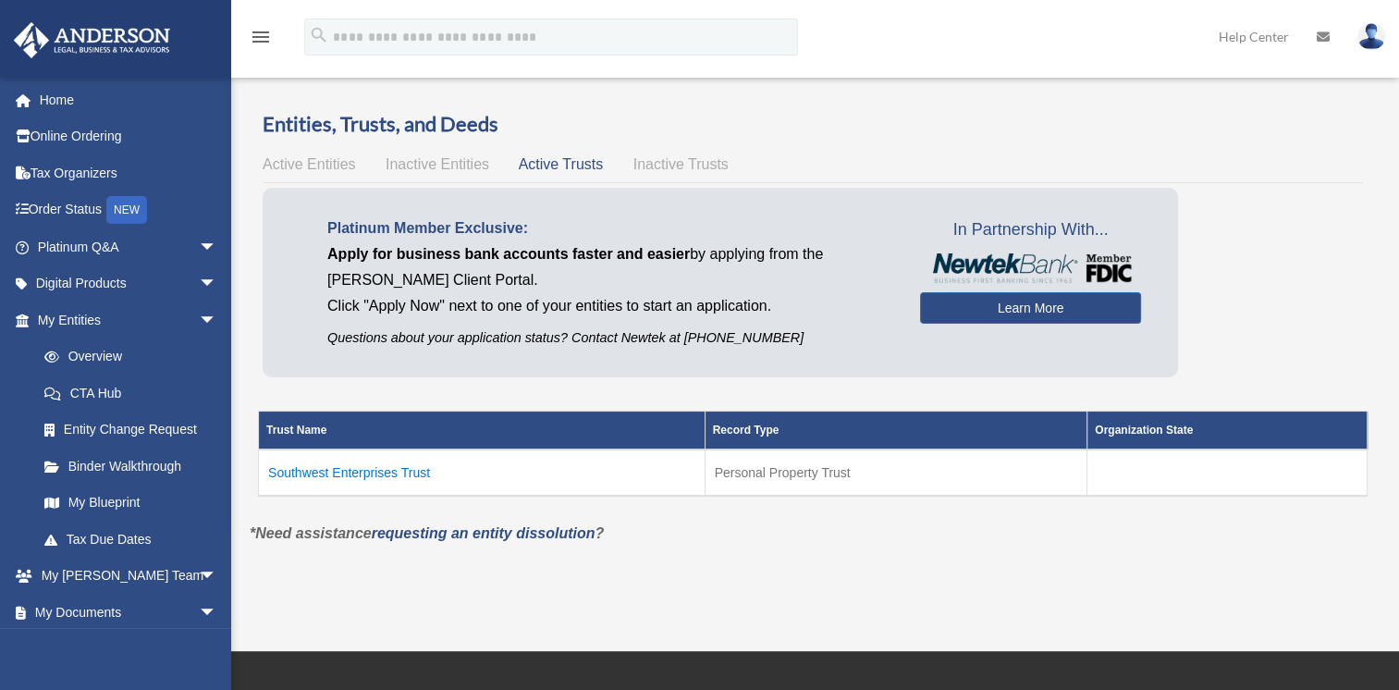
click at [321, 165] on span "Active Entities" at bounding box center [309, 164] width 92 height 16
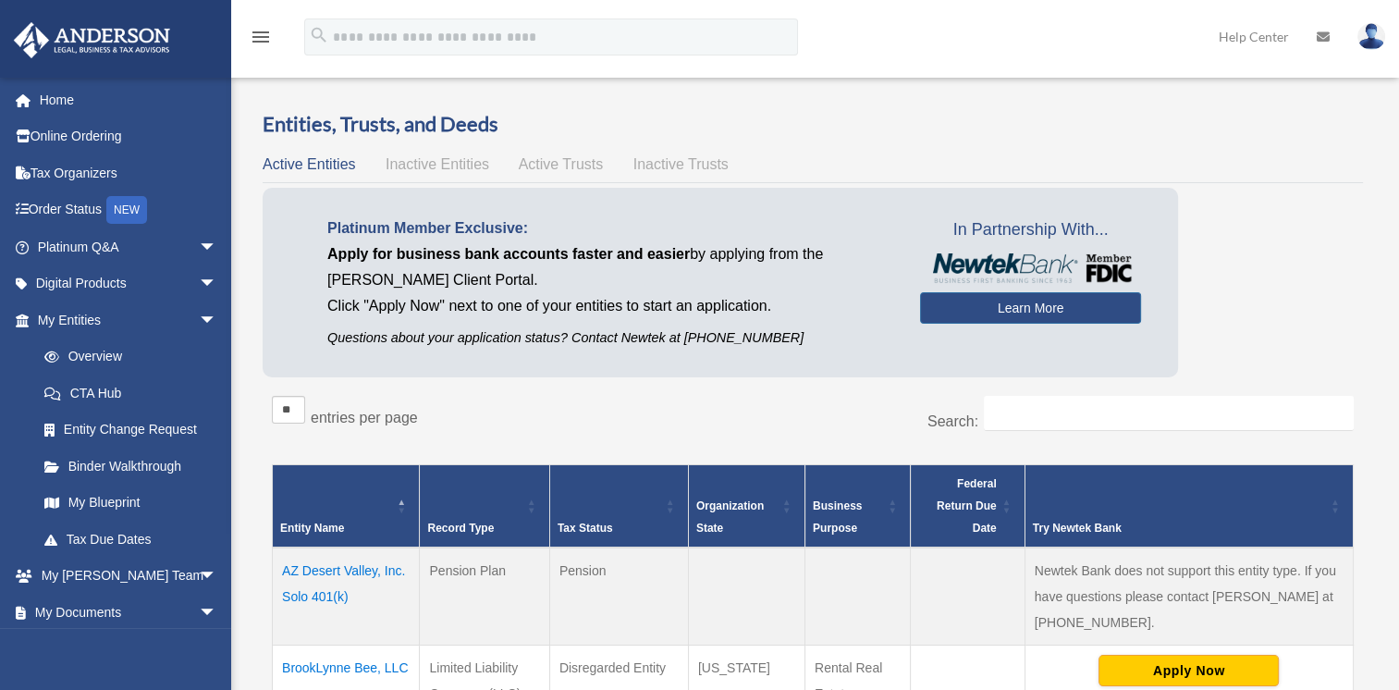
click at [665, 172] on span "Inactive Trusts" at bounding box center [680, 164] width 95 height 16
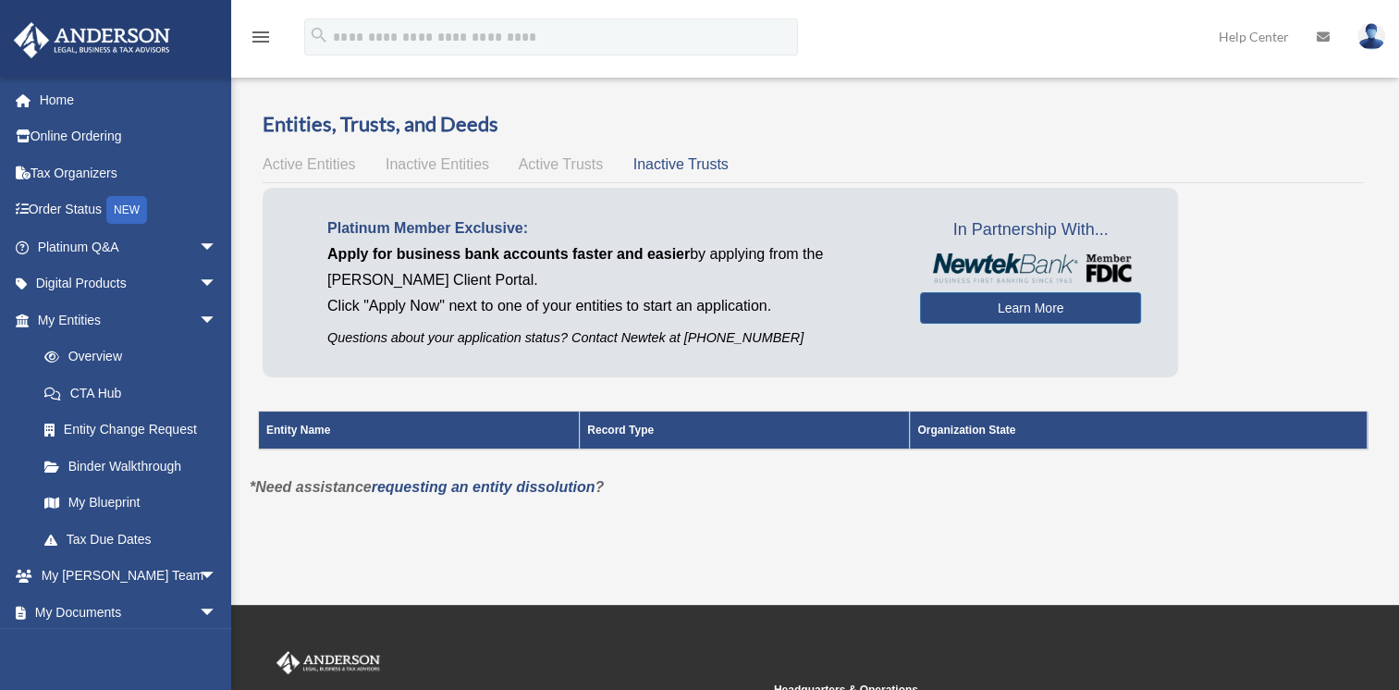
click at [439, 173] on div "Active Entities Inactive Entities Active Trusts Inactive Trusts" at bounding box center [813, 165] width 1100 height 26
click at [435, 165] on span "Inactive Entities" at bounding box center [438, 164] width 104 height 16
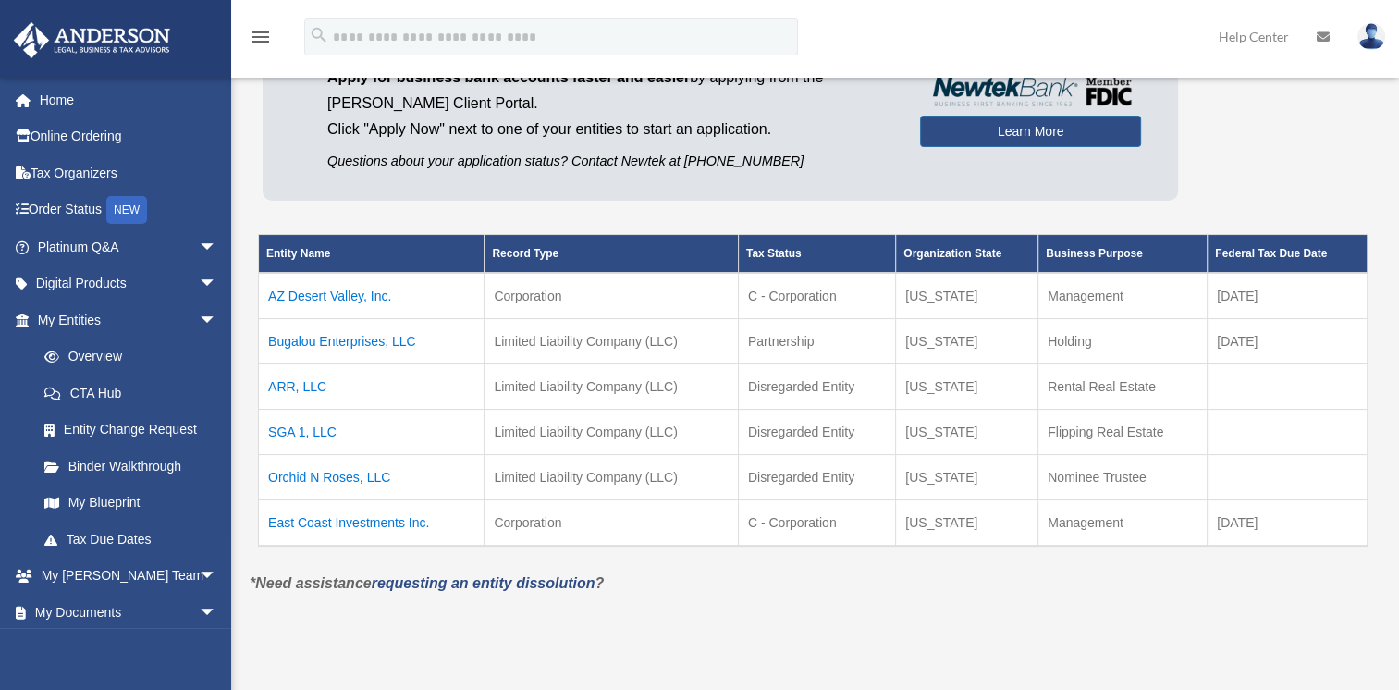
scroll to position [175, 0]
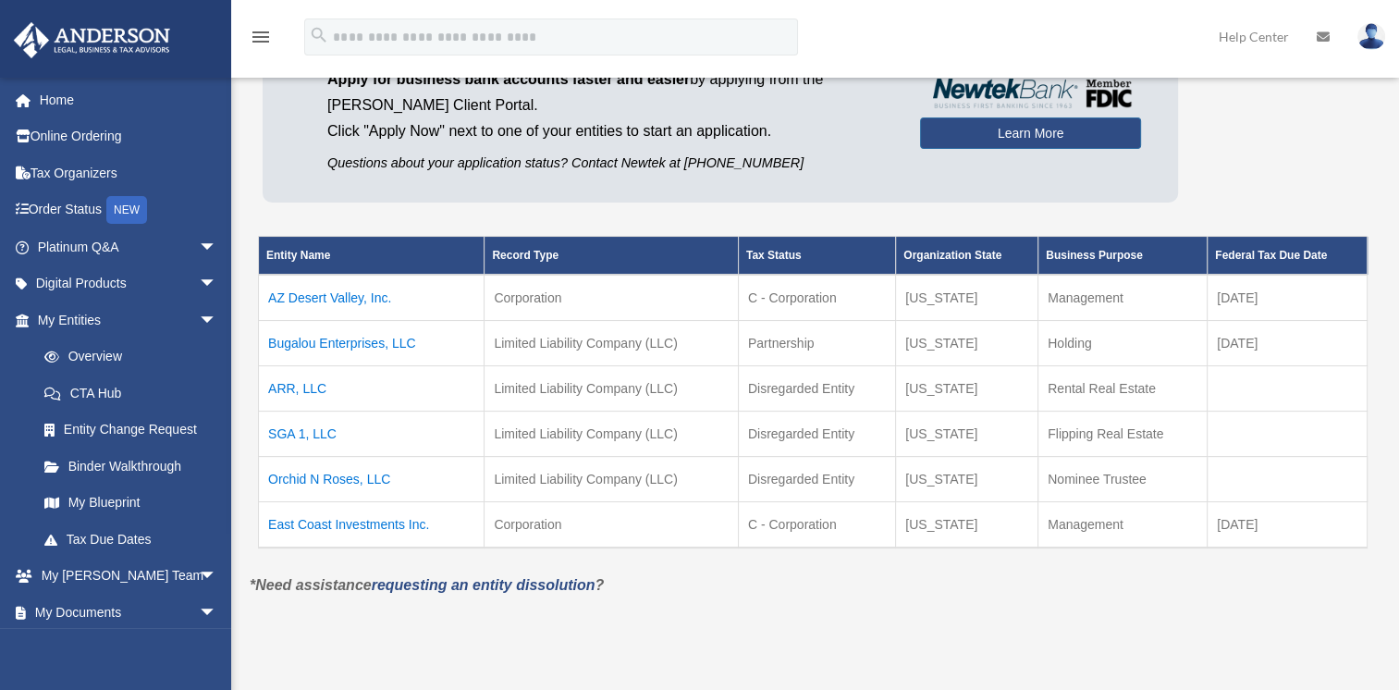
click at [329, 472] on td "Orchid N Roses, LLC" at bounding box center [372, 479] width 226 height 45
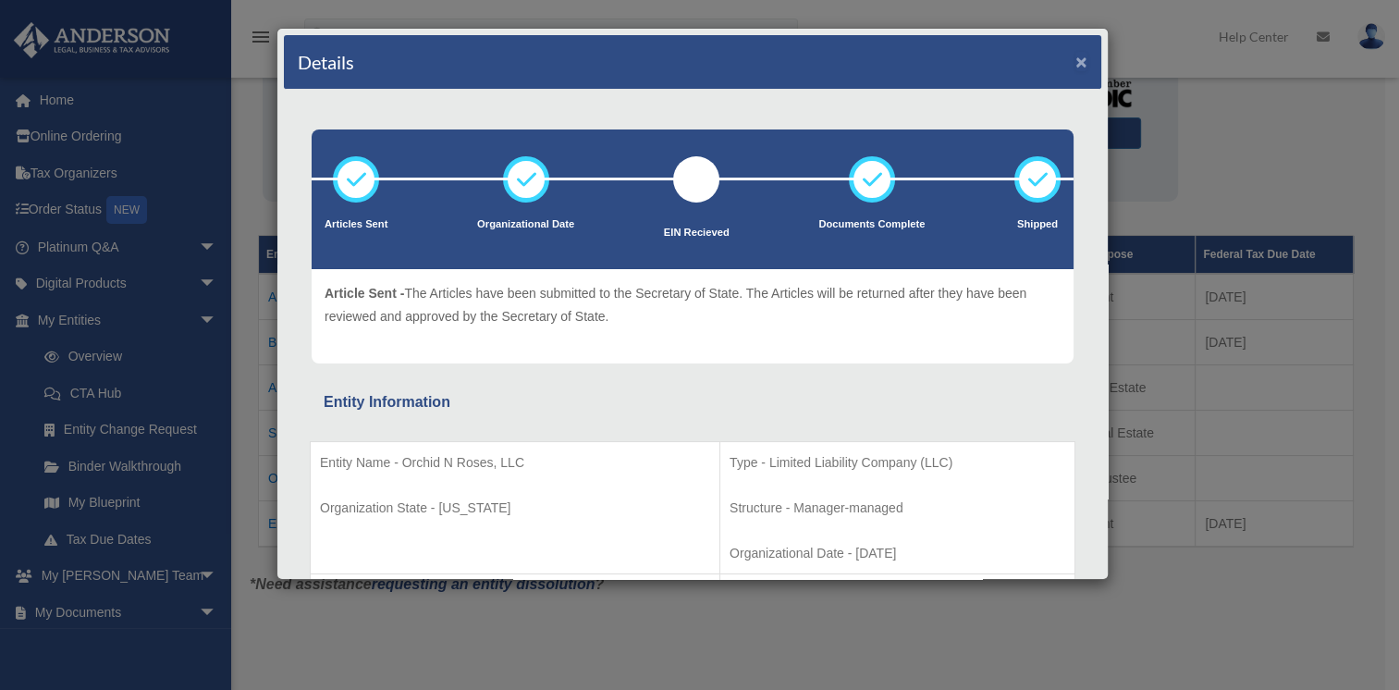
click at [1075, 55] on button "×" at bounding box center [1081, 61] width 12 height 19
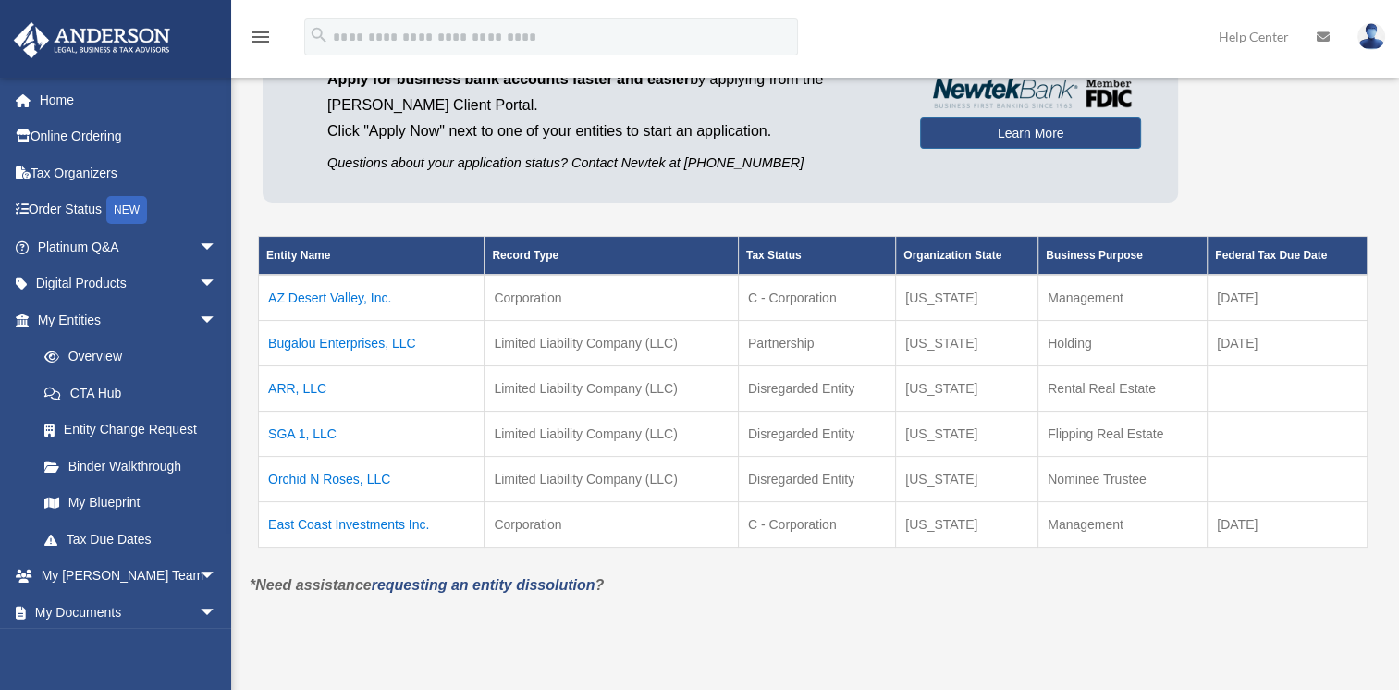
scroll to position [0, 0]
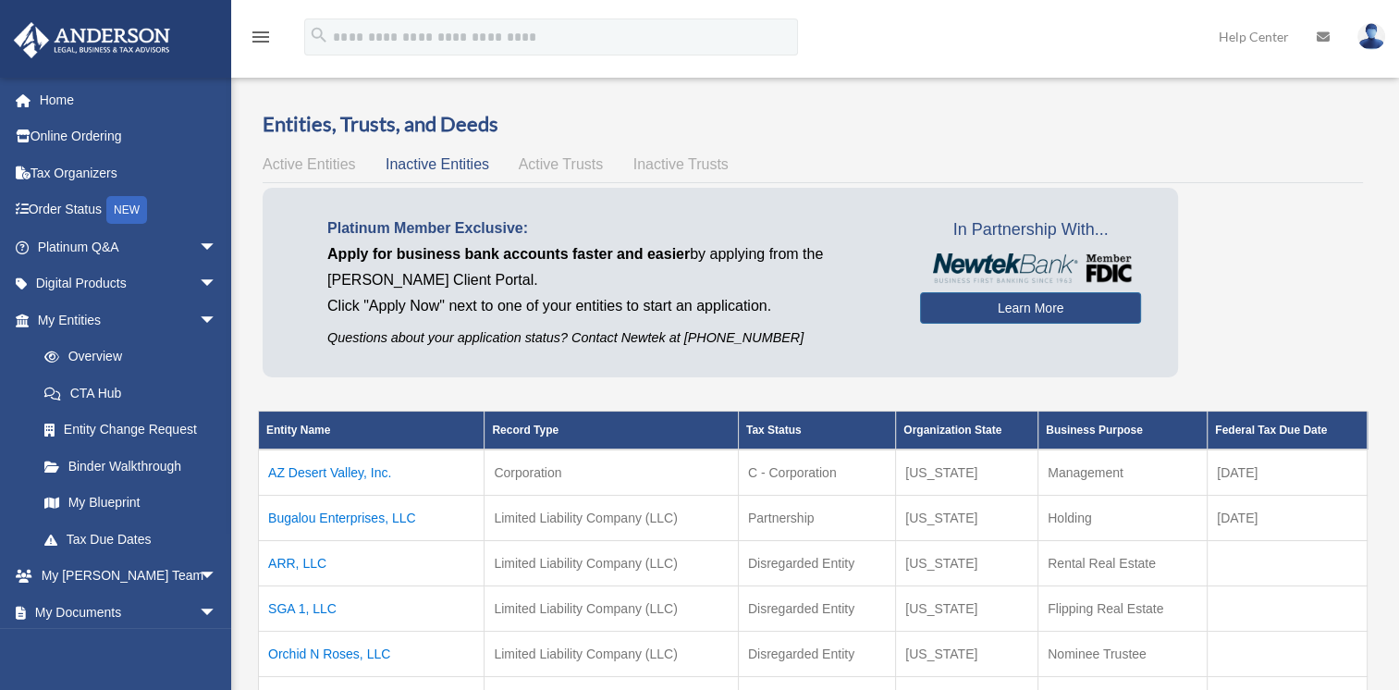
click at [260, 43] on icon "menu" at bounding box center [261, 37] width 22 height 22
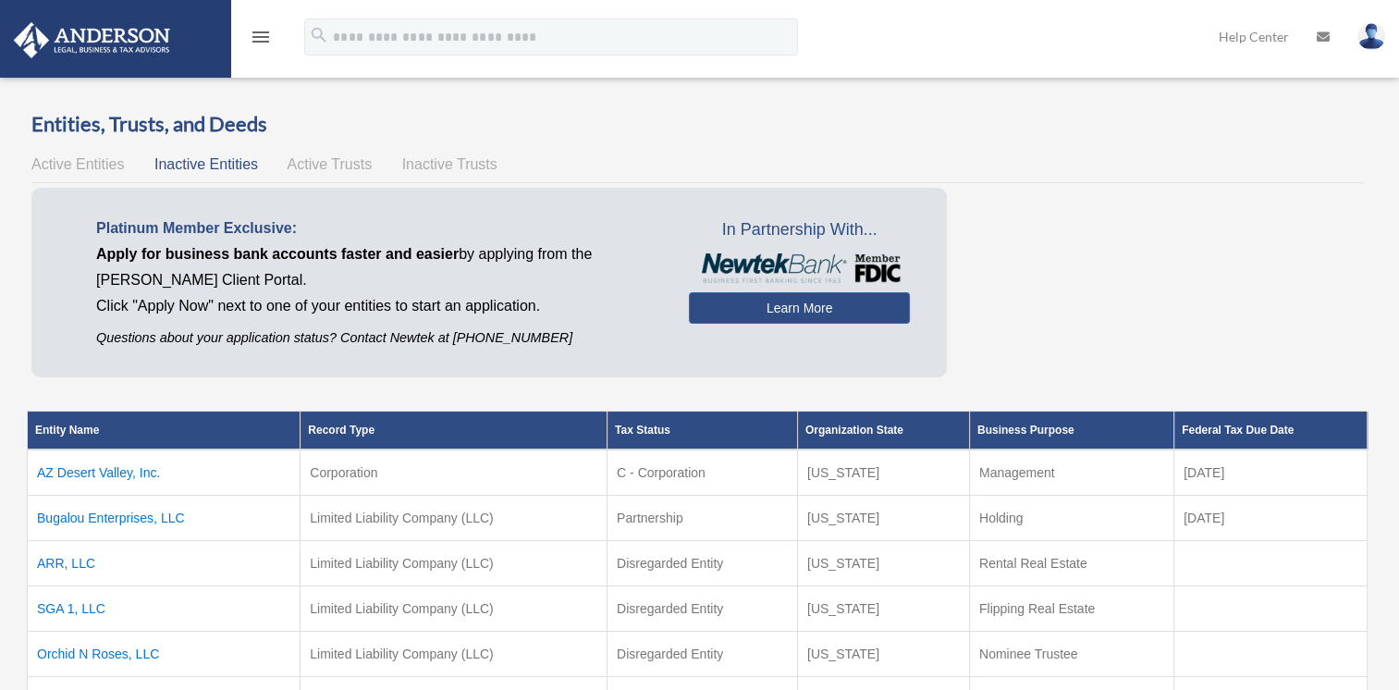
click at [262, 43] on icon "menu" at bounding box center [261, 37] width 22 height 22
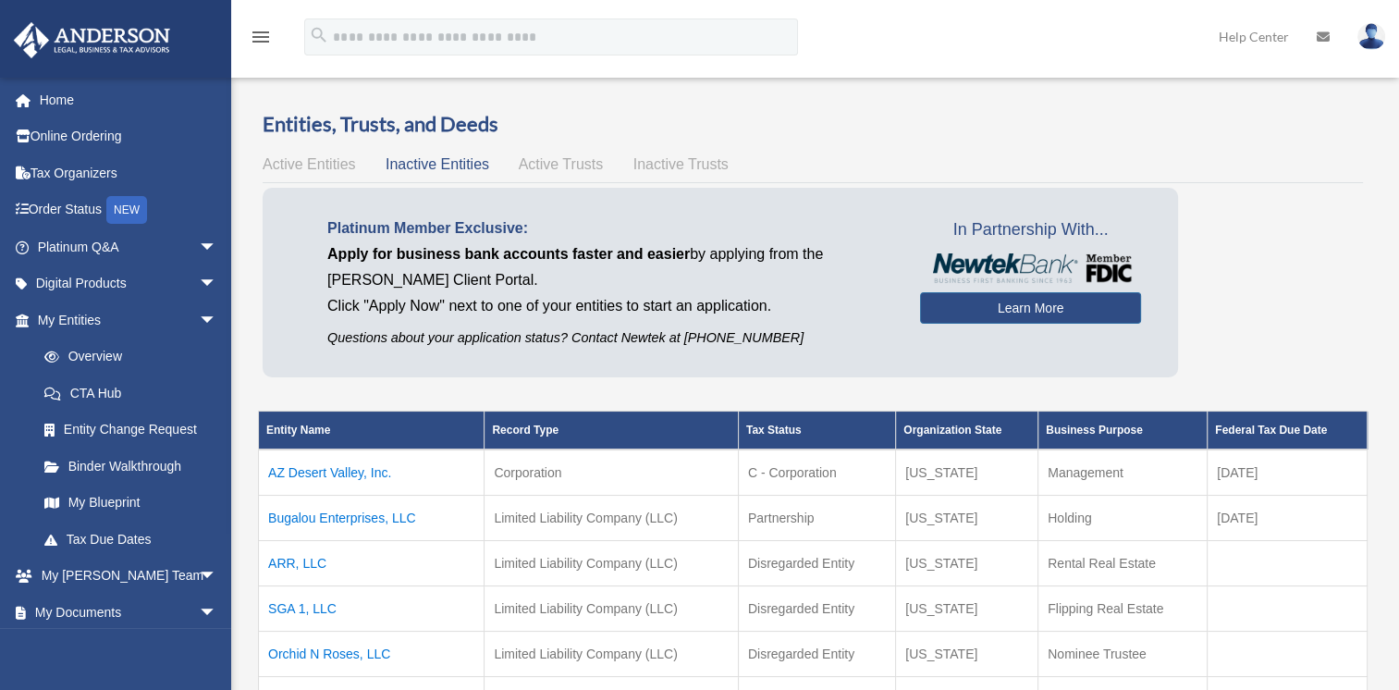
click at [1365, 37] on img at bounding box center [1371, 36] width 28 height 27
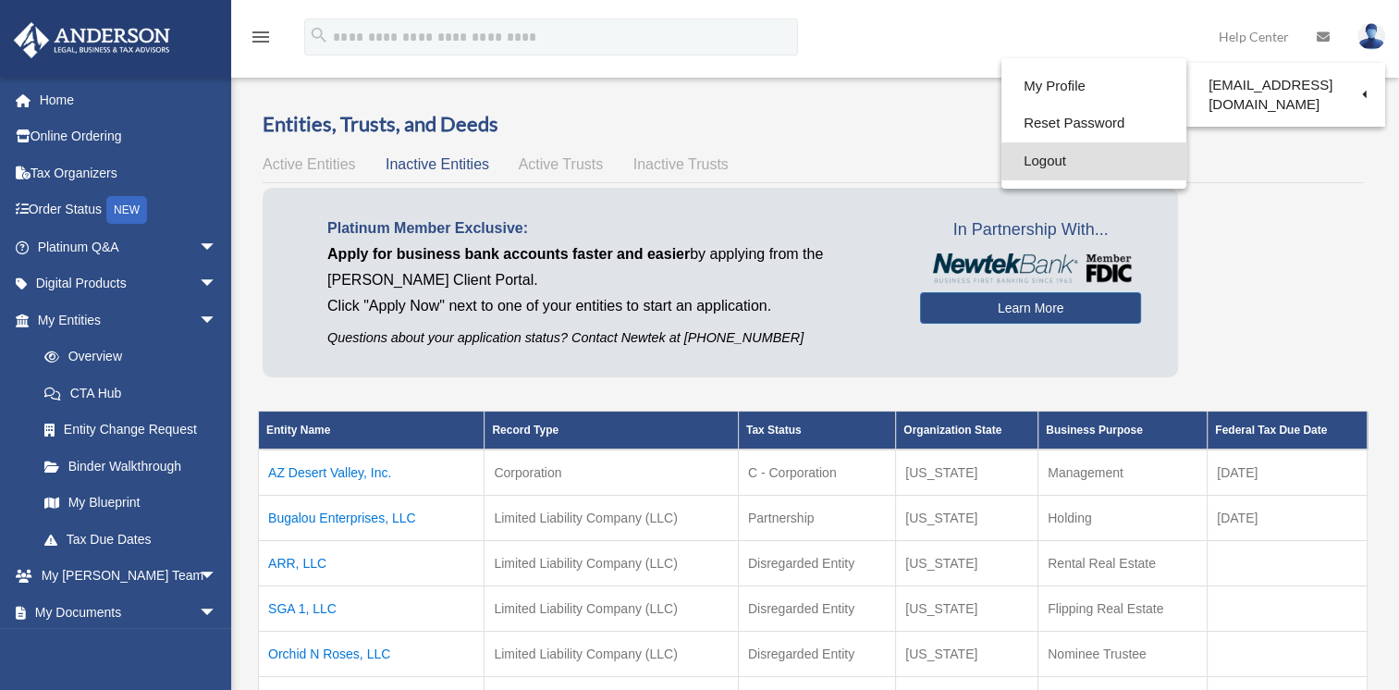
click at [1035, 161] on link "Logout" at bounding box center [1093, 161] width 185 height 38
